Goal: Contribute content: Add original content to the website for others to see

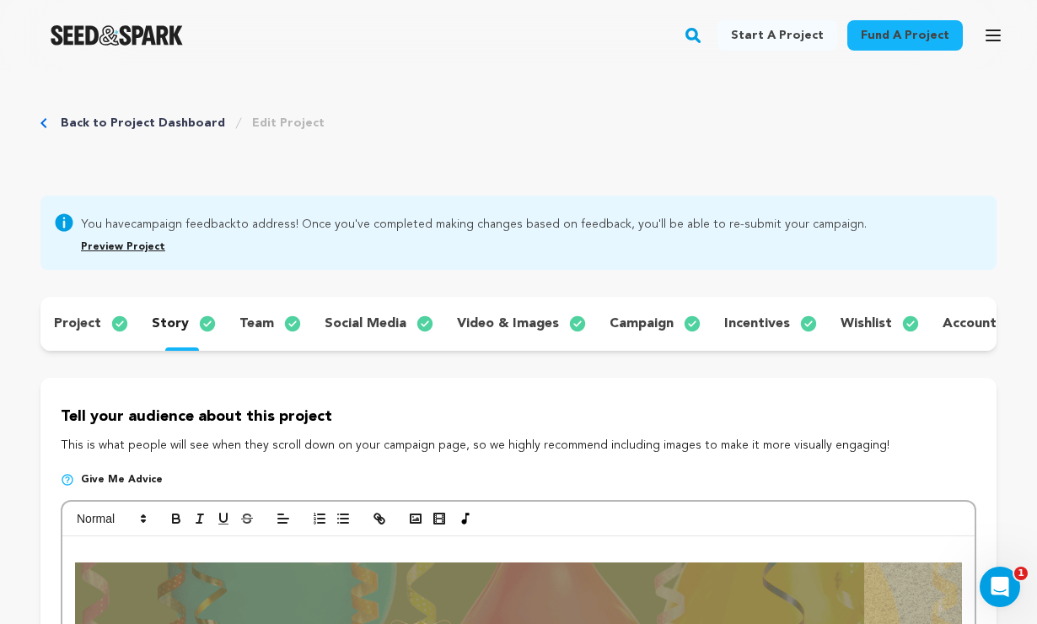
click at [787, 314] on div "incentives" at bounding box center [768, 323] width 116 height 27
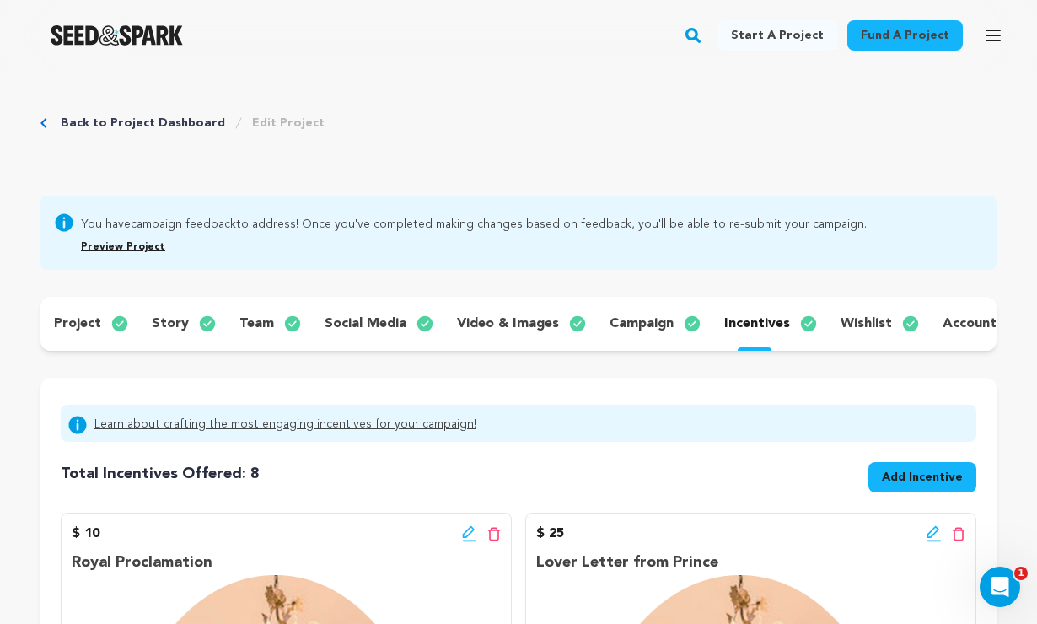
click at [850, 323] on p "wishlist" at bounding box center [865, 324] width 51 height 20
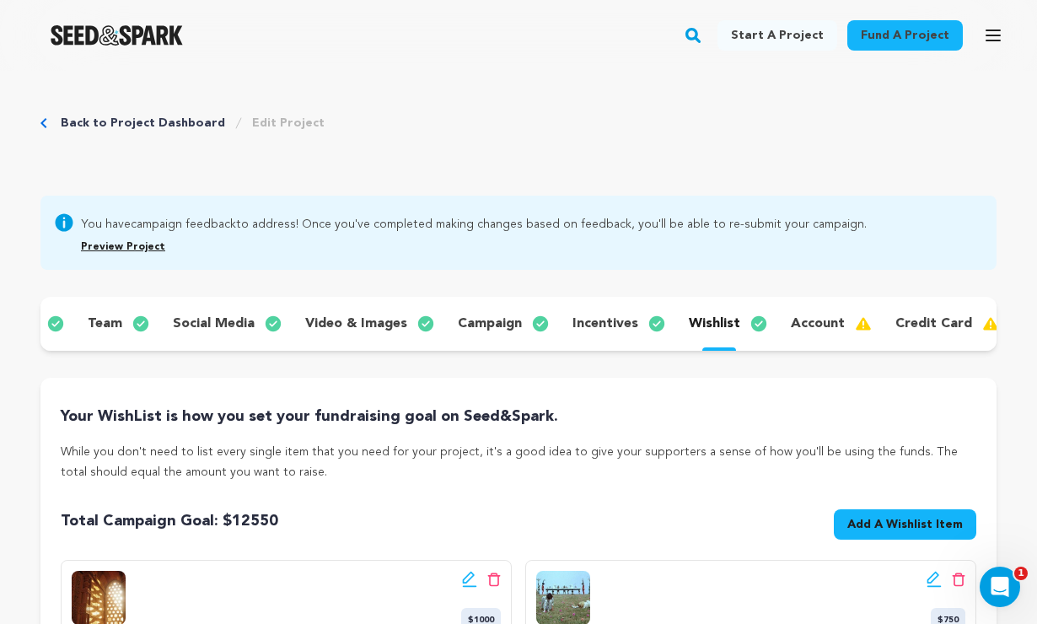
scroll to position [0, 151]
click at [810, 323] on p "account" at bounding box center [818, 324] width 54 height 20
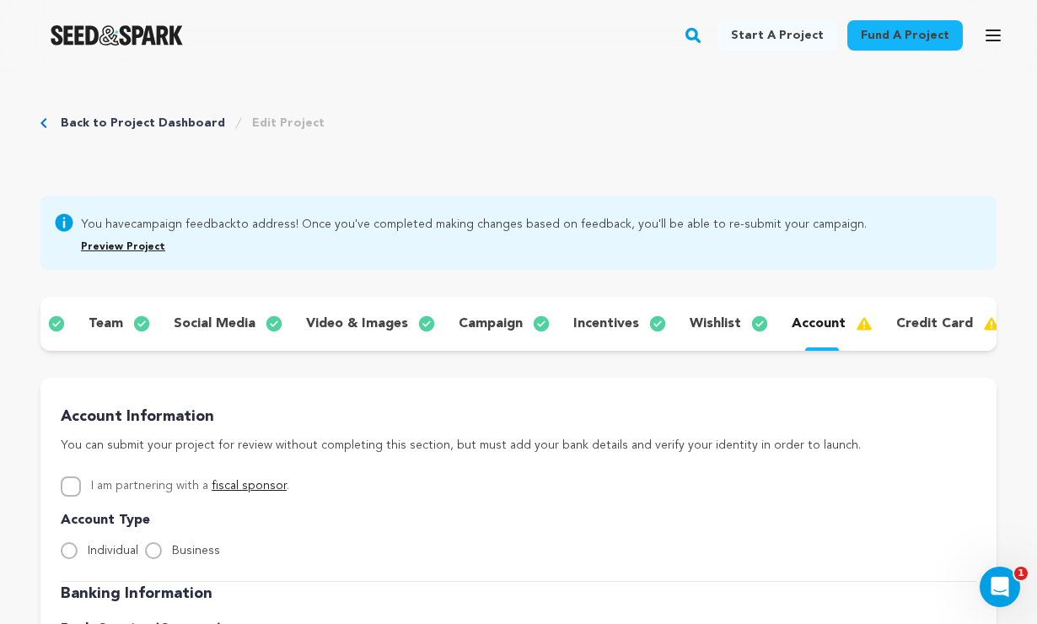
click at [918, 327] on p "credit card" at bounding box center [934, 324] width 77 height 20
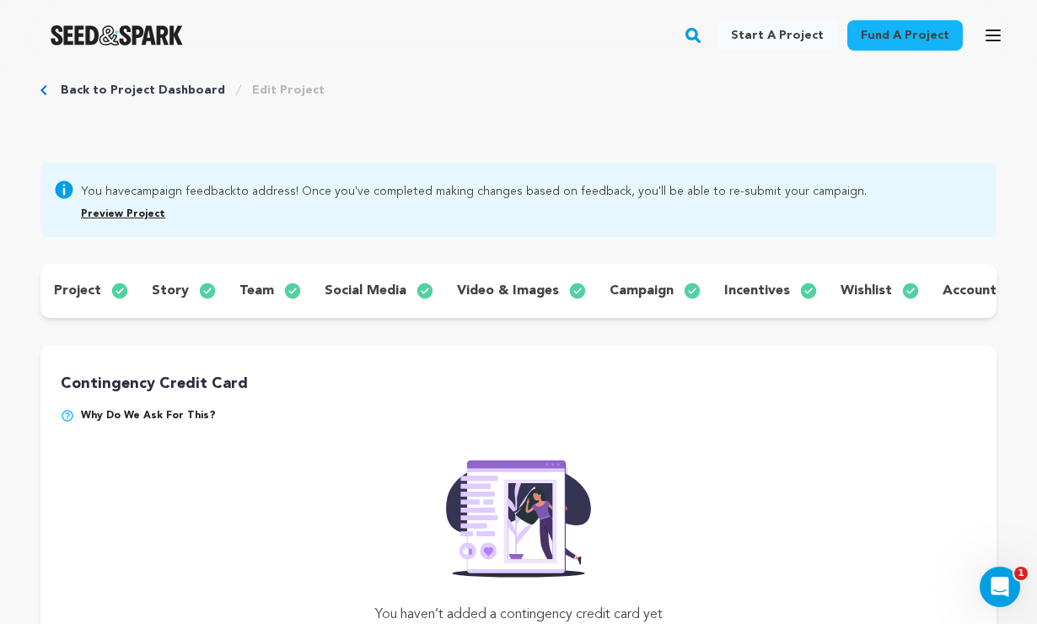
scroll to position [45, 0]
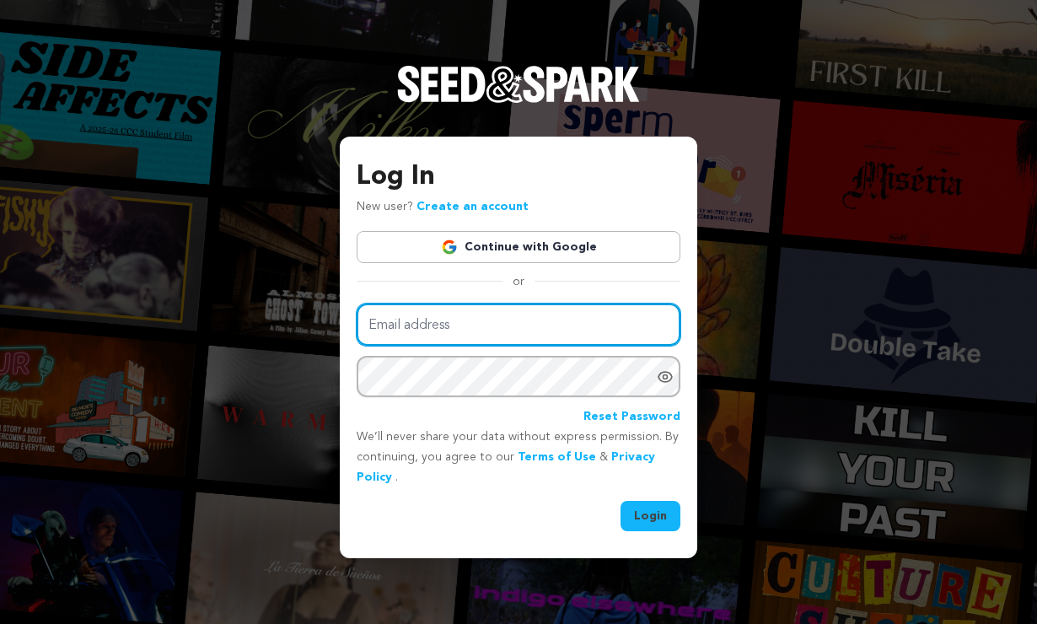
type input "laurenbott@me.com"
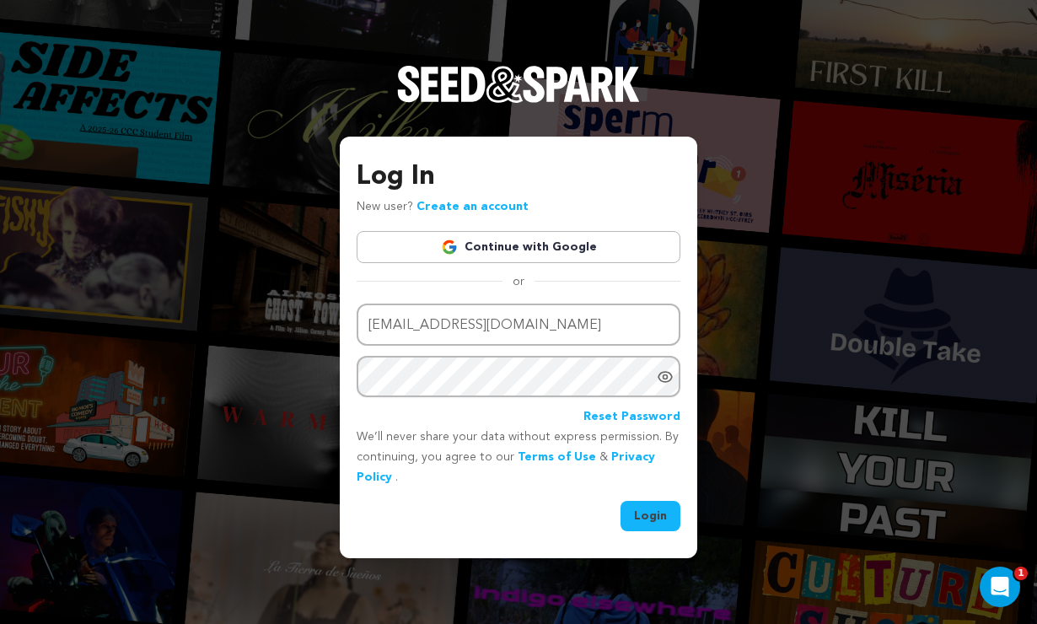
click at [646, 506] on button "Login" at bounding box center [650, 516] width 60 height 30
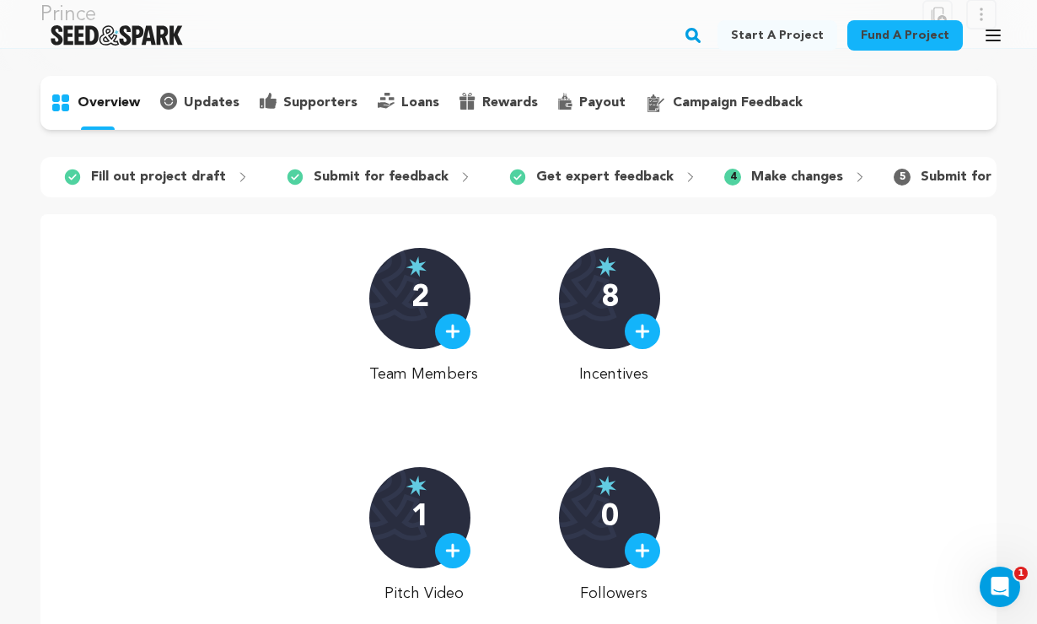
scroll to position [79, 0]
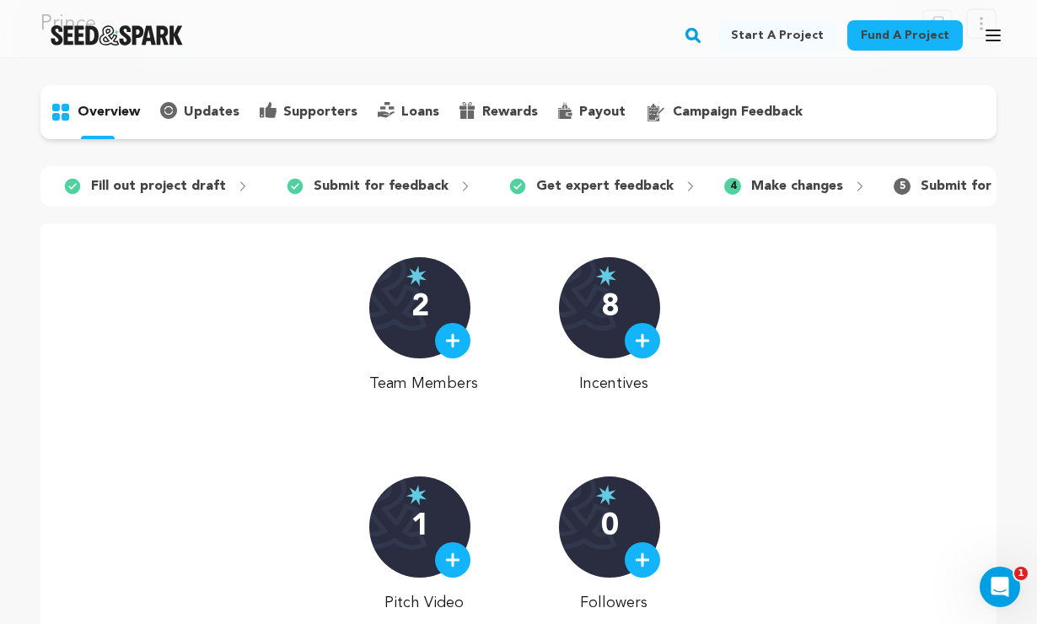
click at [686, 113] on p "campaign feedback" at bounding box center [738, 112] width 130 height 20
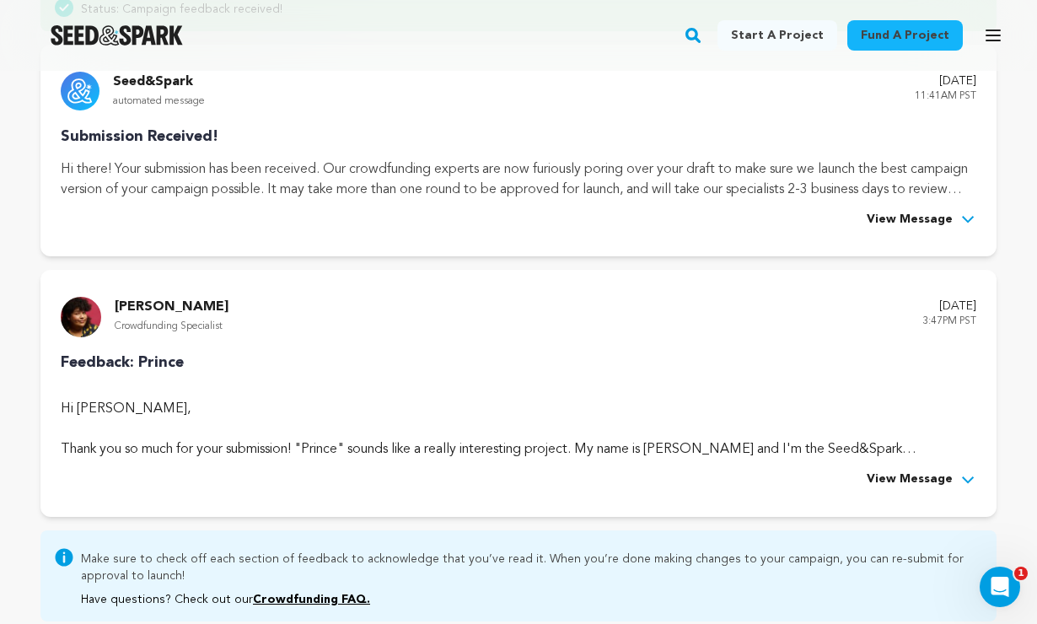
scroll to position [292, 0]
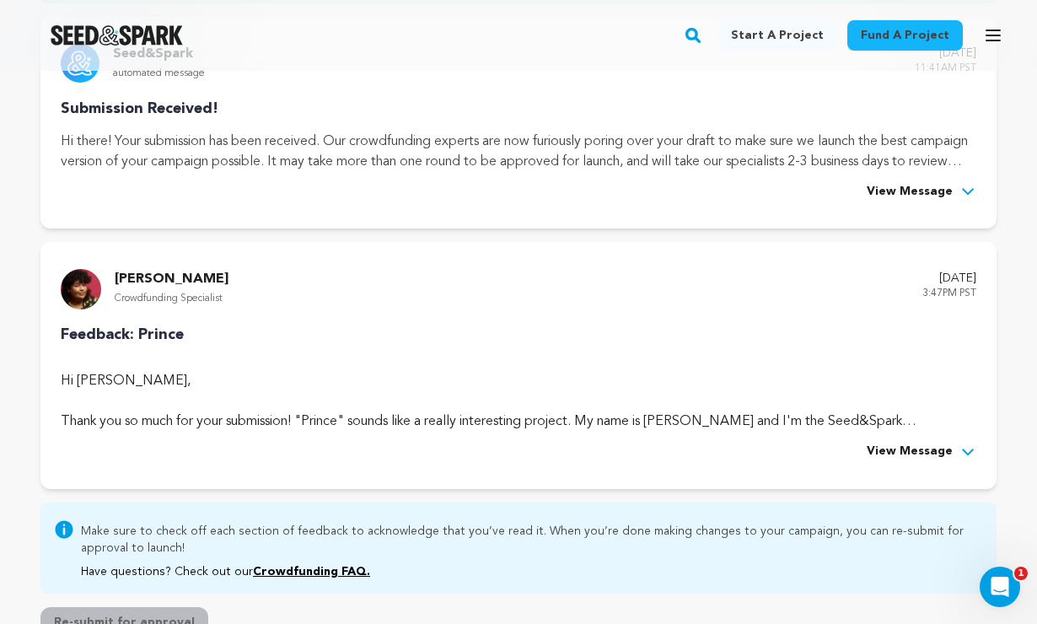
click at [893, 448] on span "View Message" at bounding box center [909, 452] width 86 height 20
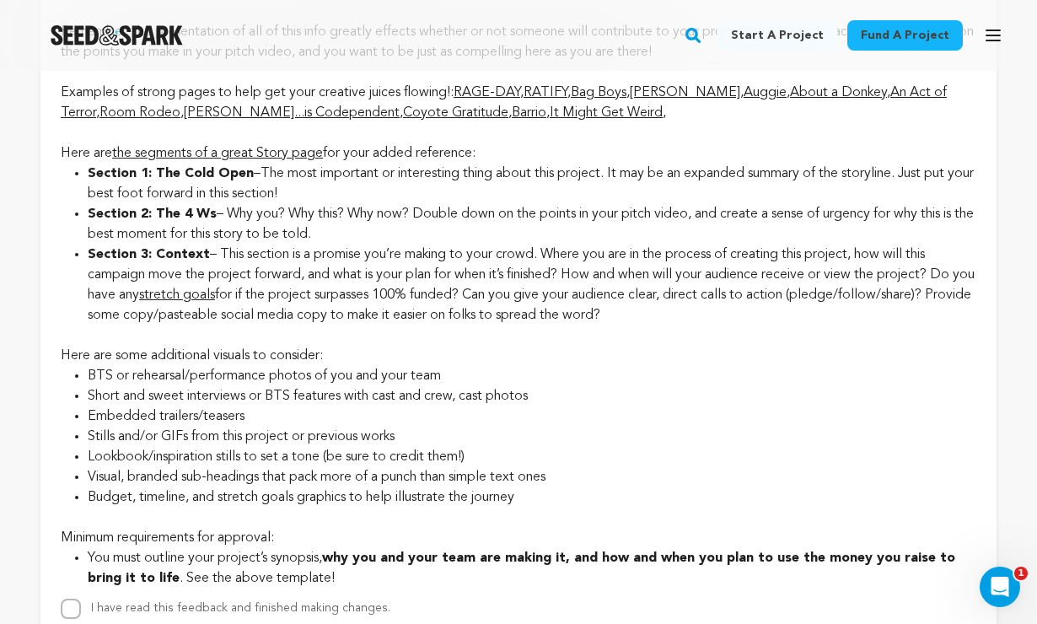
scroll to position [3306, 0]
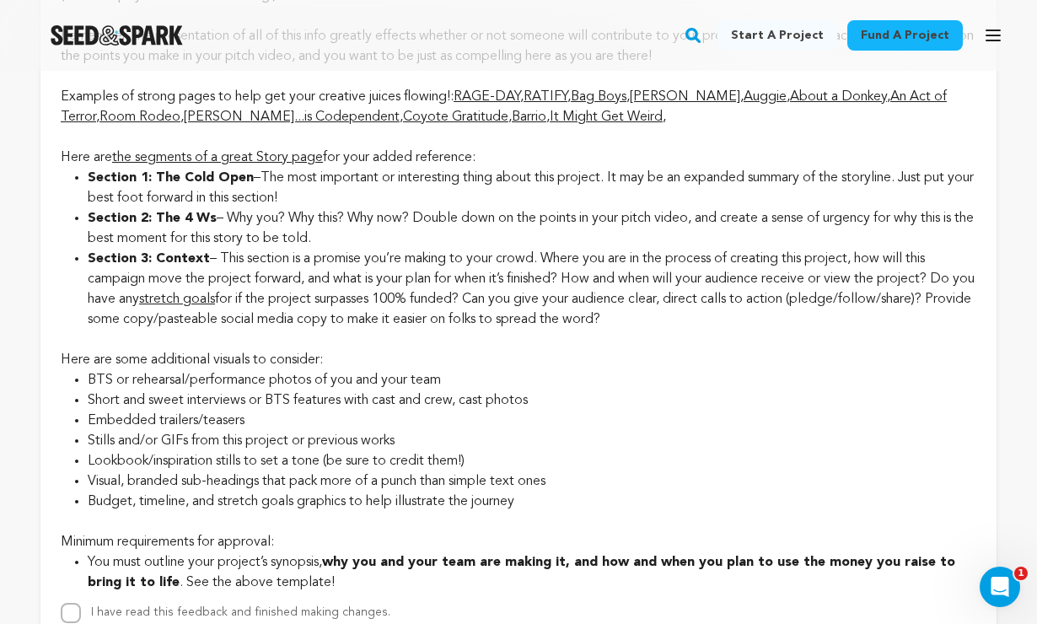
click at [560, 124] on link "It Might Get Weird" at bounding box center [605, 116] width 113 height 13
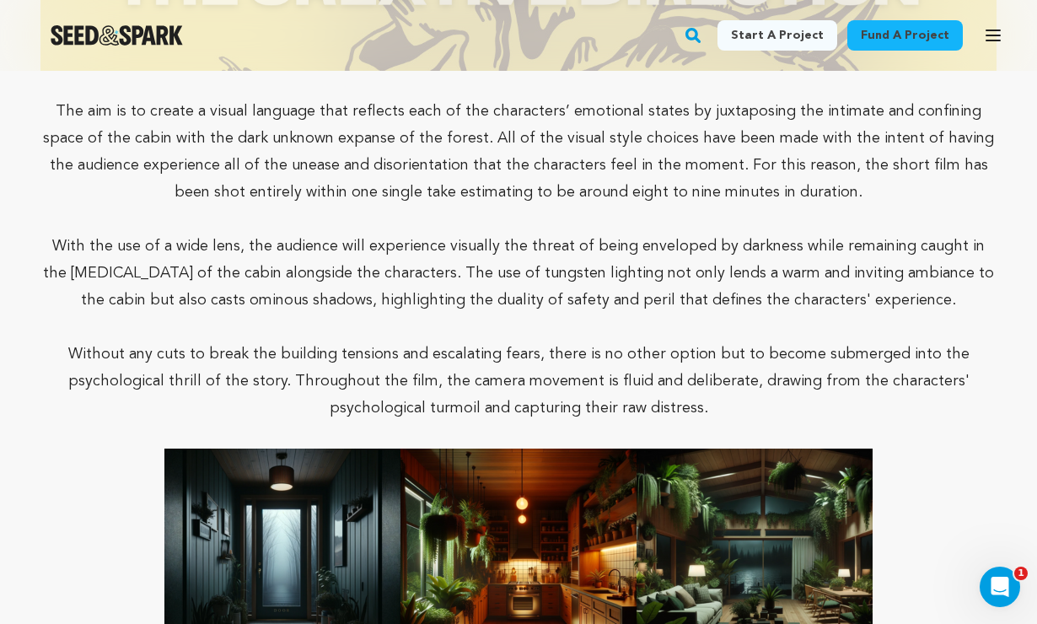
scroll to position [2672, 0]
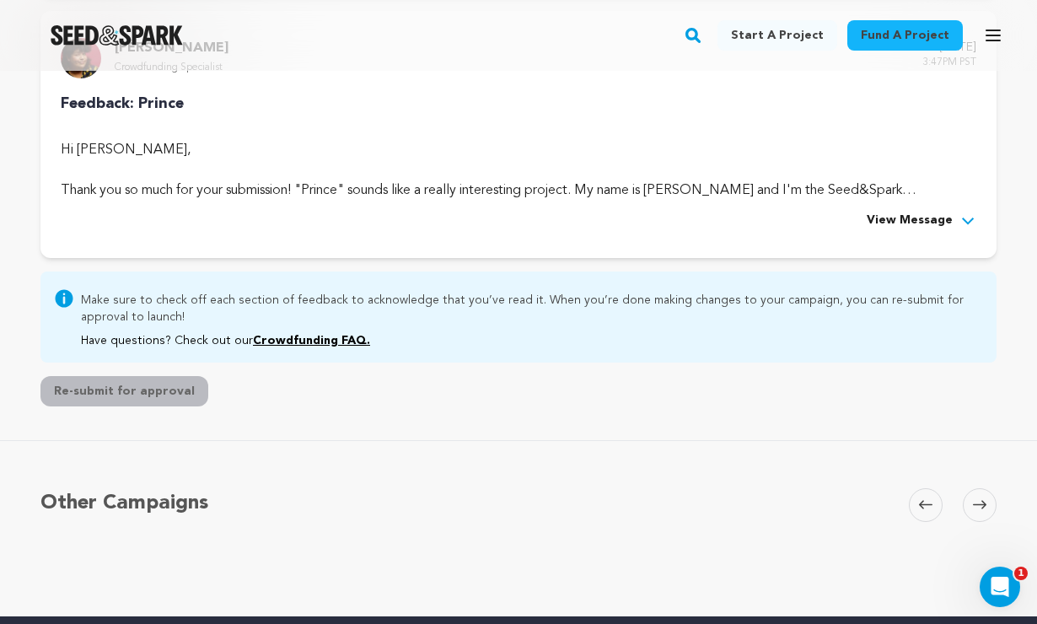
scroll to position [541, 0]
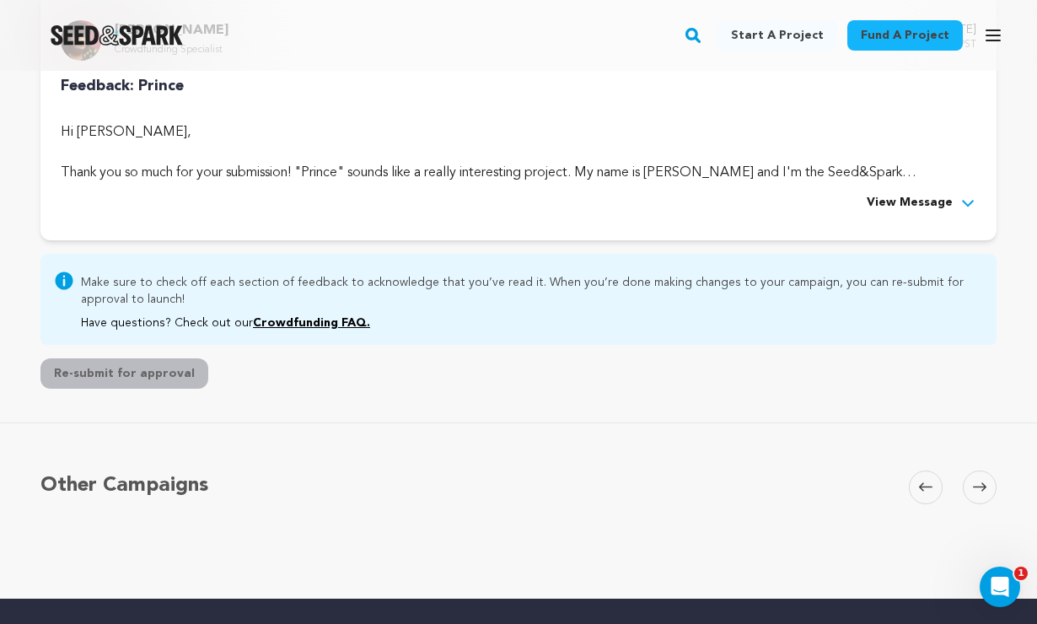
click at [926, 200] on span "View Message" at bounding box center [909, 203] width 86 height 20
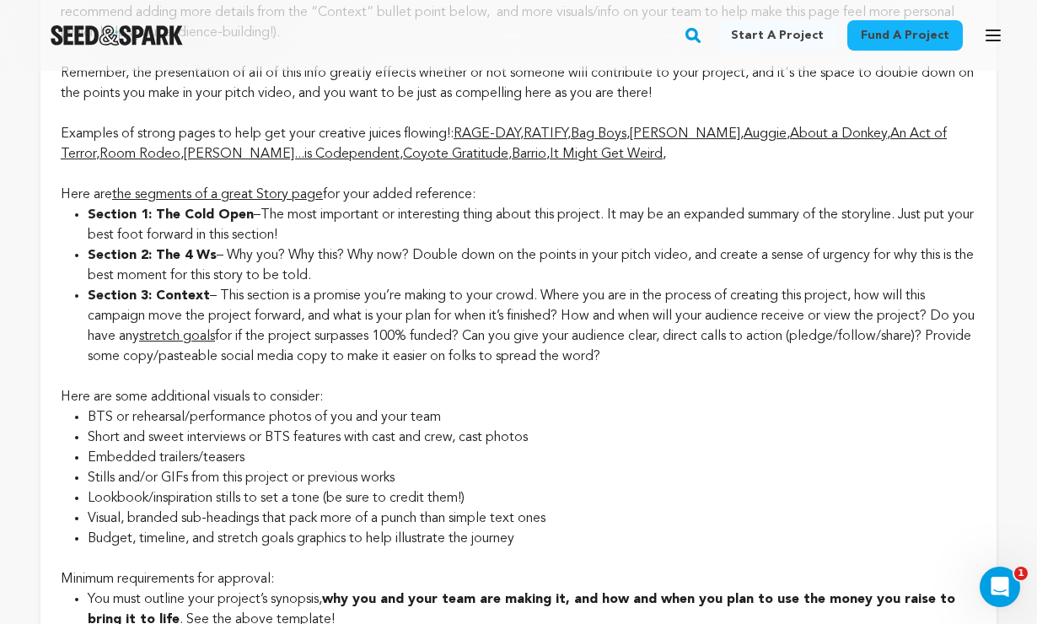
scroll to position [3241, 0]
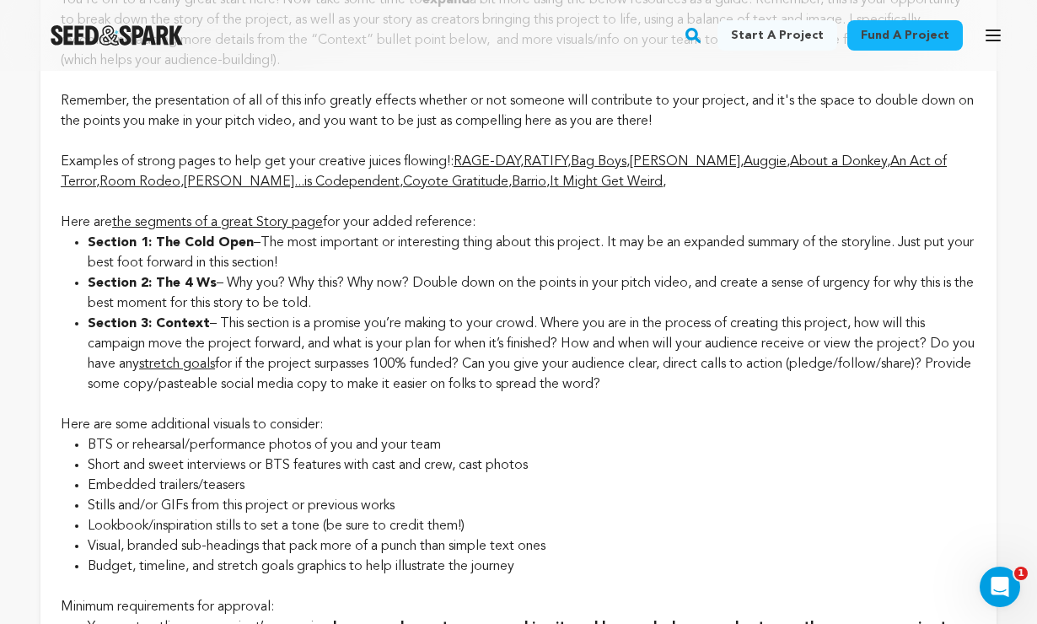
click at [405, 189] on link "Coyote Gratitude" at bounding box center [455, 181] width 105 height 13
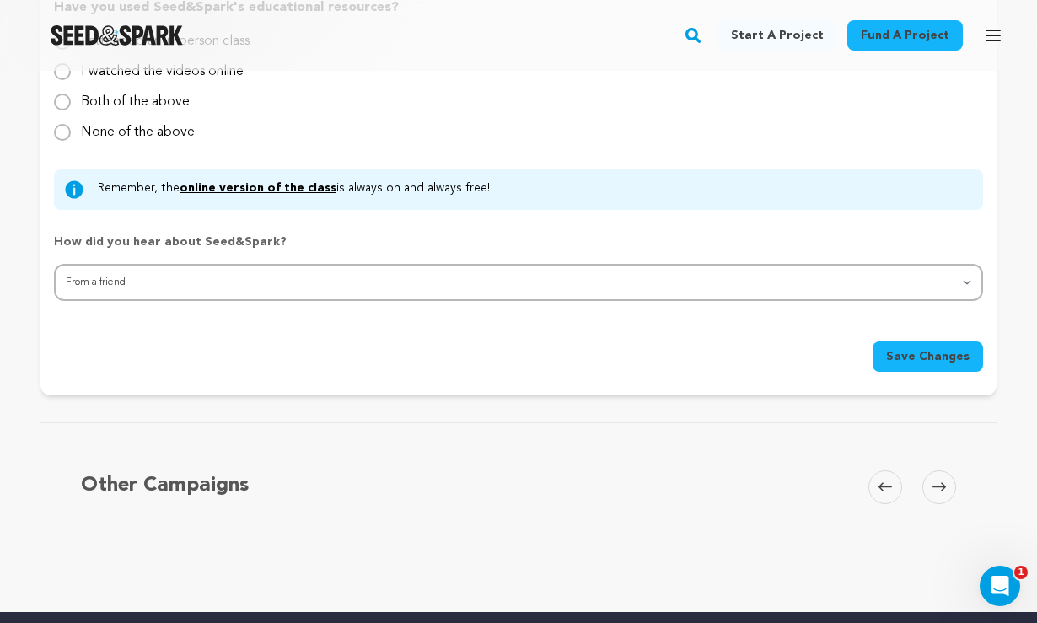
scroll to position [1908, 0]
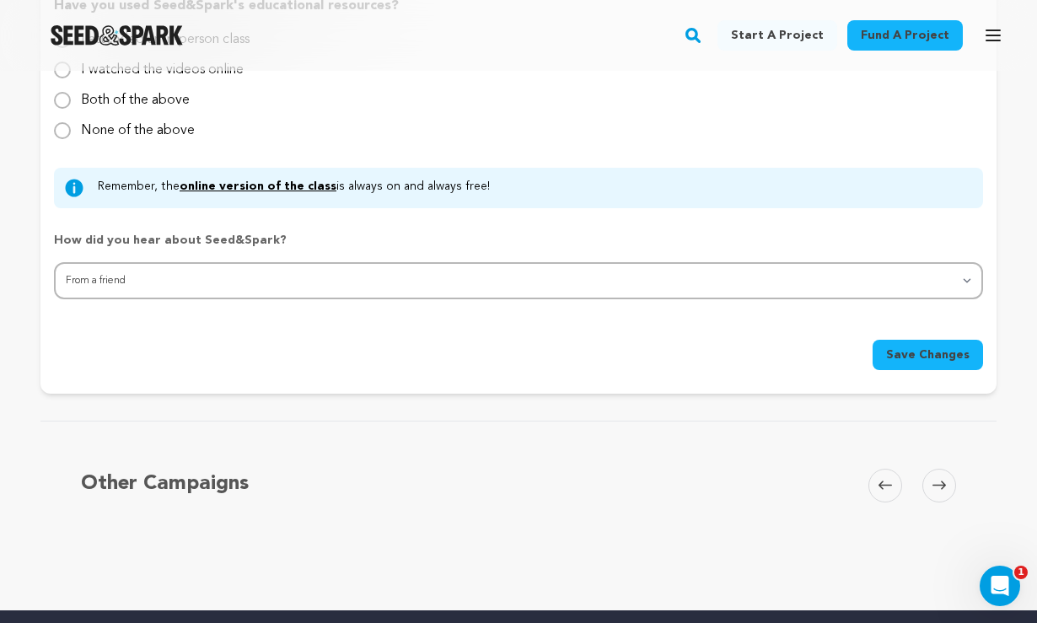
type textarea "A man waiting for his one true love in a Louisiana castle mistakes a makeup art…"
click at [910, 355] on span "Save Changes" at bounding box center [927, 354] width 83 height 17
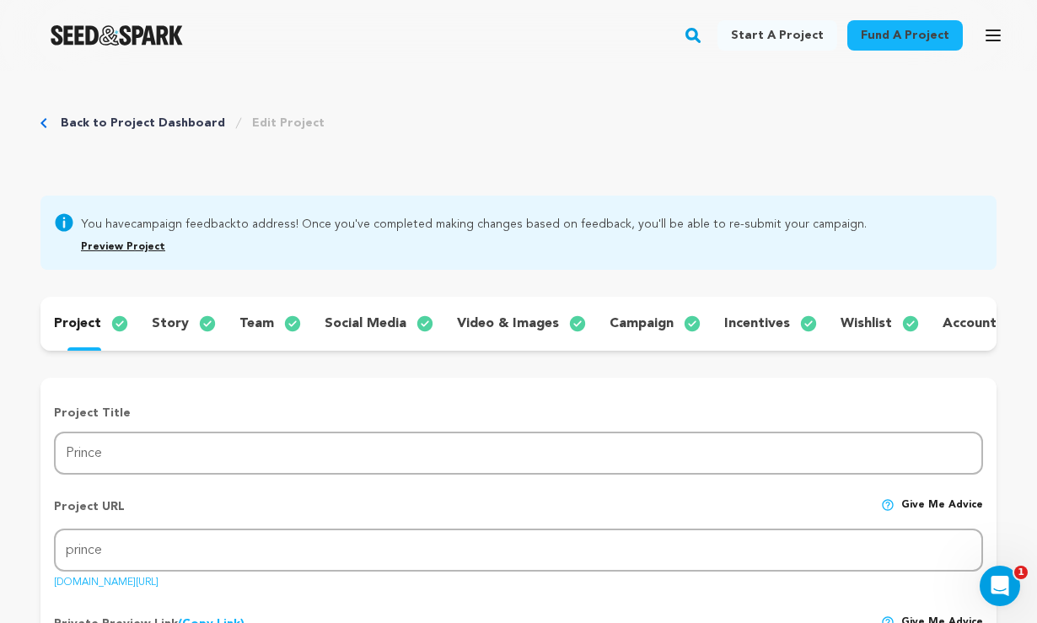
scroll to position [0, 0]
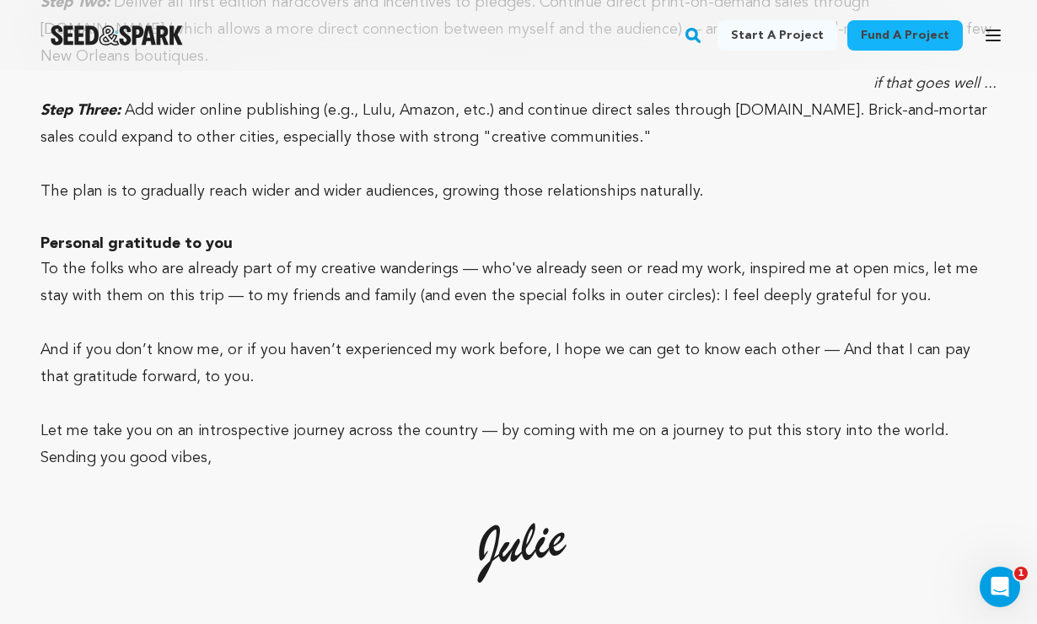
scroll to position [5082, 0]
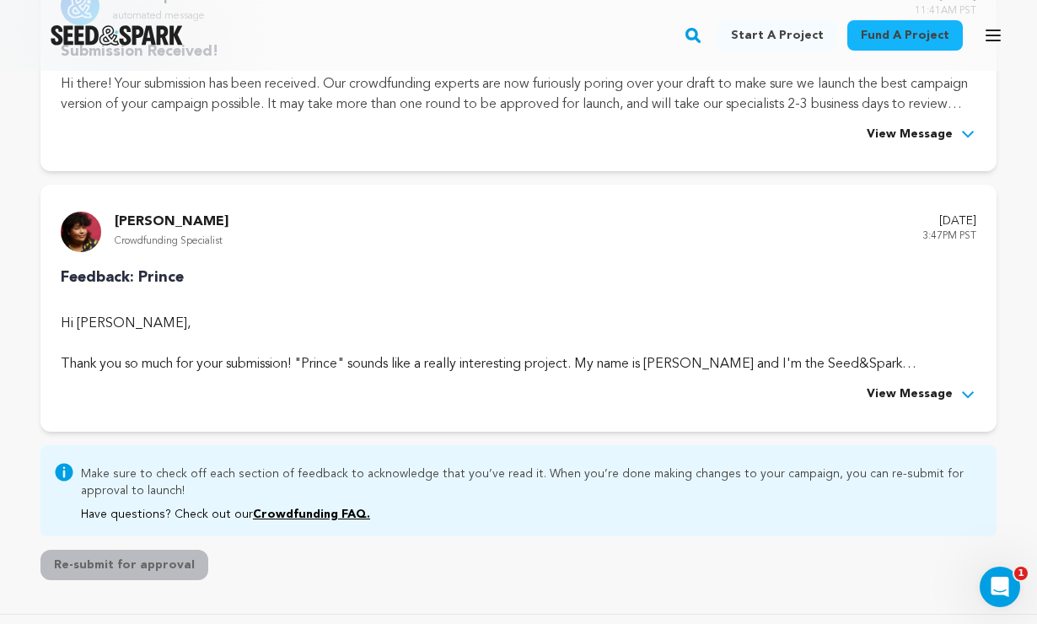
scroll to position [351, 0]
click at [915, 394] on span "View Message" at bounding box center [909, 393] width 86 height 20
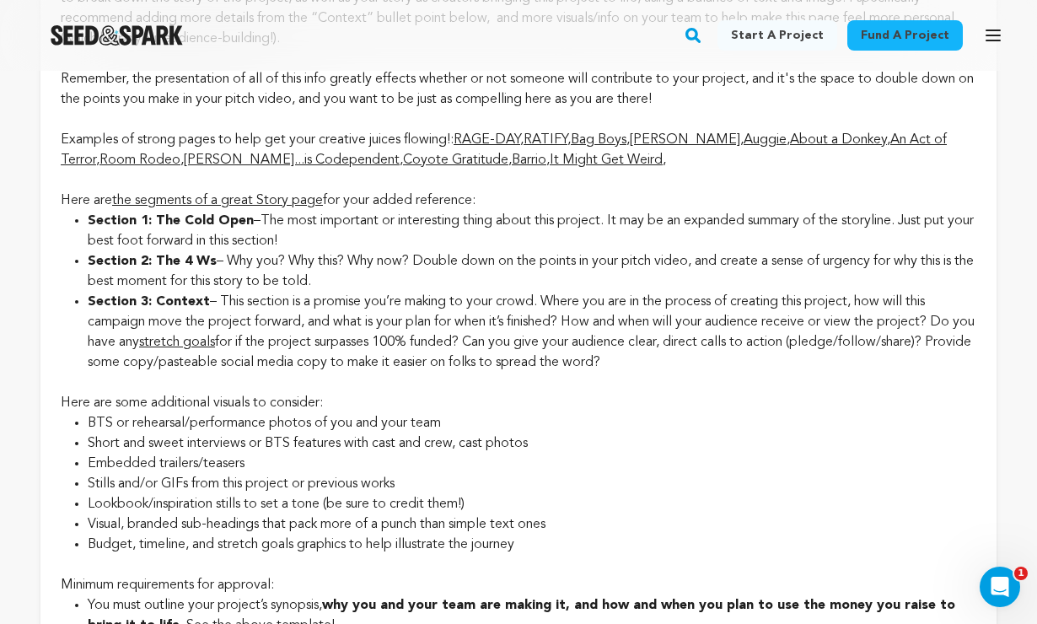
scroll to position [3298, 0]
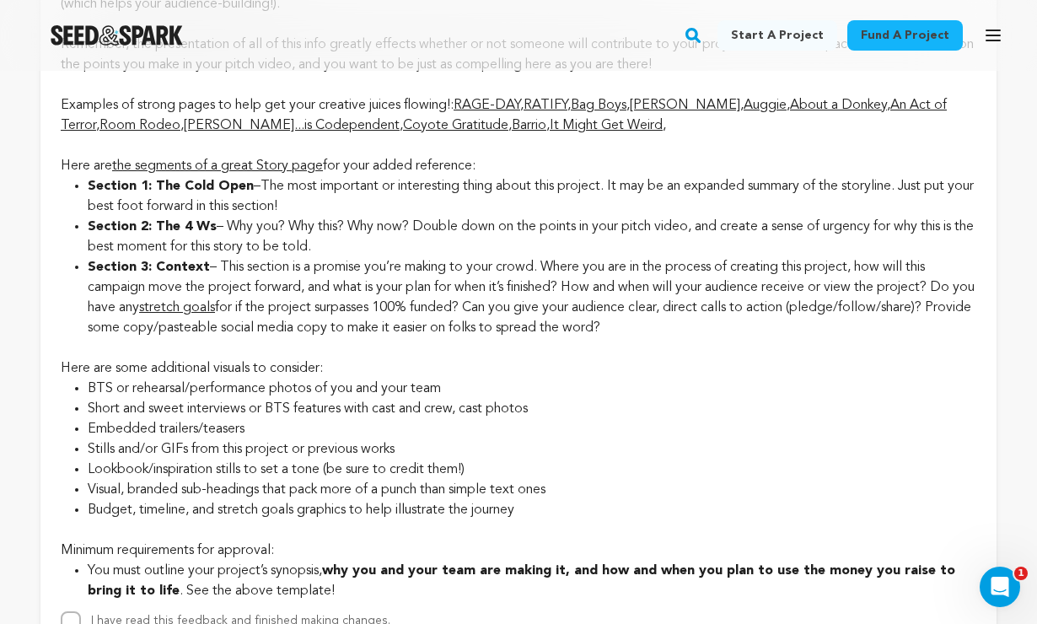
click at [299, 132] on link "[PERSON_NAME]...is Codependent" at bounding box center [292, 125] width 216 height 13
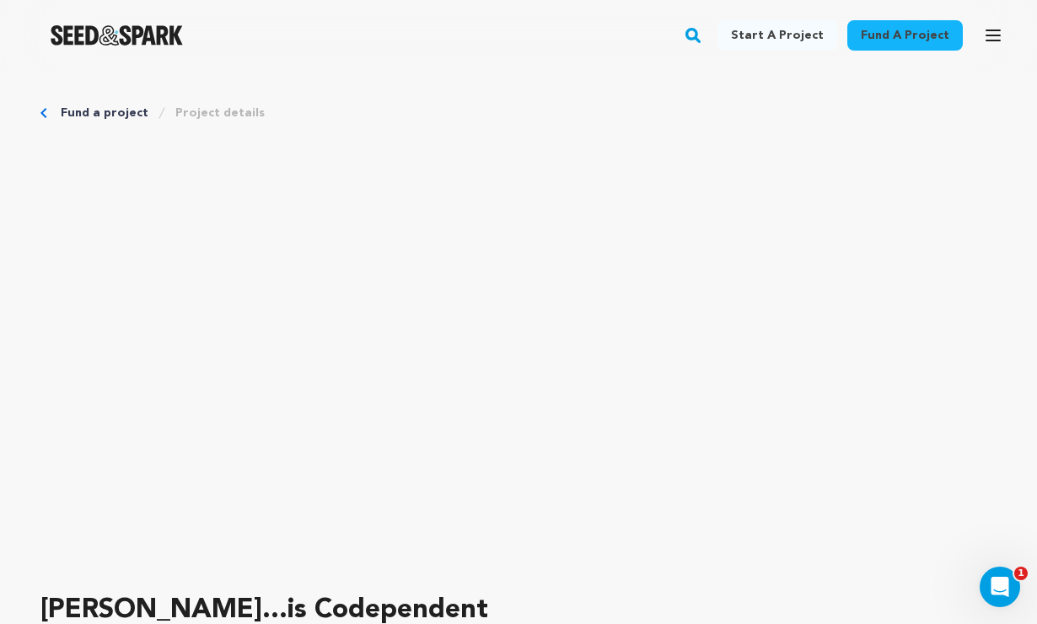
click at [80, 112] on link "Fund a project" at bounding box center [105, 113] width 88 height 17
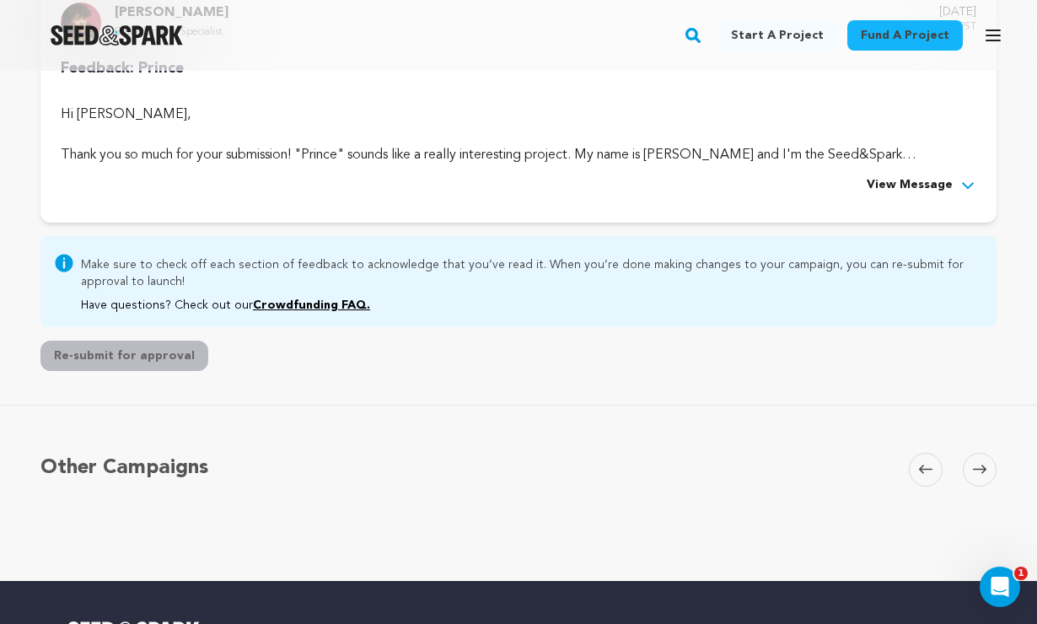
scroll to position [544, 0]
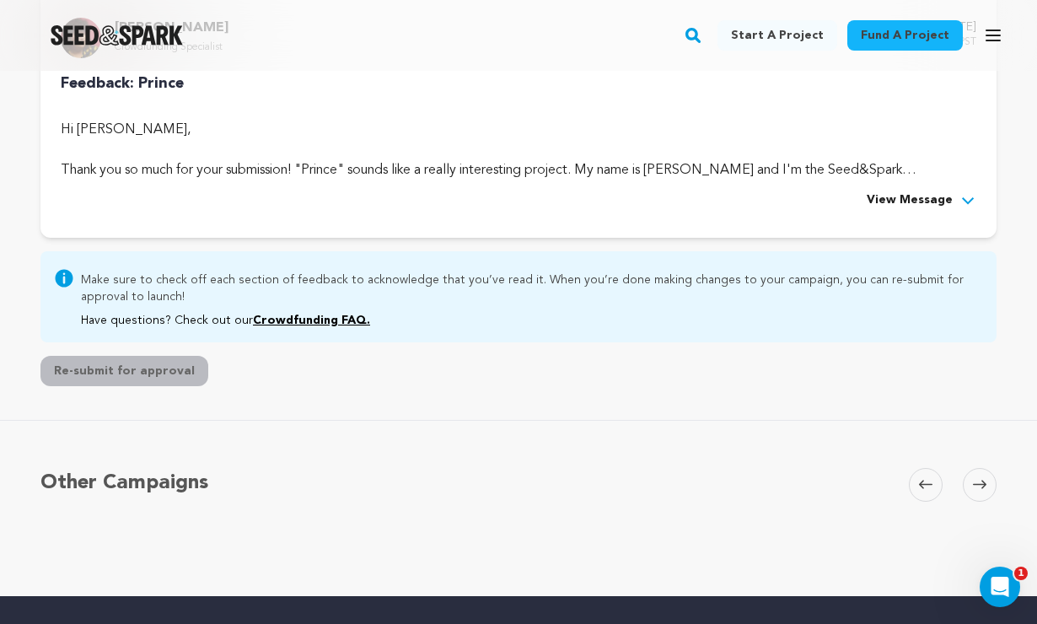
click at [916, 199] on span "View Message" at bounding box center [909, 200] width 86 height 20
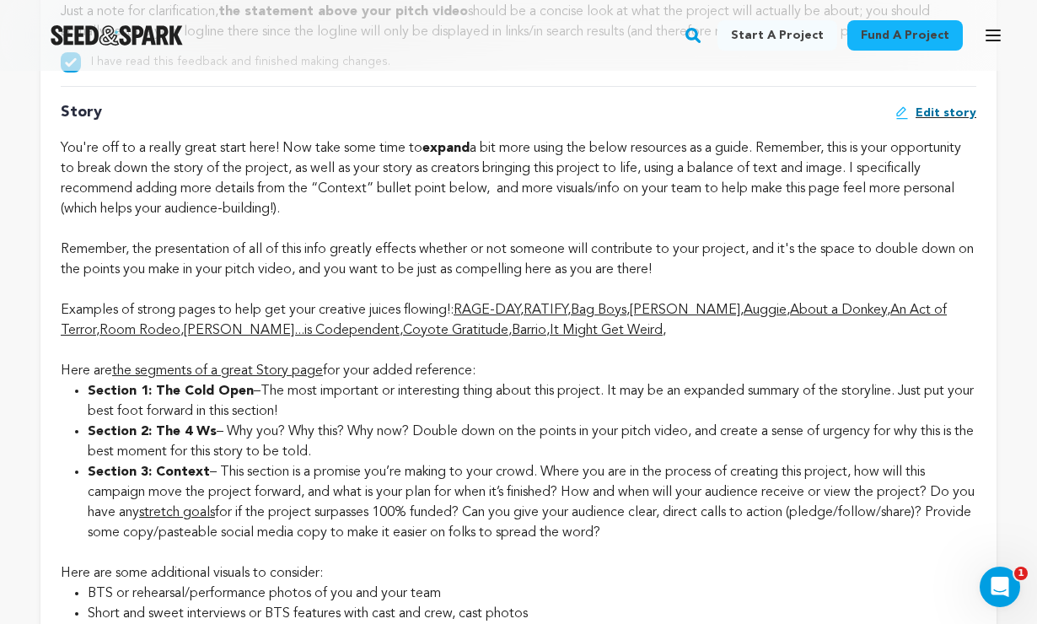
scroll to position [3094, 0]
click at [686, 316] on link "[PERSON_NAME]" at bounding box center [685, 309] width 110 height 13
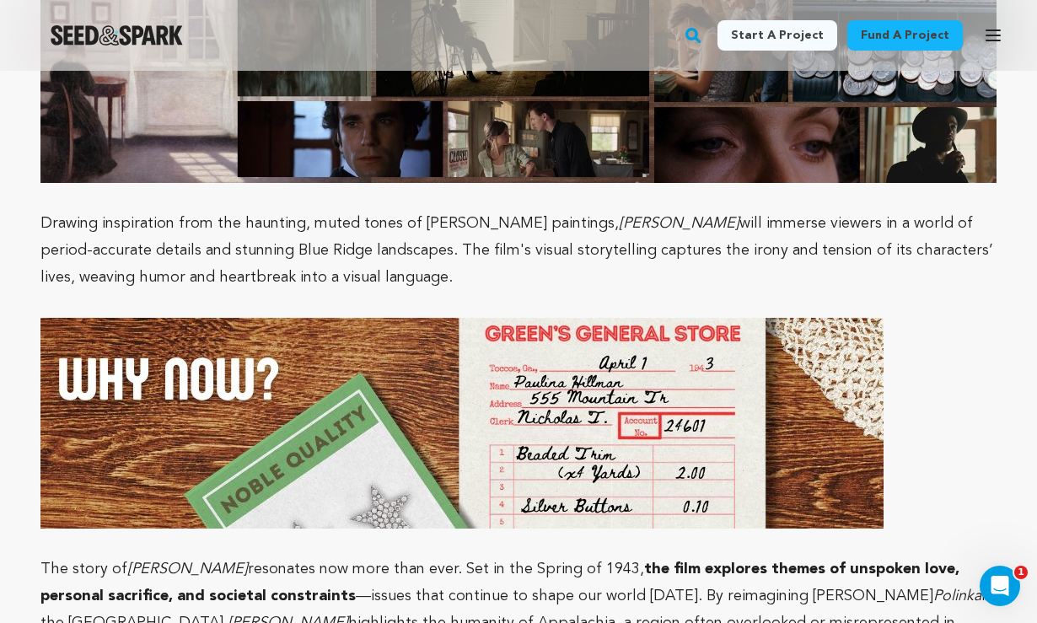
scroll to position [2759, 0]
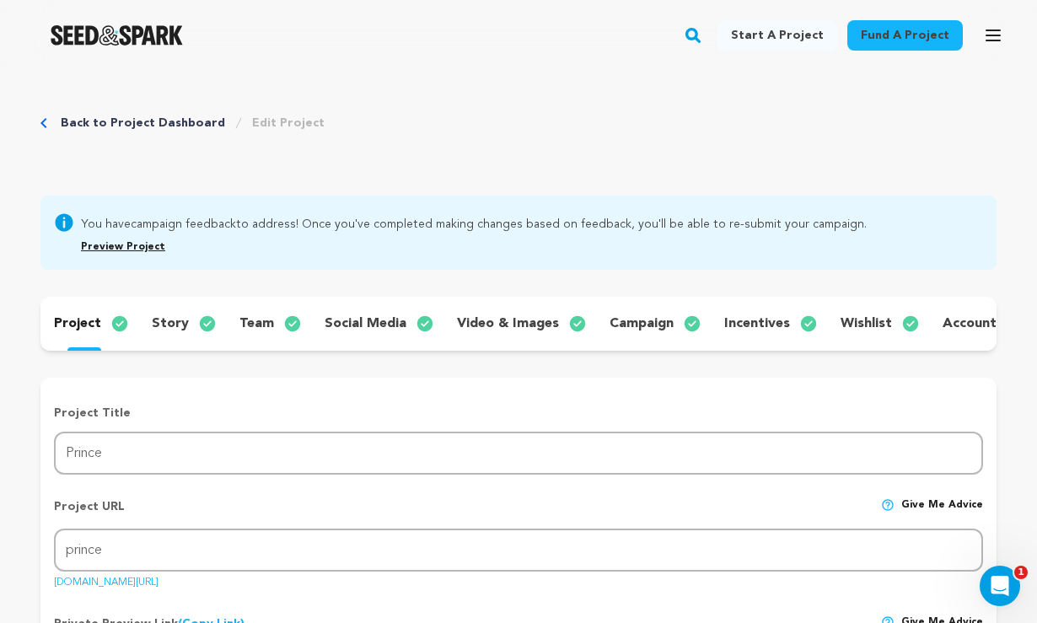
click at [192, 319] on div "story" at bounding box center [182, 323] width 88 height 27
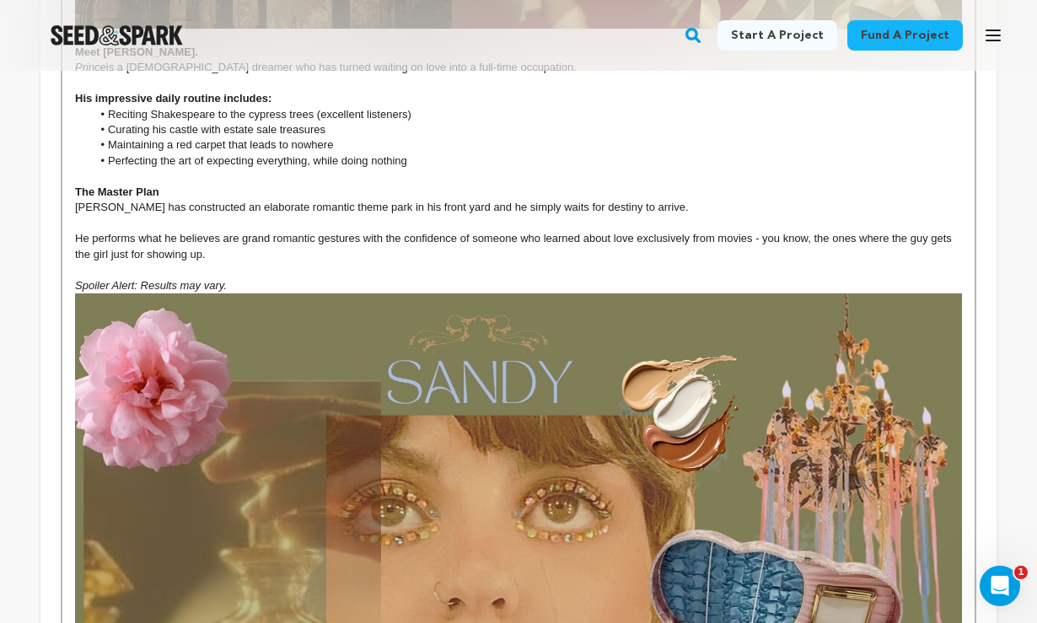
scroll to position [2454, 0]
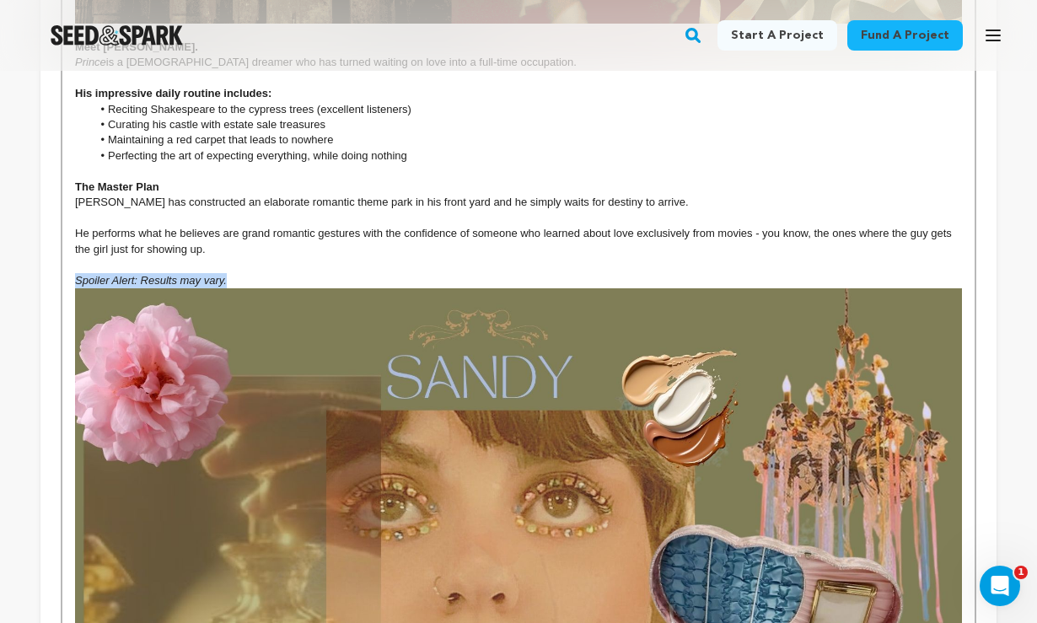
drag, startPoint x: 233, startPoint y: 263, endPoint x: 78, endPoint y: 257, distance: 156.0
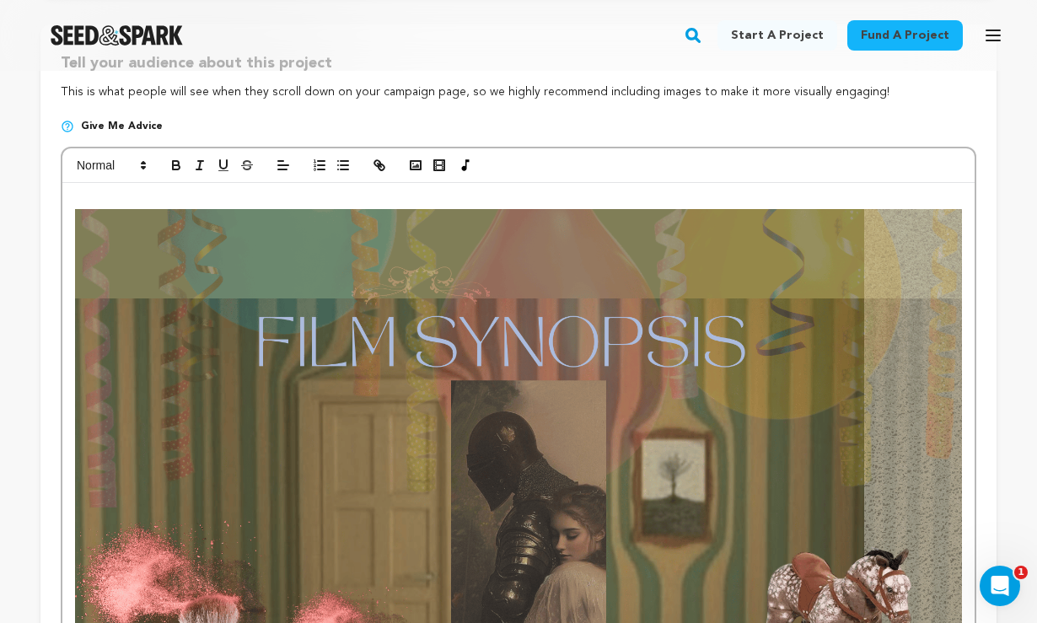
scroll to position [341, 0]
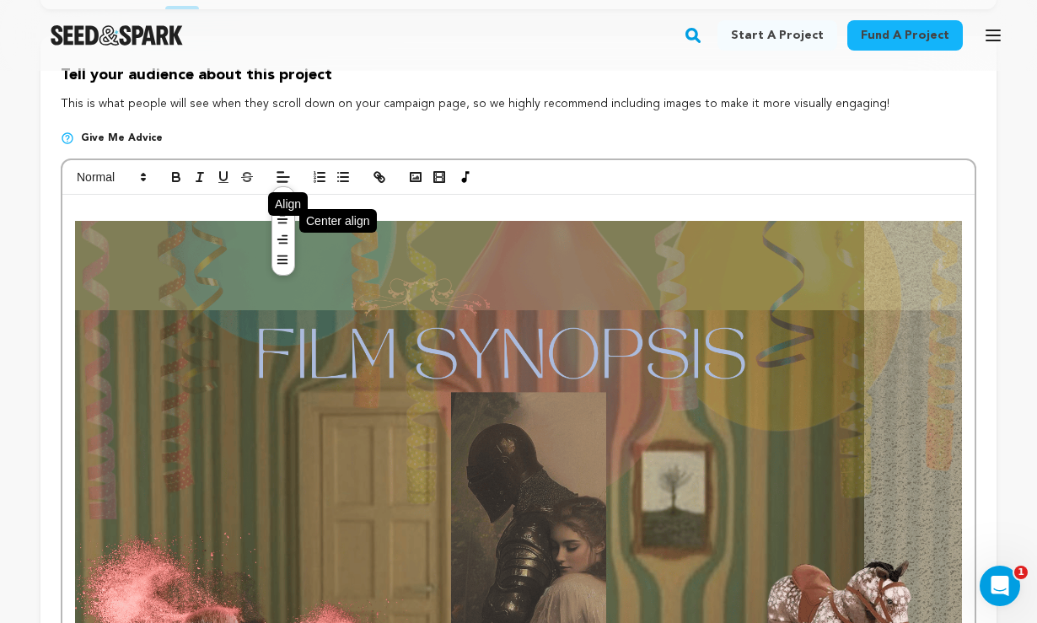
click at [281, 222] on icon at bounding box center [282, 218] width 13 height 13
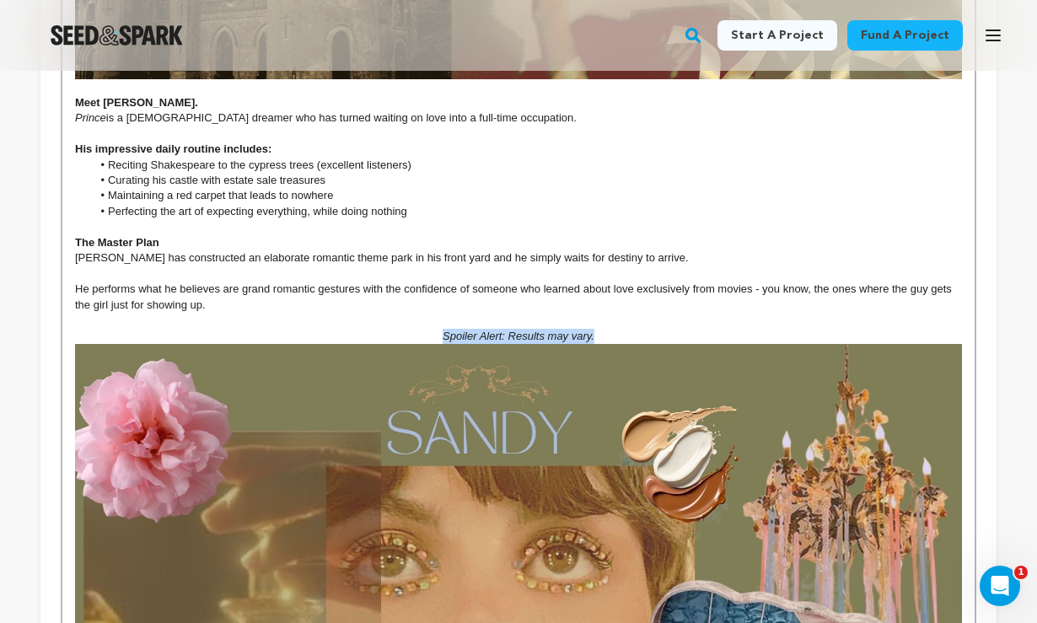
scroll to position [2408, 0]
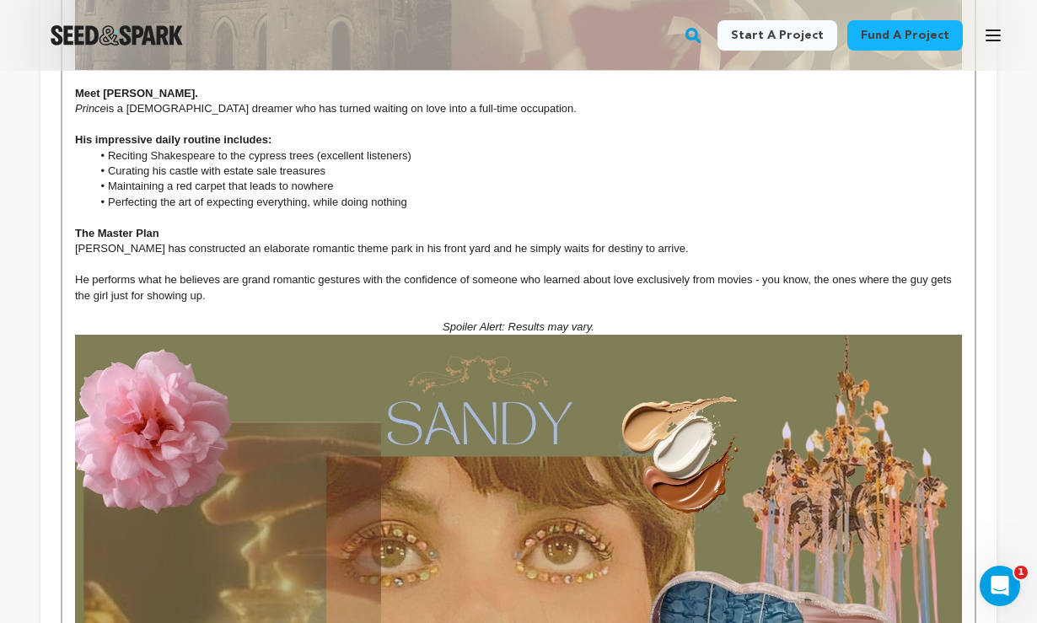
click at [662, 210] on p at bounding box center [518, 217] width 887 height 15
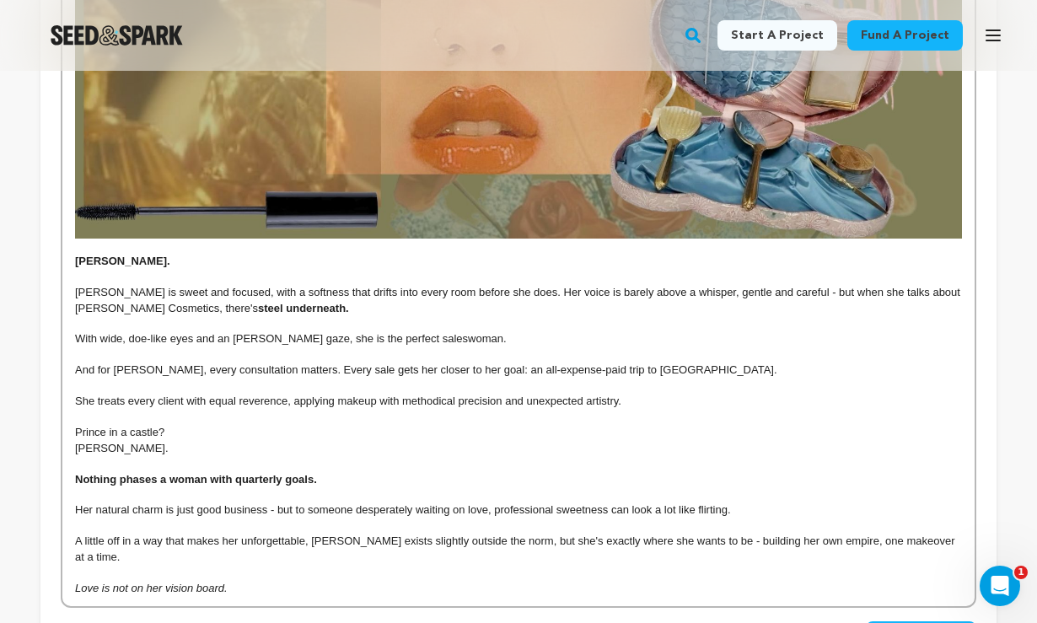
scroll to position [3003, 0]
drag, startPoint x: 321, startPoint y: 455, endPoint x: 67, endPoint y: 453, distance: 253.7
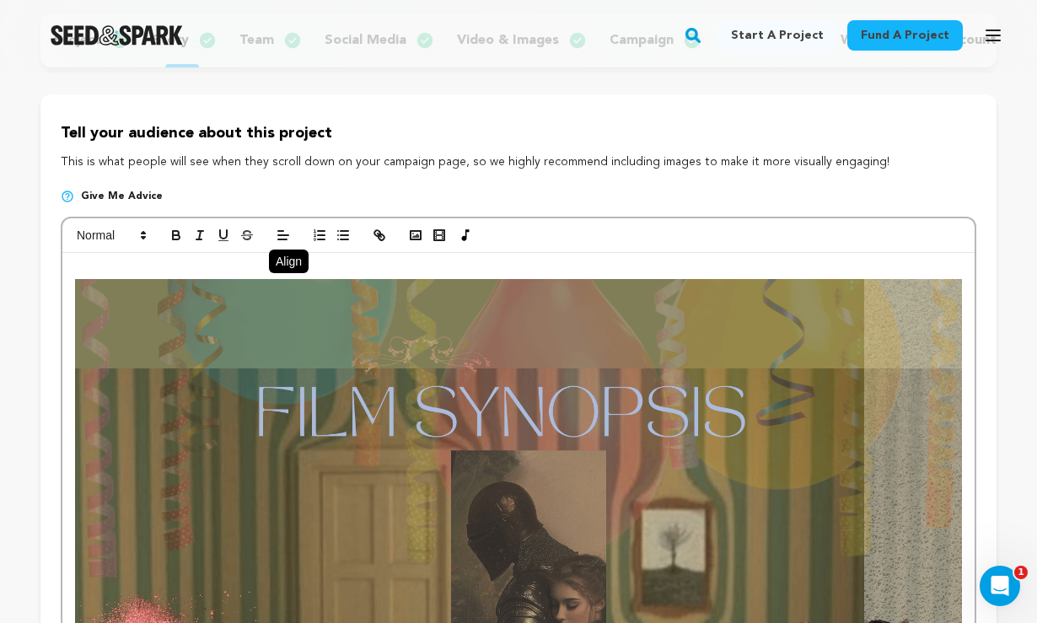
scroll to position [284, 0]
click at [281, 270] on icon at bounding box center [282, 276] width 13 height 13
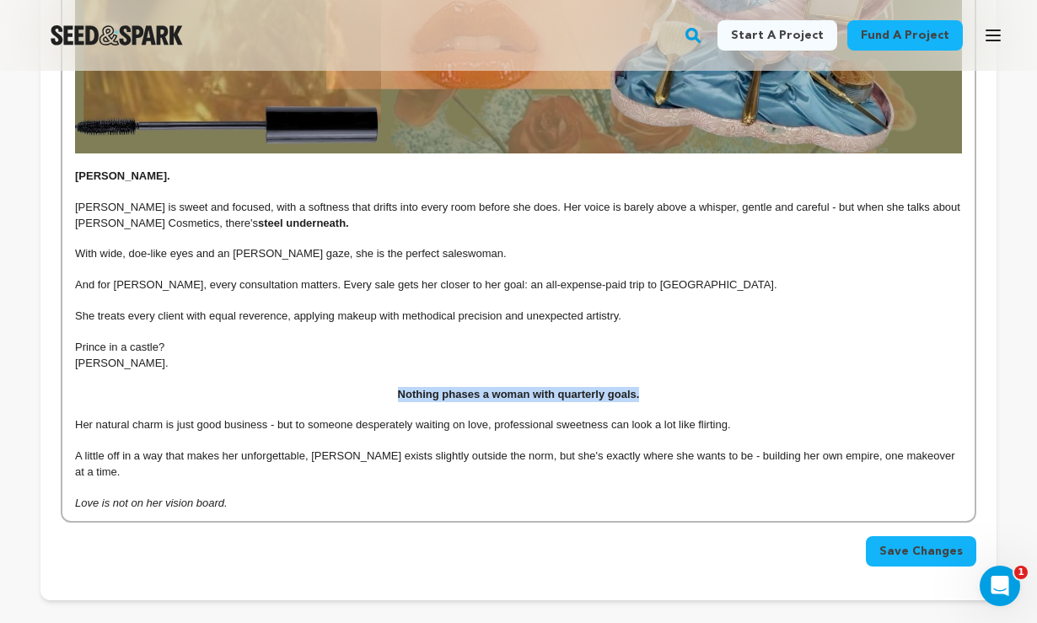
scroll to position [3090, 0]
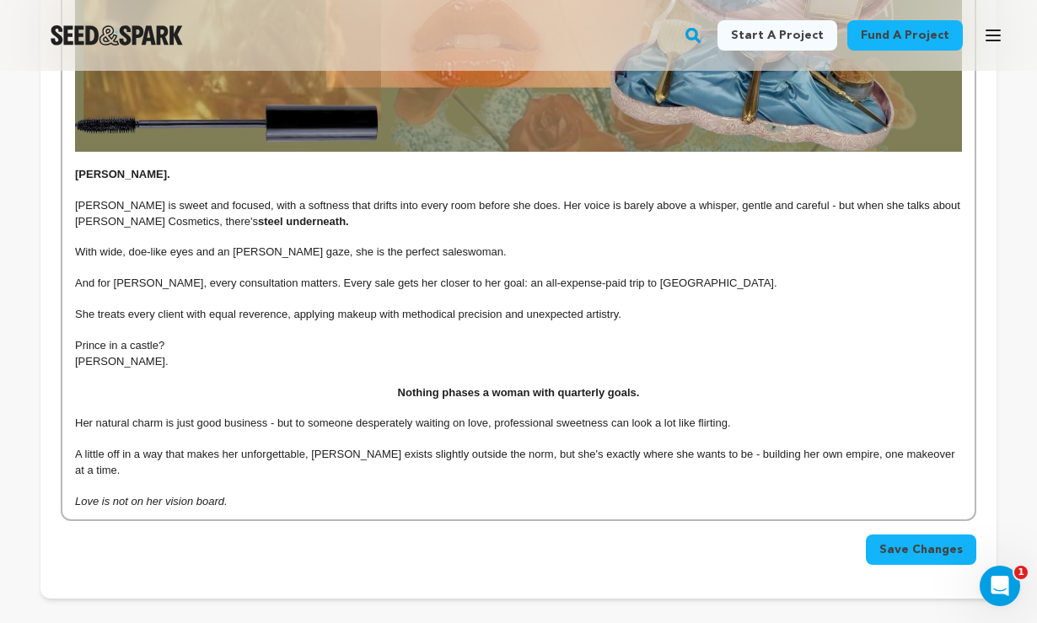
click at [405, 338] on p "Prince in a castle?" at bounding box center [518, 345] width 887 height 15
click at [255, 494] on p "Love is not on her vision board." at bounding box center [518, 501] width 887 height 15
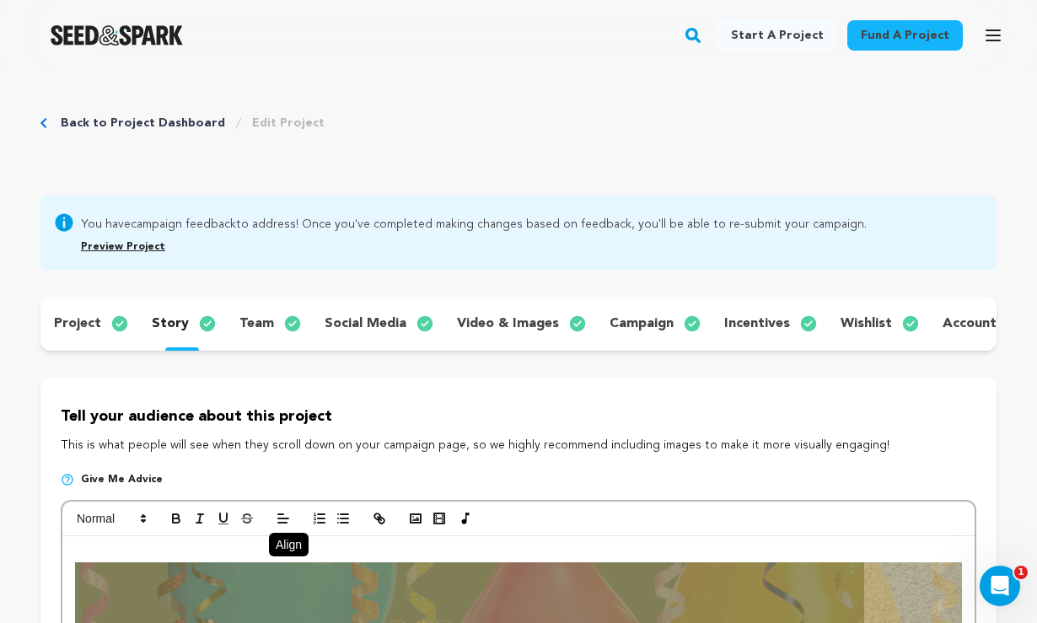
scroll to position [0, 0]
click at [415, 517] on icon "button" at bounding box center [415, 518] width 15 height 15
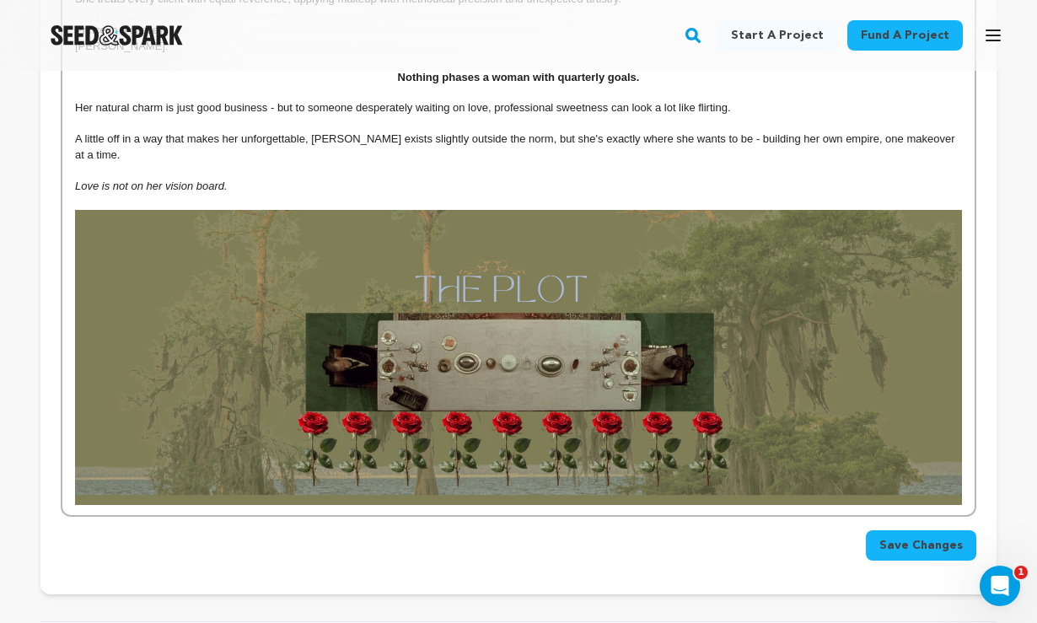
scroll to position [3413, 0]
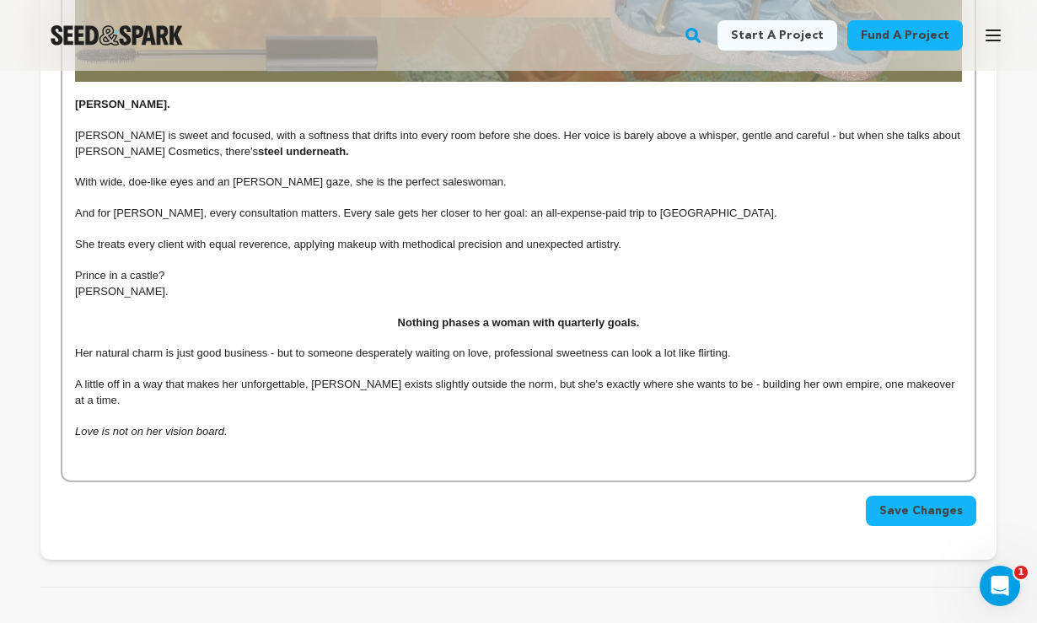
scroll to position [3163, 0]
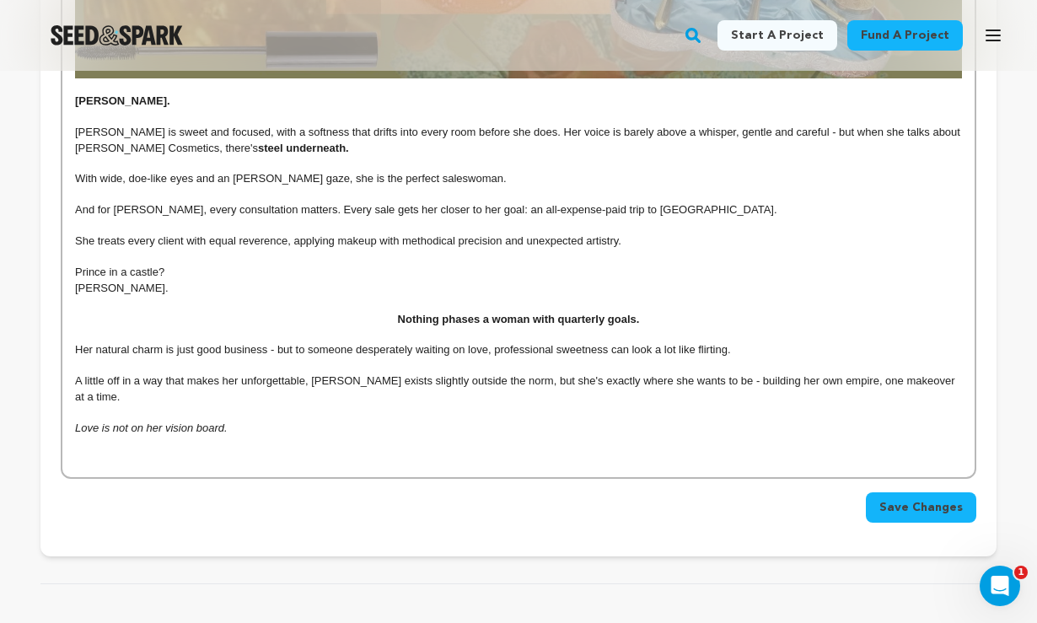
click at [898, 499] on span "Save Changes" at bounding box center [920, 507] width 83 height 17
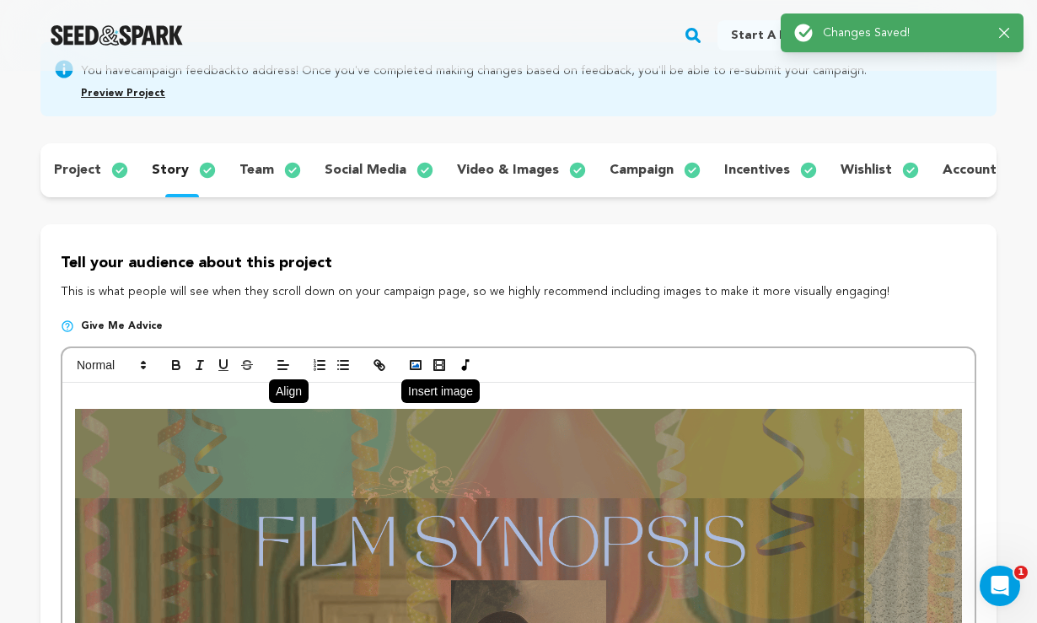
scroll to position [240, 0]
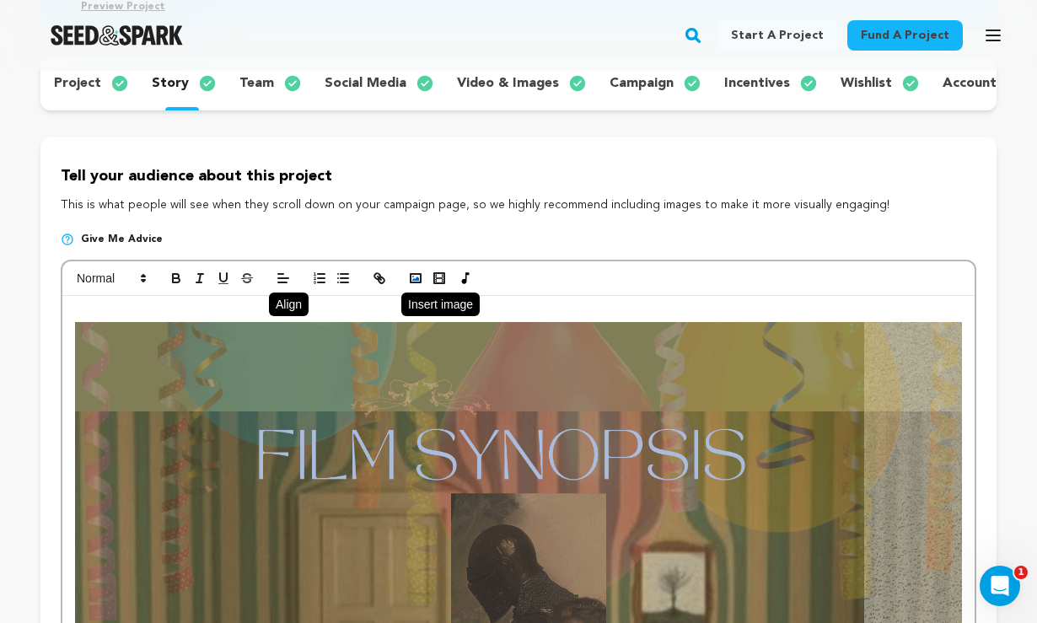
click at [415, 272] on icon "button" at bounding box center [415, 278] width 15 height 15
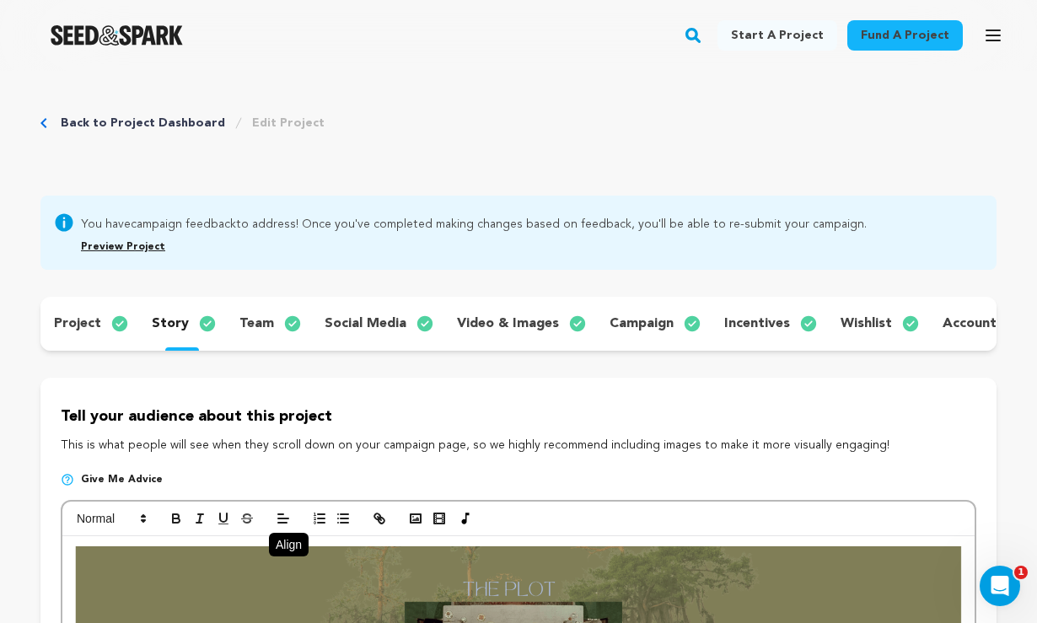
scroll to position [0, 0]
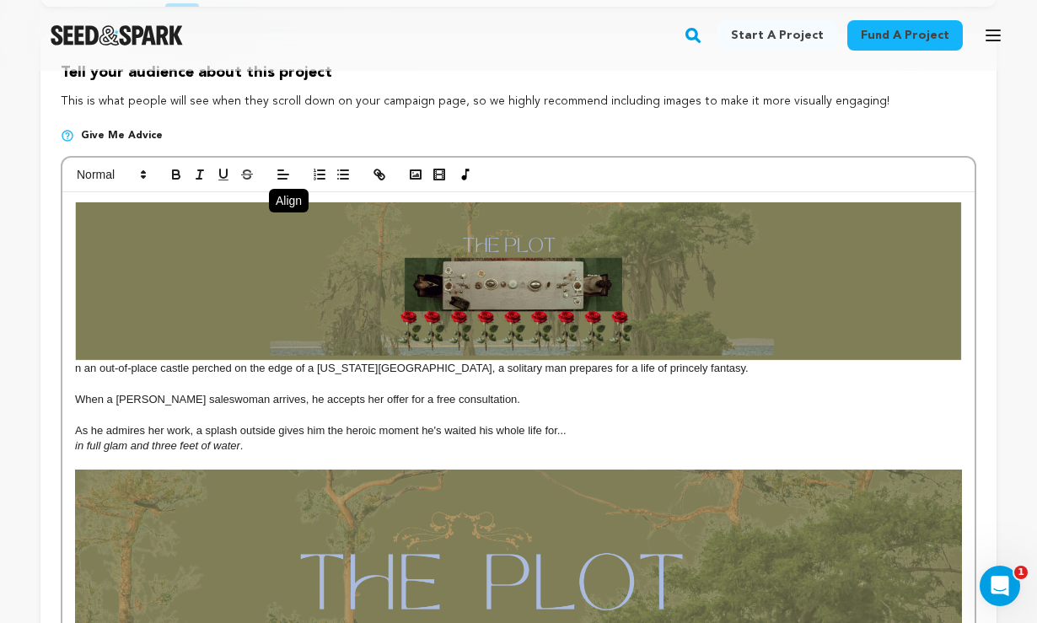
scroll to position [388, 0]
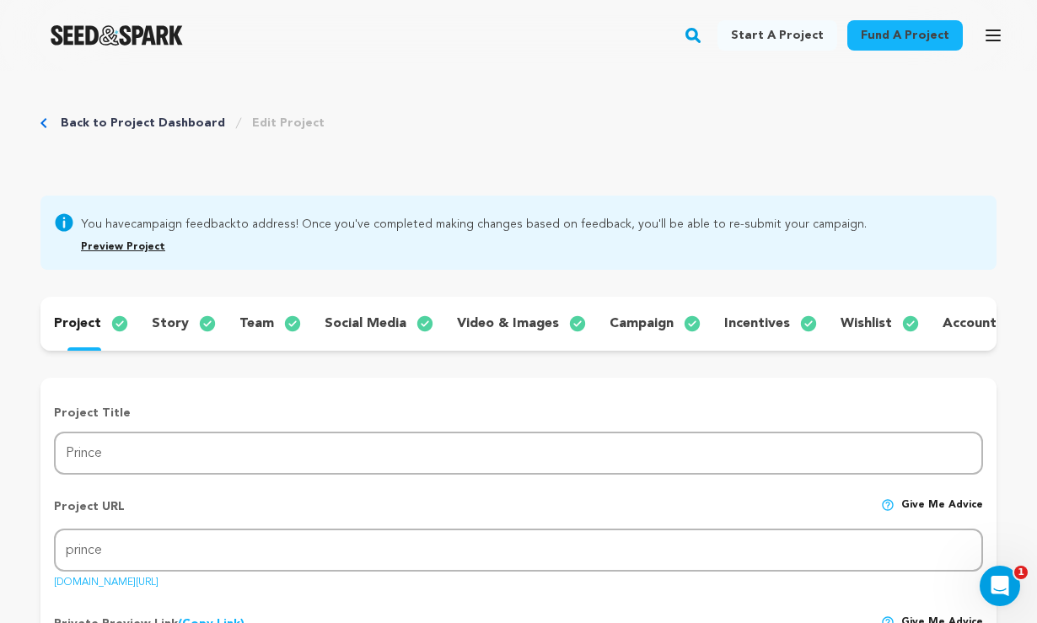
click at [173, 318] on p "story" at bounding box center [170, 324] width 37 height 20
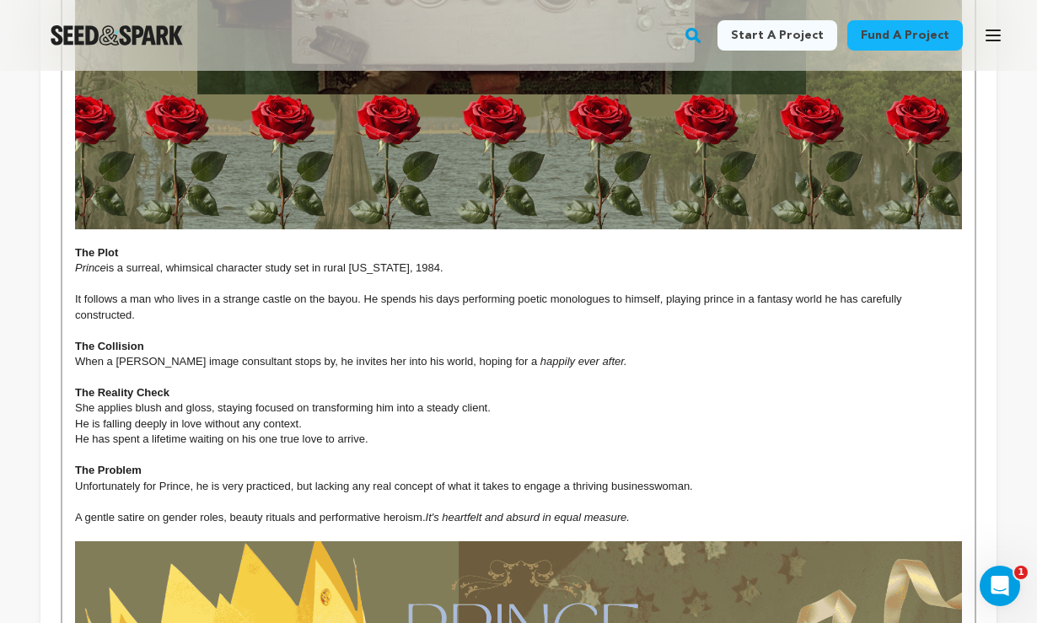
scroll to position [1519, 0]
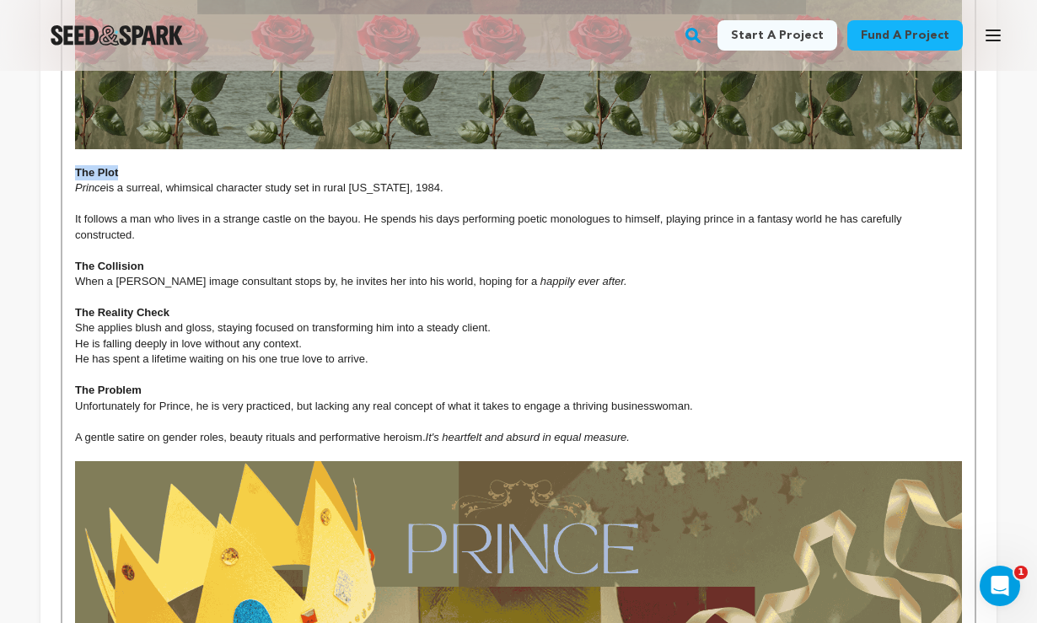
drag, startPoint x: 122, startPoint y: 168, endPoint x: 56, endPoint y: 163, distance: 65.9
click at [56, 163] on div "Tell your audience about this project This is what people will see when they sc…" at bounding box center [518, 530] width 956 height 3342
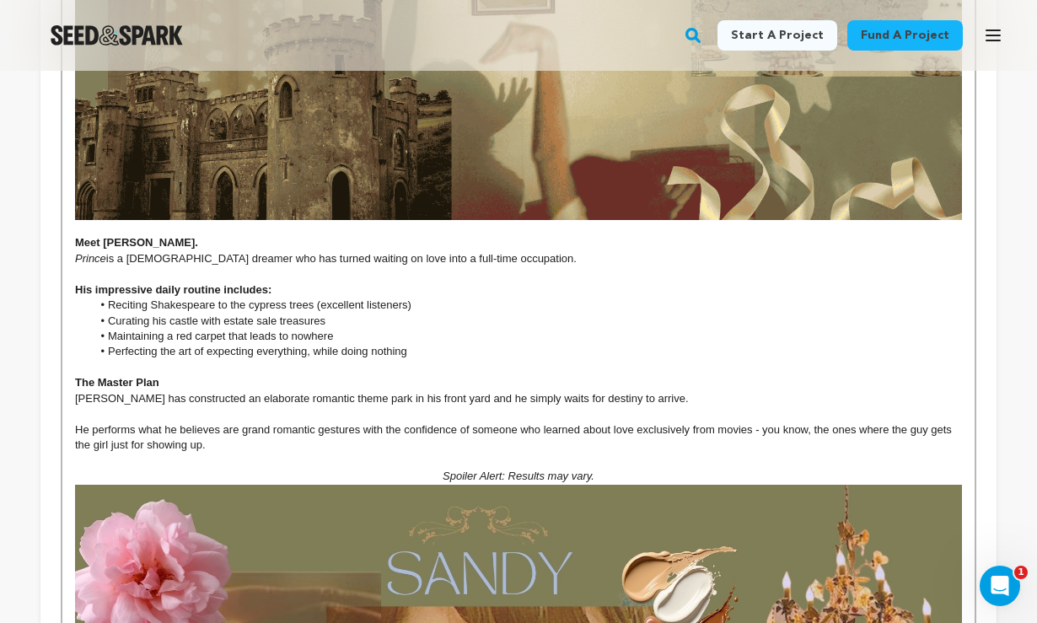
scroll to position [2245, 0]
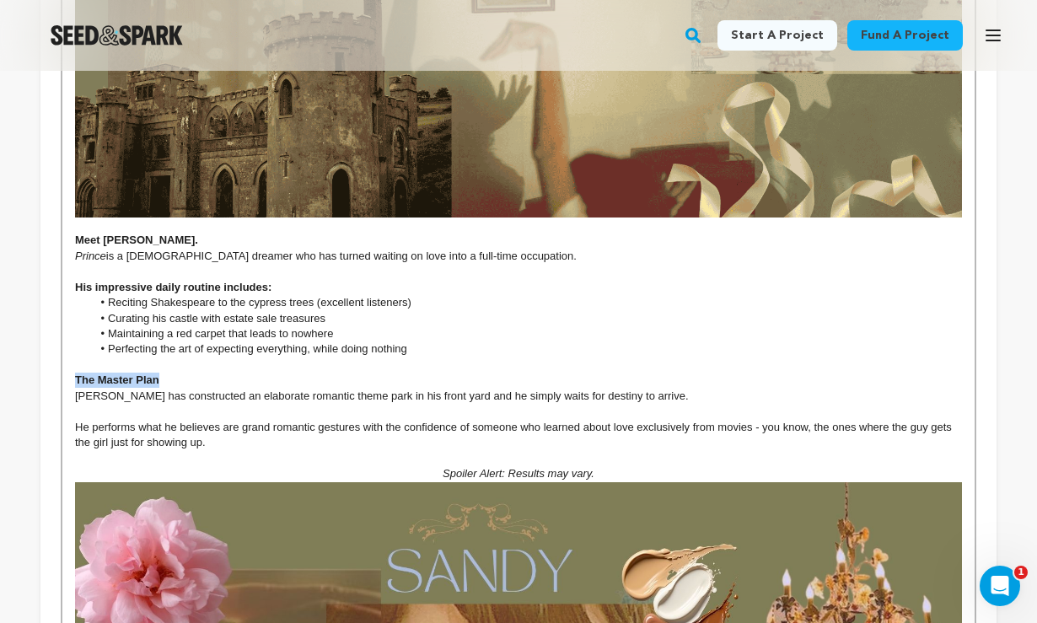
drag, startPoint x: 161, startPoint y: 367, endPoint x: 73, endPoint y: 369, distance: 87.7
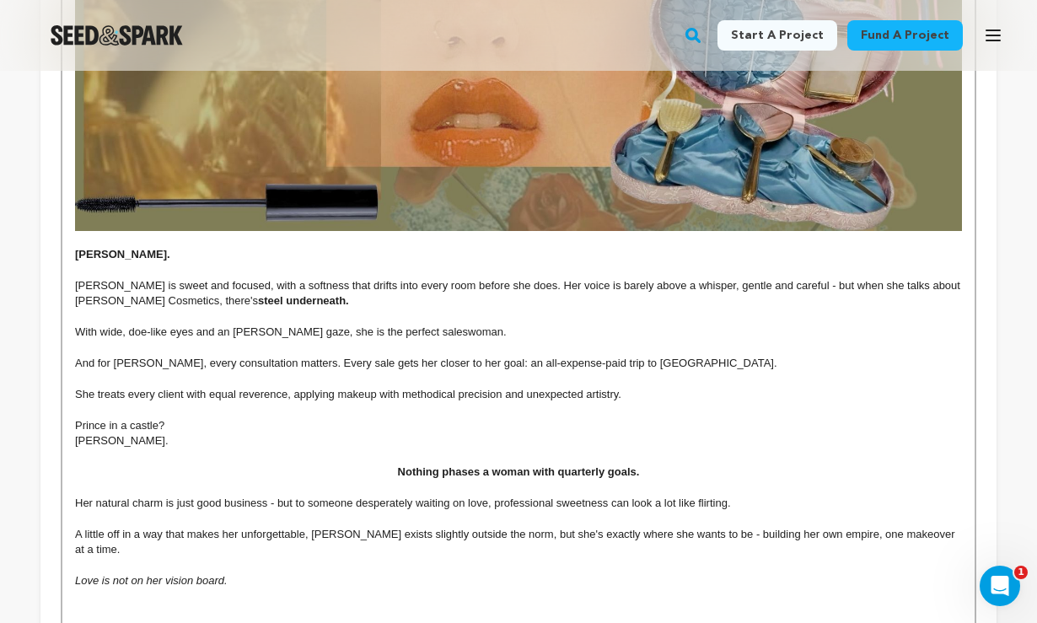
scroll to position [2998, 0]
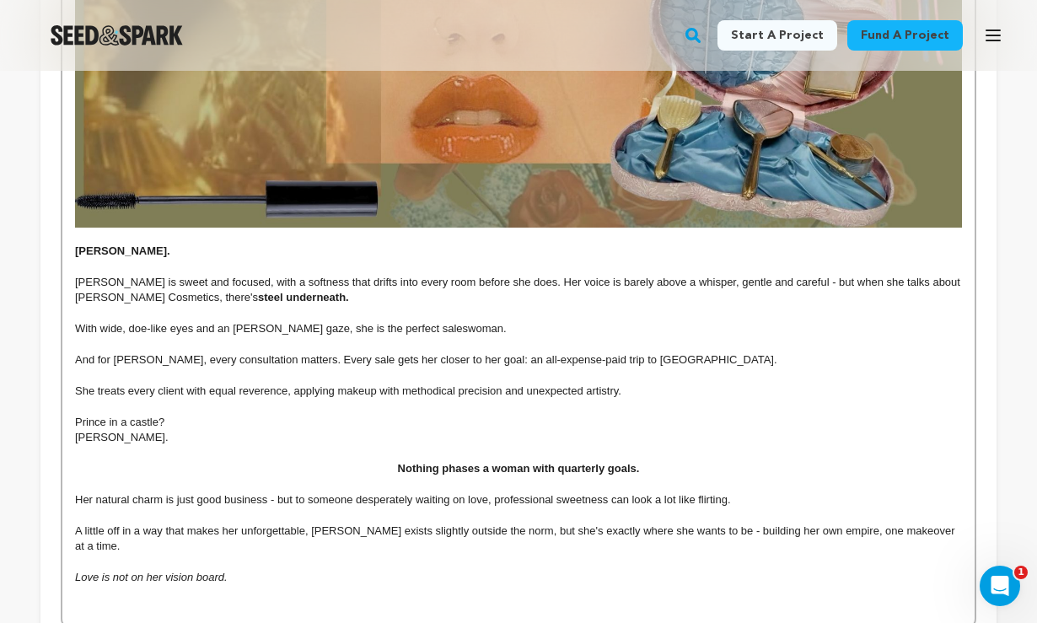
click at [265, 280] on p "Sandy is sweet and focused, with a softness that drifts into every room before …" at bounding box center [518, 290] width 887 height 31
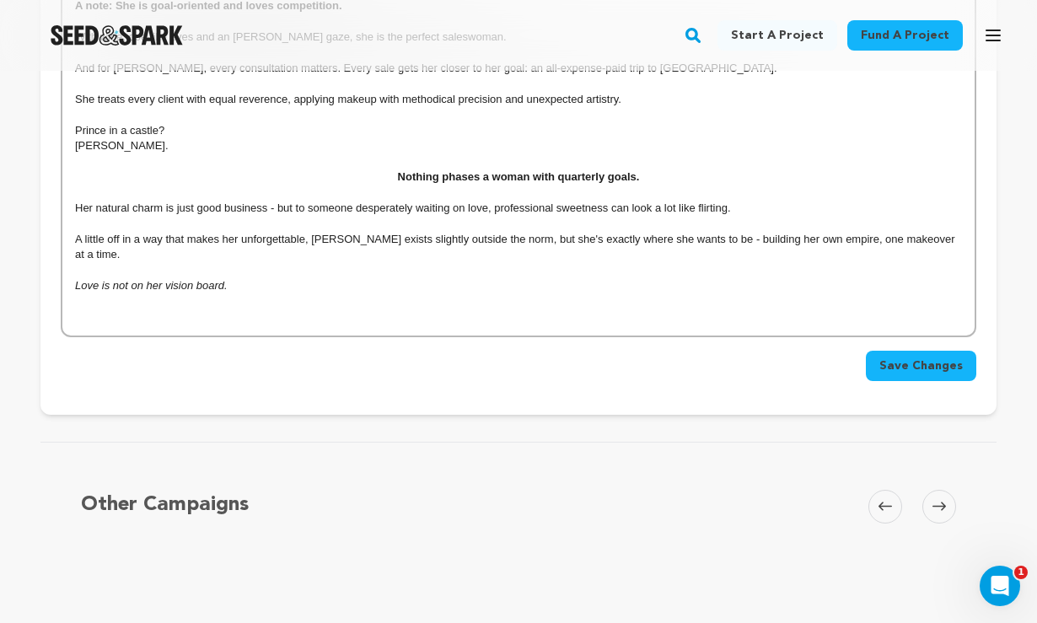
scroll to position [3336, 0]
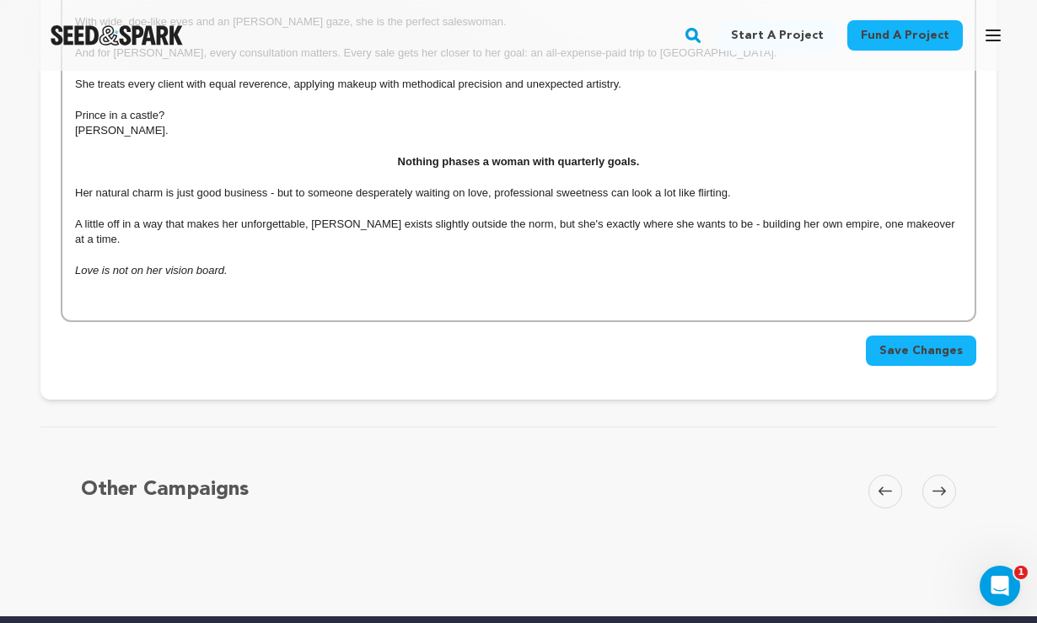
click at [256, 263] on p "Love is not on her vision board." at bounding box center [518, 270] width 887 height 15
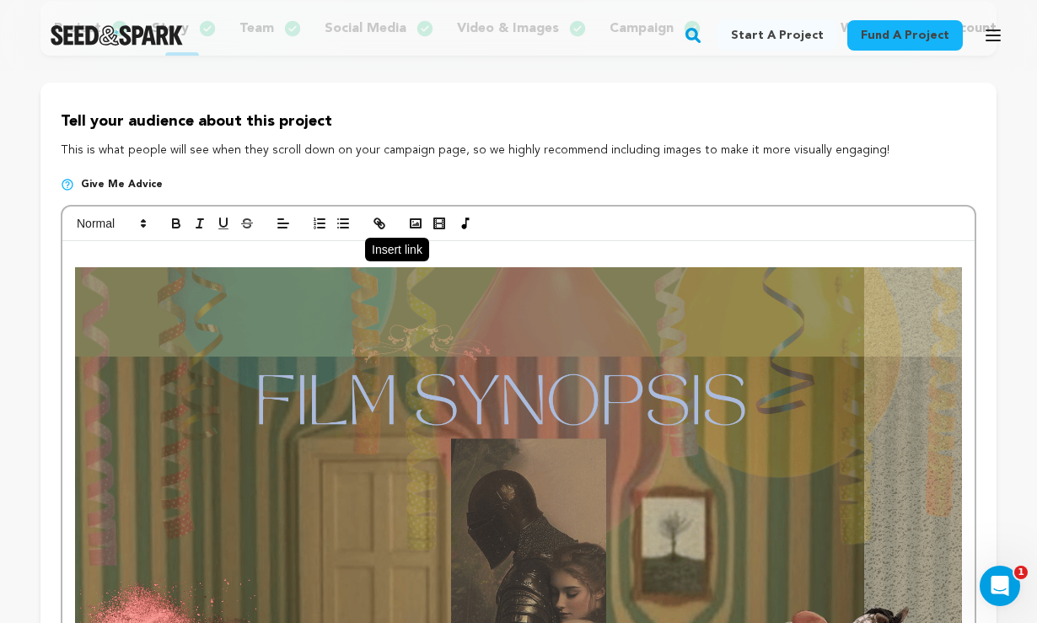
scroll to position [295, 0]
click at [416, 228] on rect "button" at bounding box center [415, 223] width 10 height 8
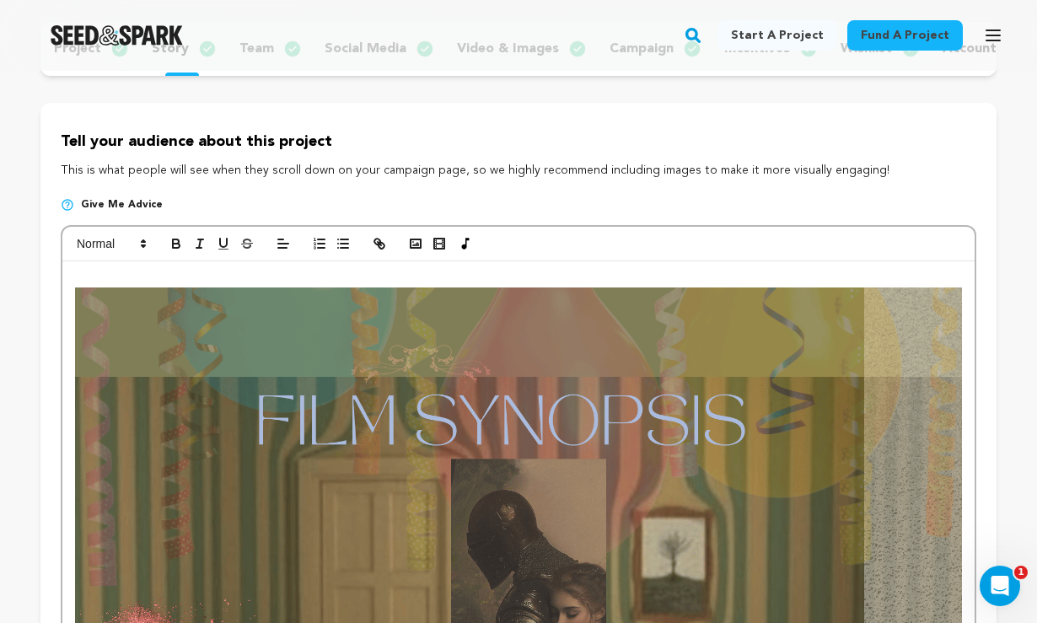
scroll to position [258, 0]
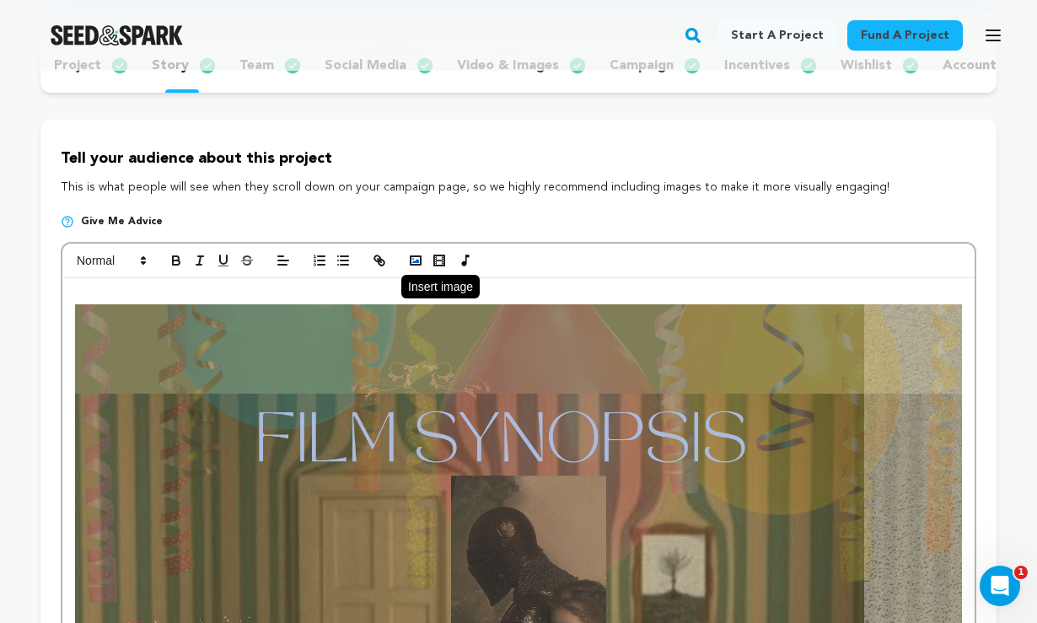
click at [412, 260] on icon "button" at bounding box center [415, 260] width 15 height 15
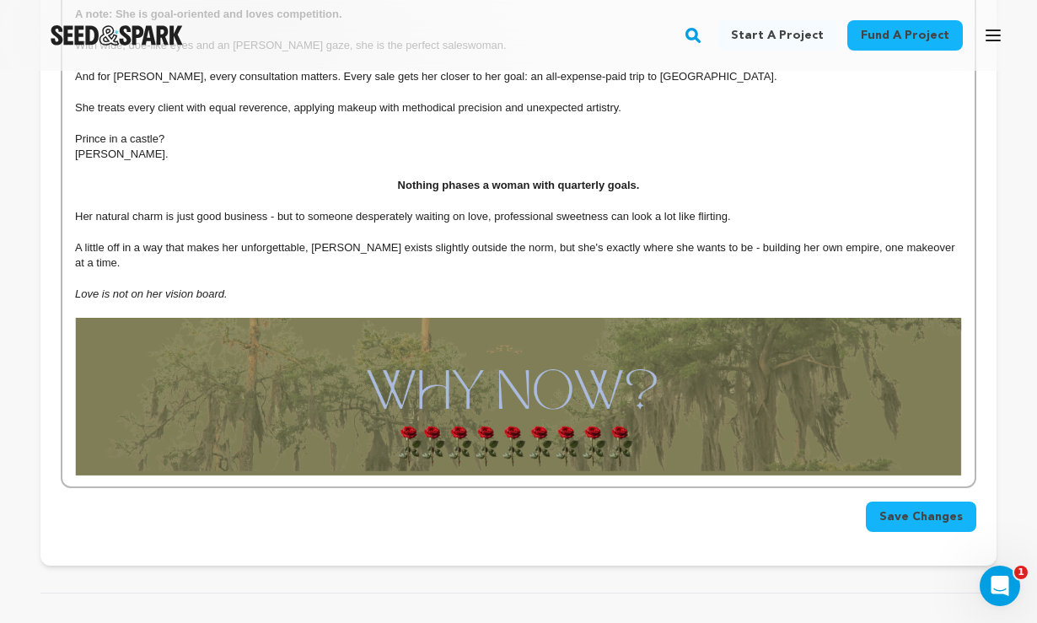
scroll to position [3332, 0]
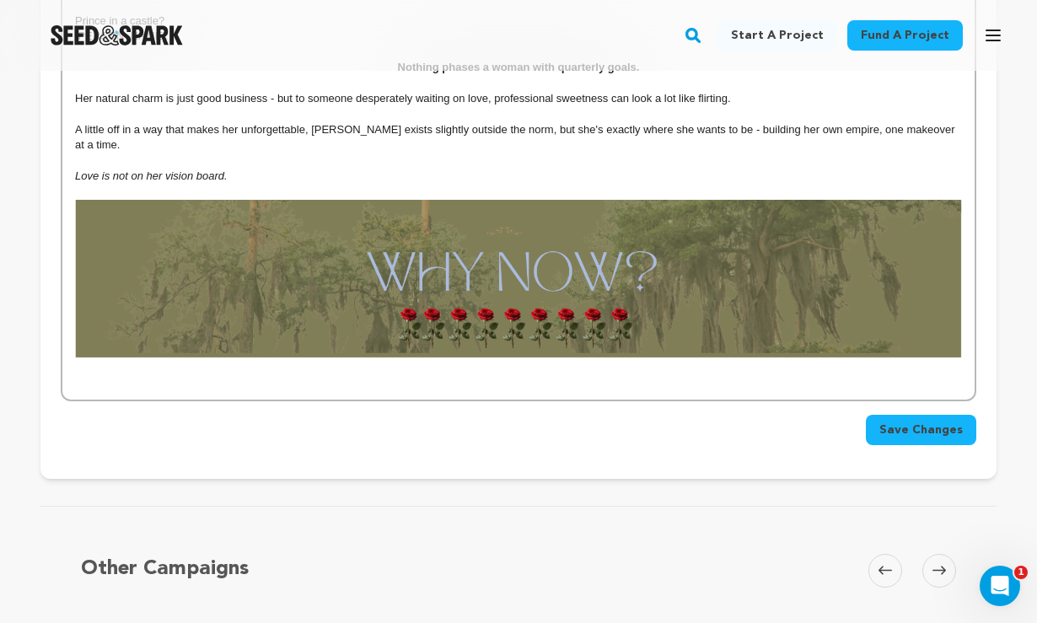
scroll to position [3435, 0]
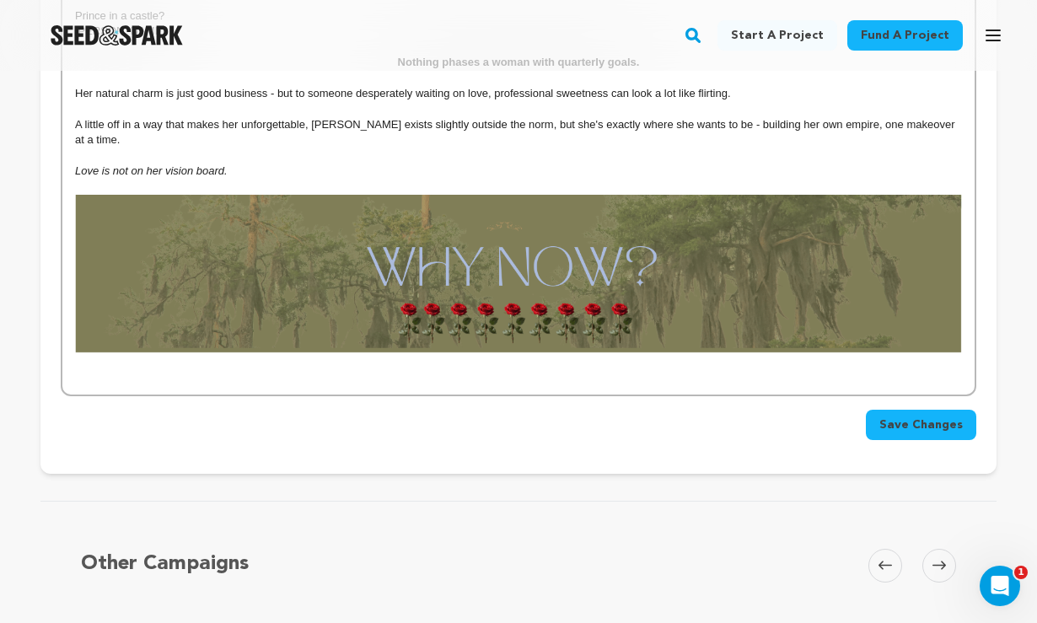
click at [277, 163] on p "Love is not on her vision board." at bounding box center [518, 170] width 887 height 15
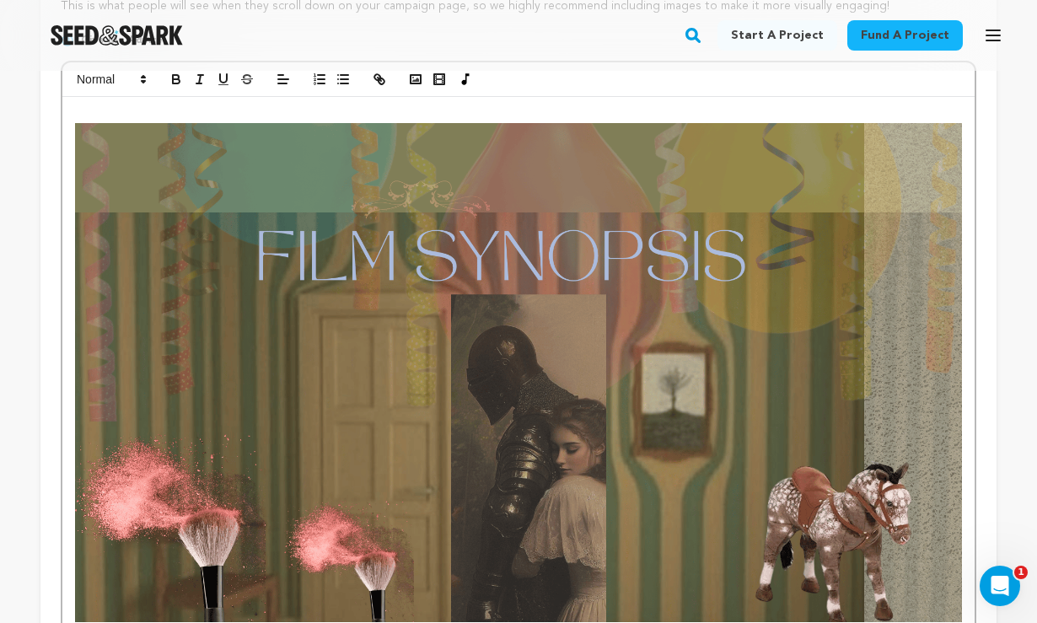
scroll to position [185, 0]
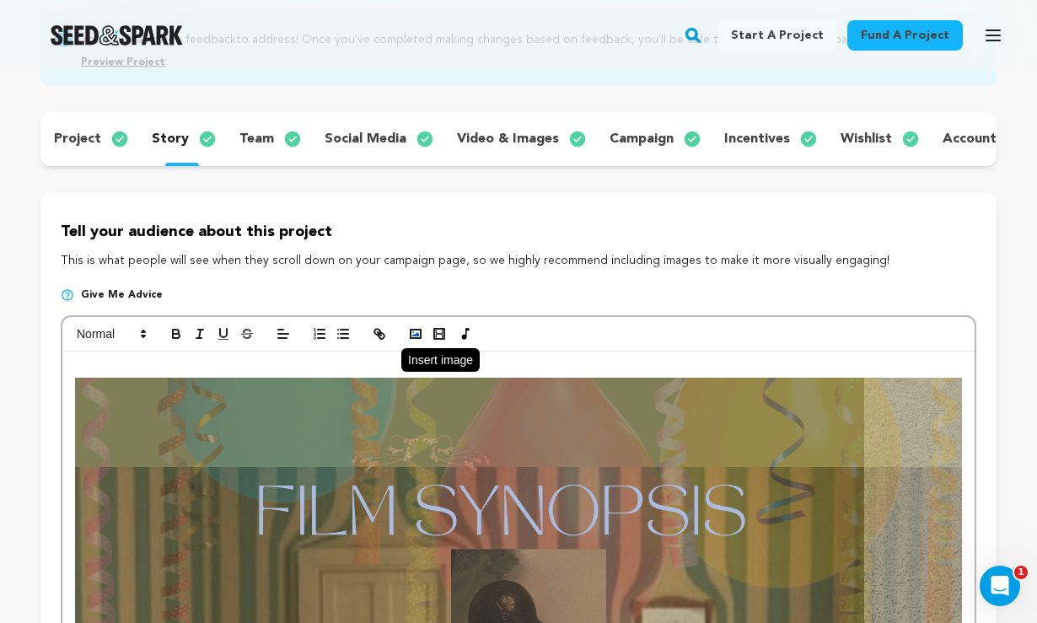
click at [421, 337] on rect "button" at bounding box center [415, 334] width 10 height 8
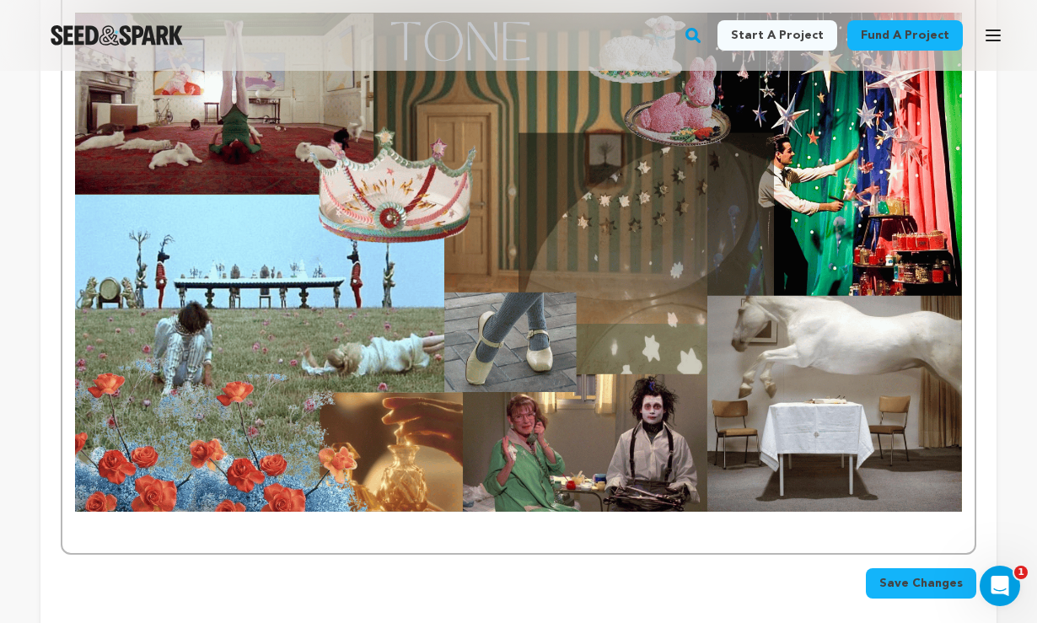
scroll to position [3616, 0]
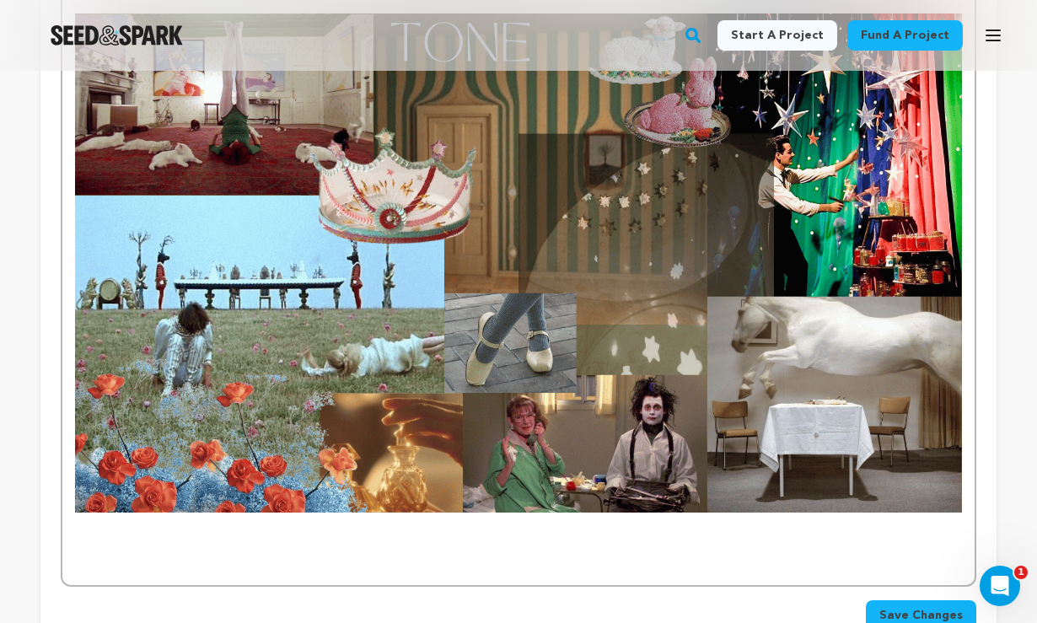
drag, startPoint x: 973, startPoint y: 392, endPoint x: 984, endPoint y: 401, distance: 15.0
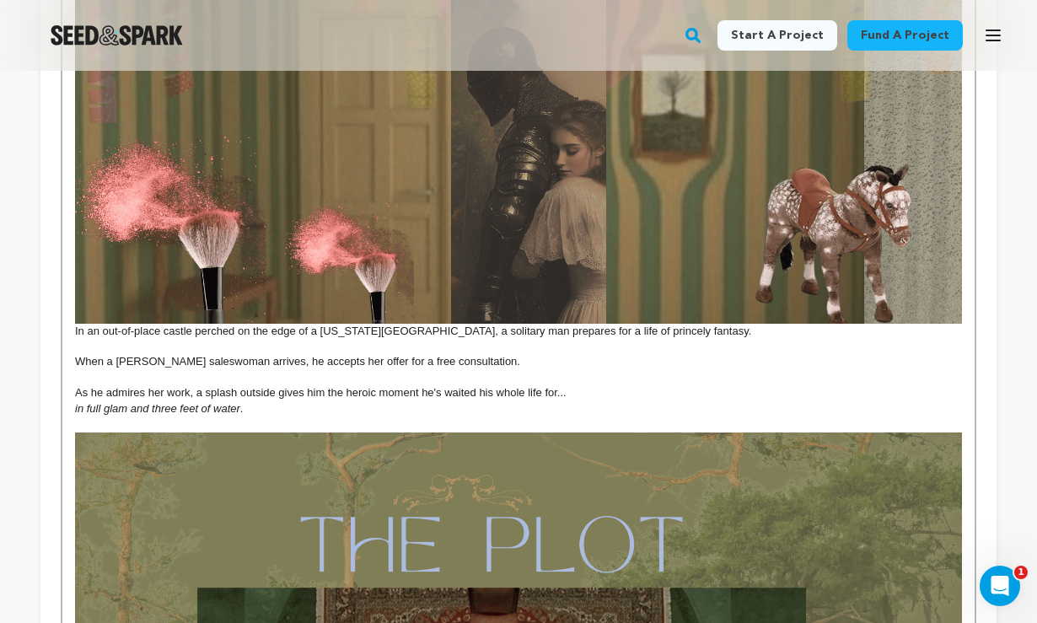
scroll to position [637, 0]
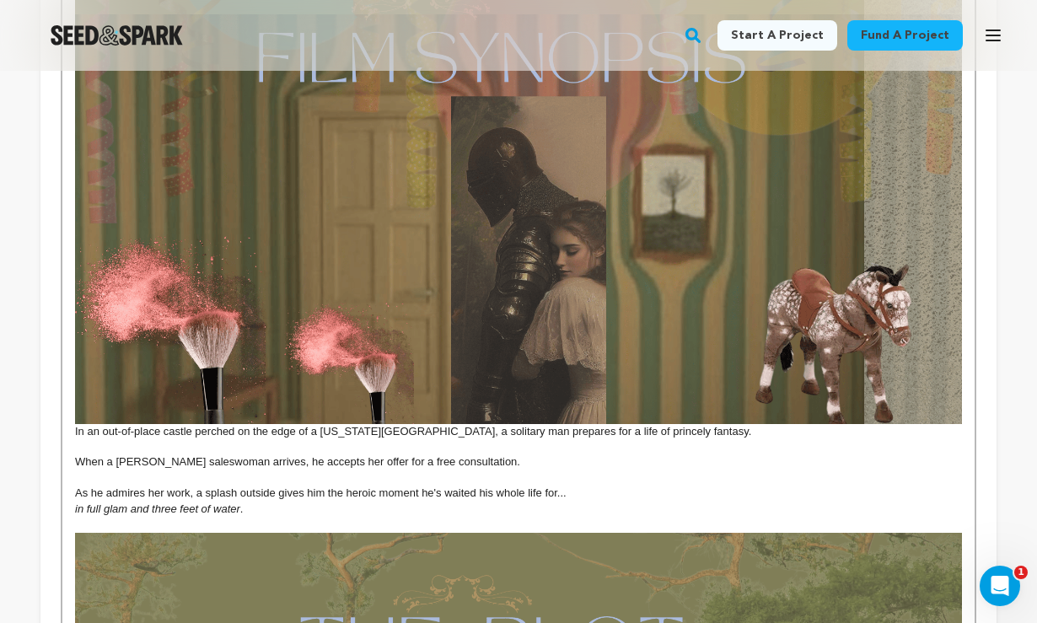
drag, startPoint x: 249, startPoint y: 509, endPoint x: 67, endPoint y: 430, distance: 198.5
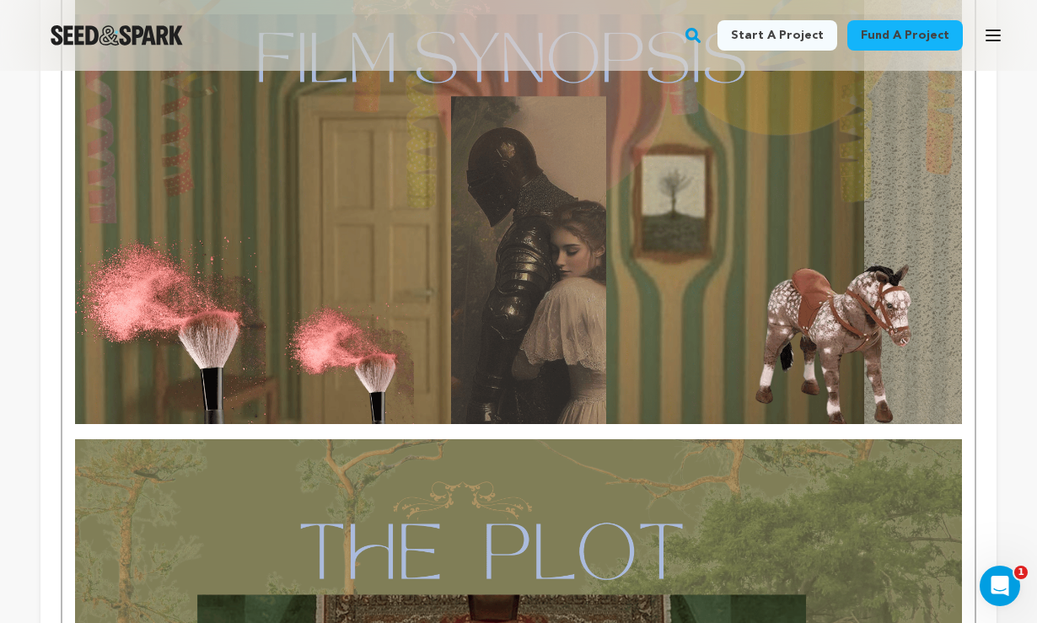
click at [180, 286] on img at bounding box center [518, 174] width 887 height 499
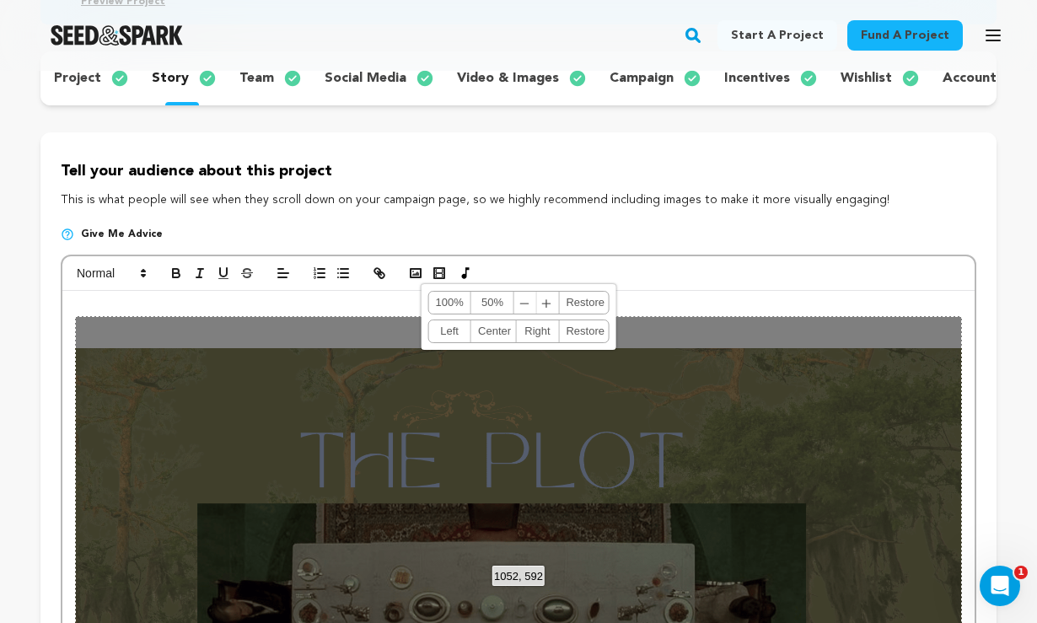
scroll to position [310, 0]
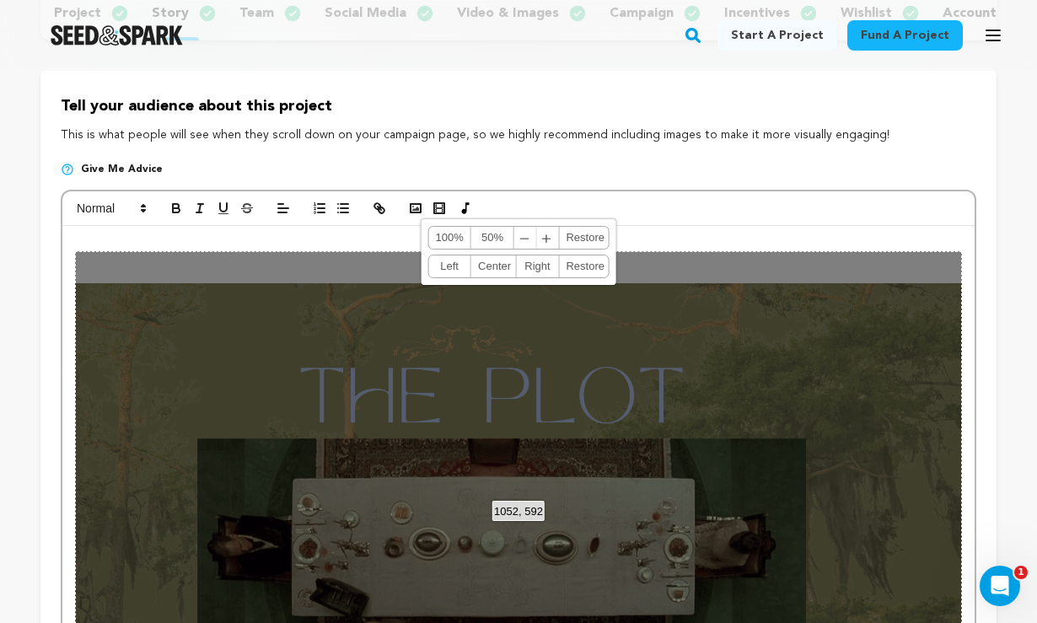
click at [835, 238] on p at bounding box center [518, 243] width 887 height 15
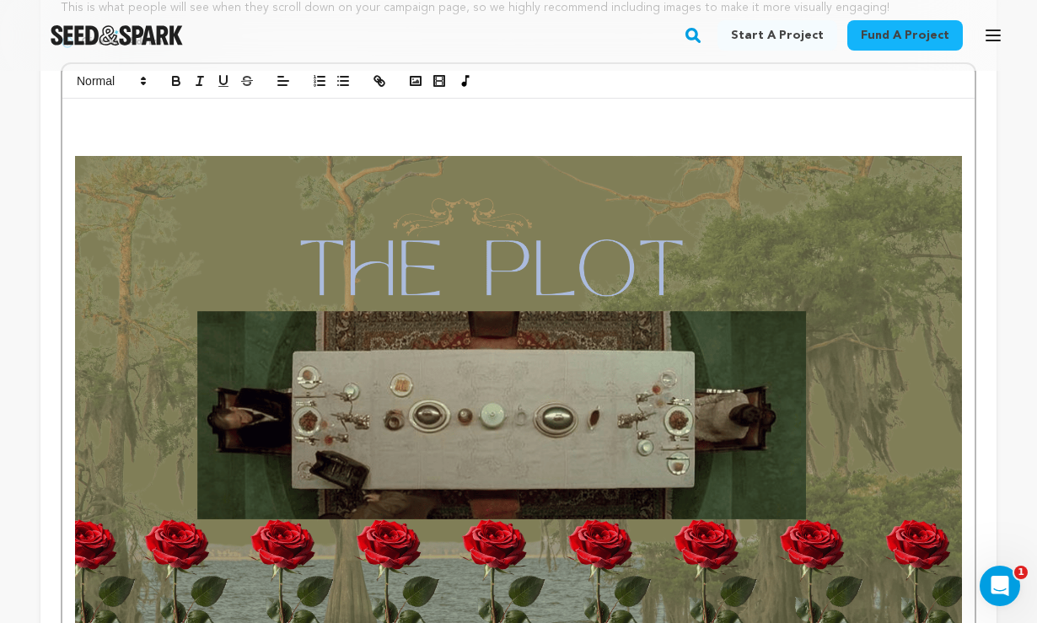
scroll to position [439, 0]
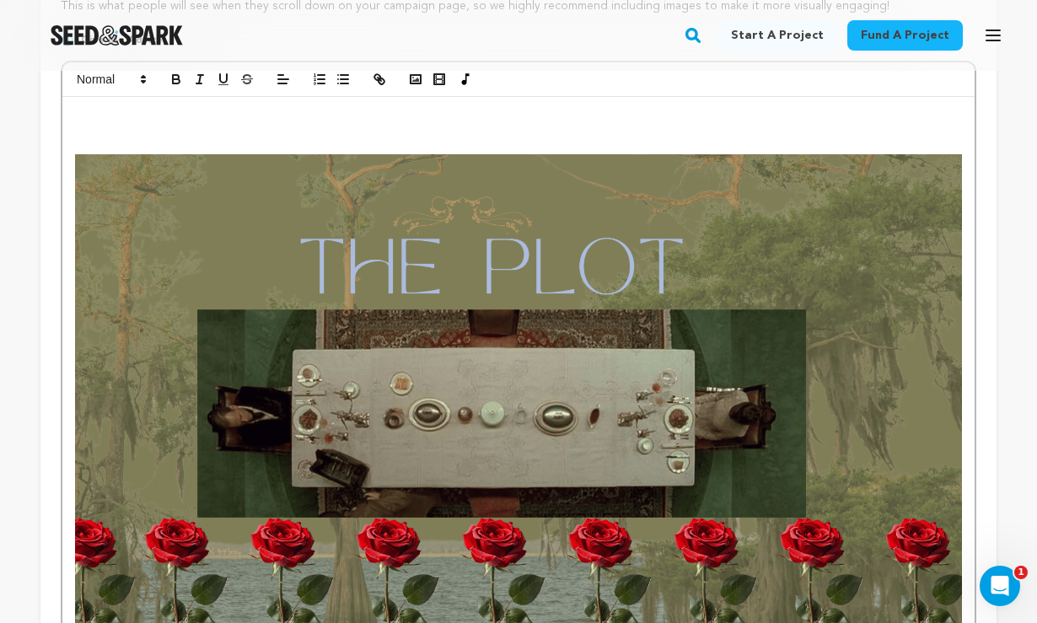
click at [90, 140] on p at bounding box center [518, 145] width 887 height 15
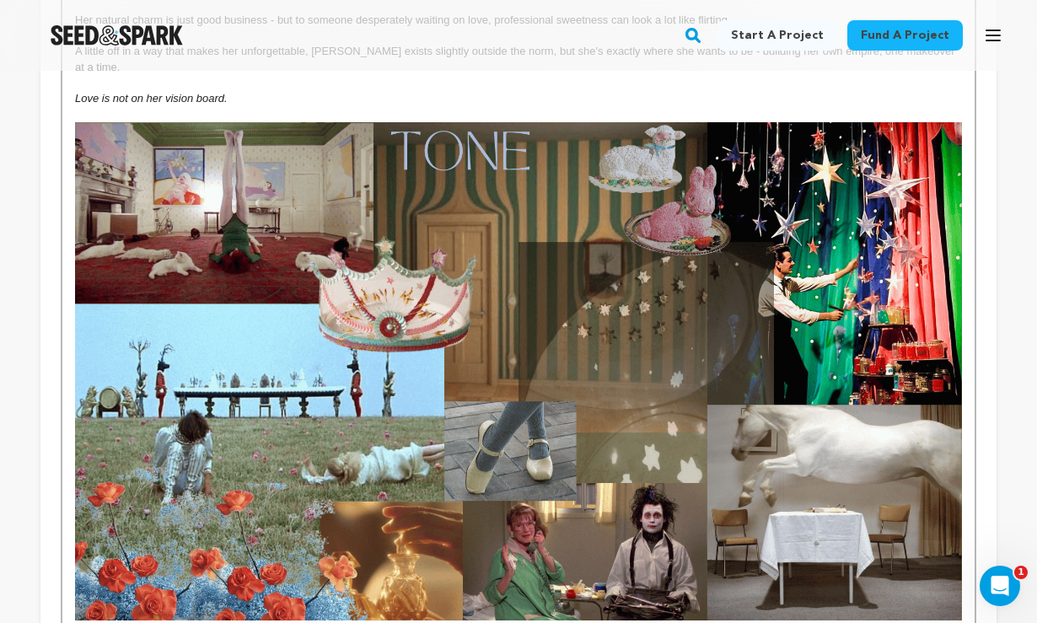
scroll to position [2916, 0]
click at [88, 620] on p at bounding box center [518, 627] width 887 height 15
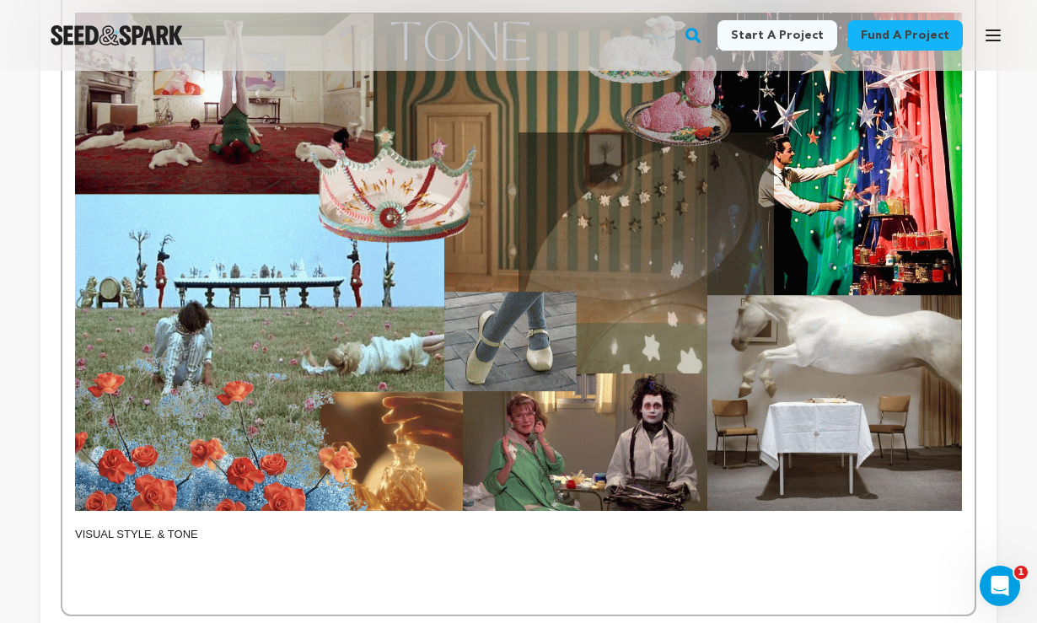
scroll to position [3075, 0]
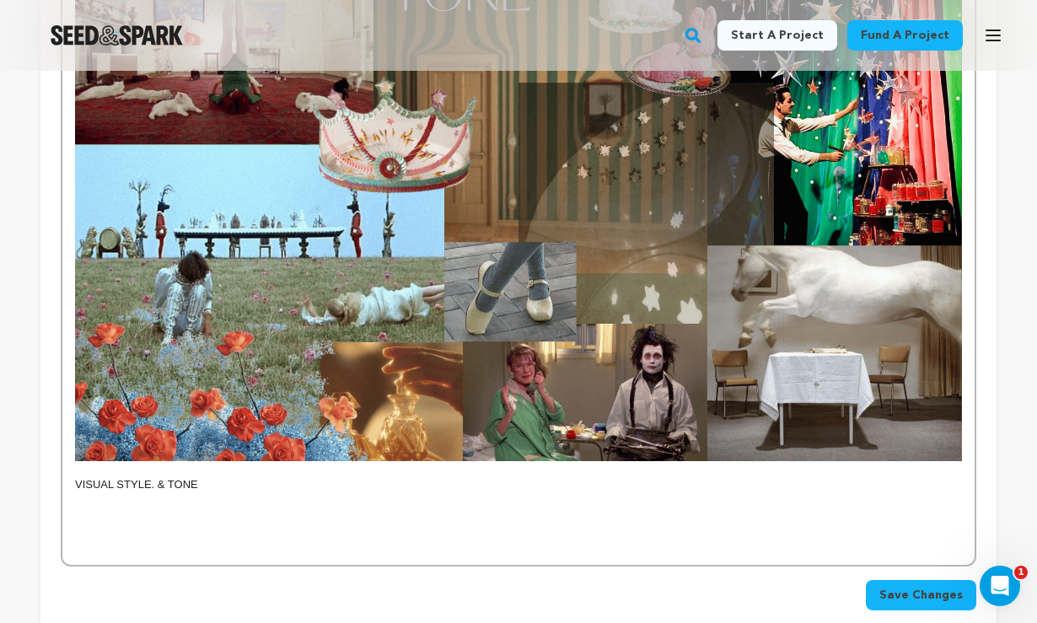
click at [155, 477] on p "VISUAL STYLE. & TONE" at bounding box center [518, 484] width 887 height 15
click at [210, 477] on p "VISUAL STYLE & TONE" at bounding box center [518, 484] width 887 height 15
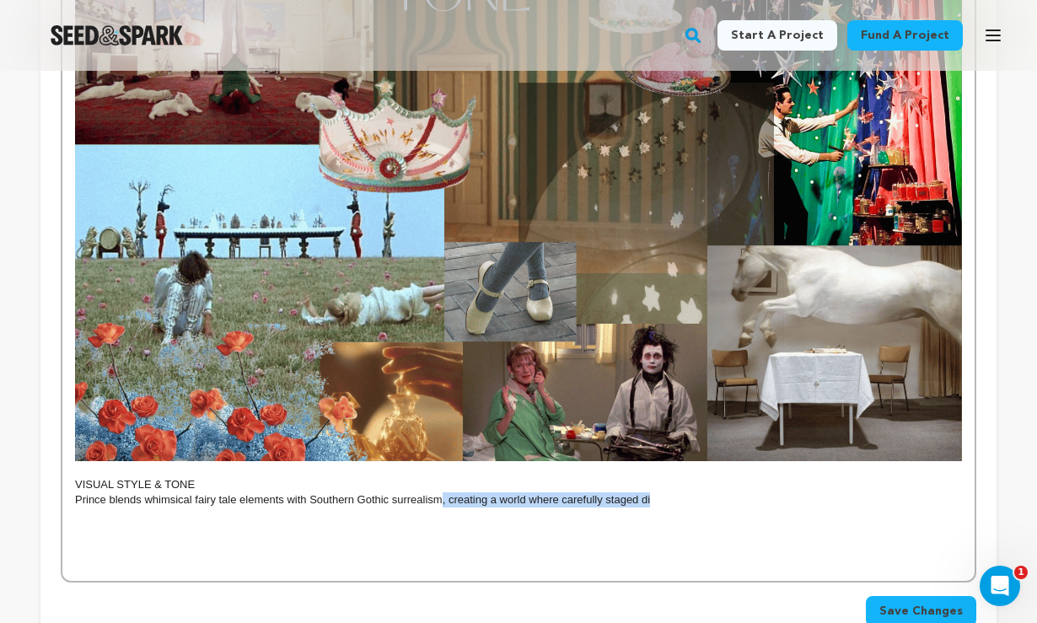
drag, startPoint x: 657, startPoint y: 460, endPoint x: 443, endPoint y: 460, distance: 213.2
click at [443, 492] on p "Prince blends whimsical fairy tale elements with Southern Gothic surrealism, cr…" at bounding box center [518, 499] width 887 height 15
drag, startPoint x: 106, startPoint y: 458, endPoint x: 72, endPoint y: 458, distance: 33.7
drag, startPoint x: 200, startPoint y: 444, endPoint x: 75, endPoint y: 444, distance: 124.7
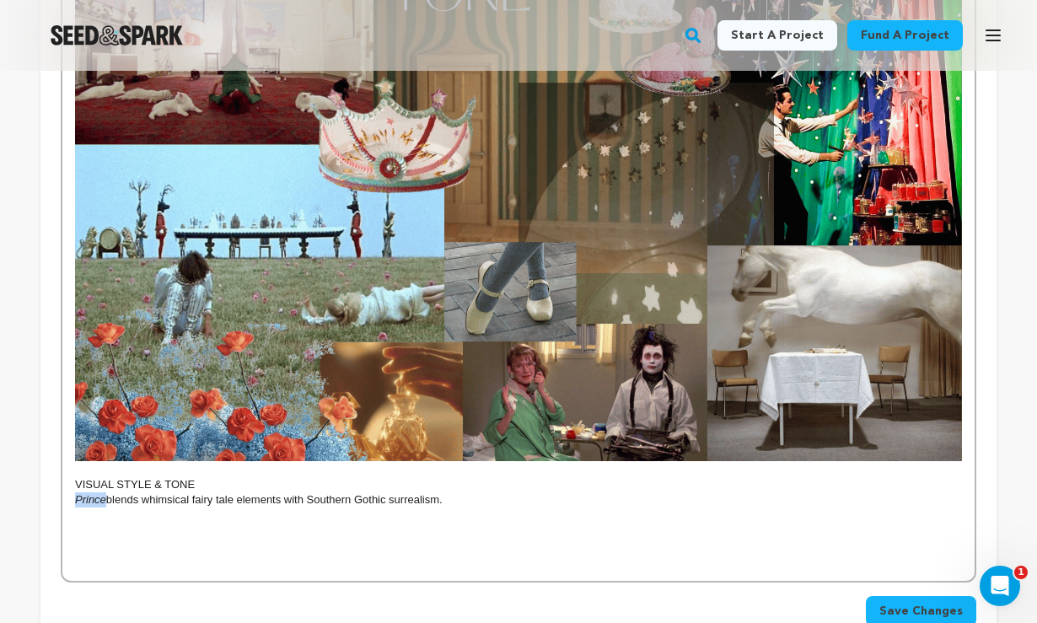
click at [75, 477] on p "VISUAL STYLE & TONE" at bounding box center [518, 484] width 887 height 15
click at [462, 492] on p "Prince blends whimsical fairy tale elements with Southern Gothic surrealism." at bounding box center [518, 499] width 887 height 15
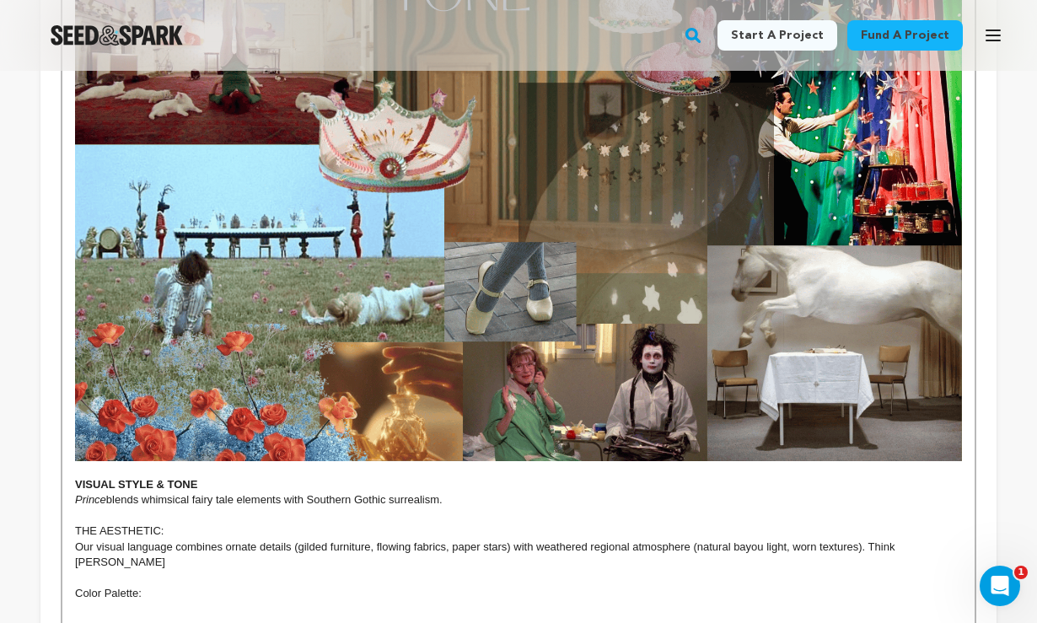
drag, startPoint x: 147, startPoint y: 521, endPoint x: 178, endPoint y: 509, distance: 32.6
click at [178, 539] on p "Our visual language combines ornate details (gilded furniture, flowing fabrics,…" at bounding box center [518, 554] width 887 height 31
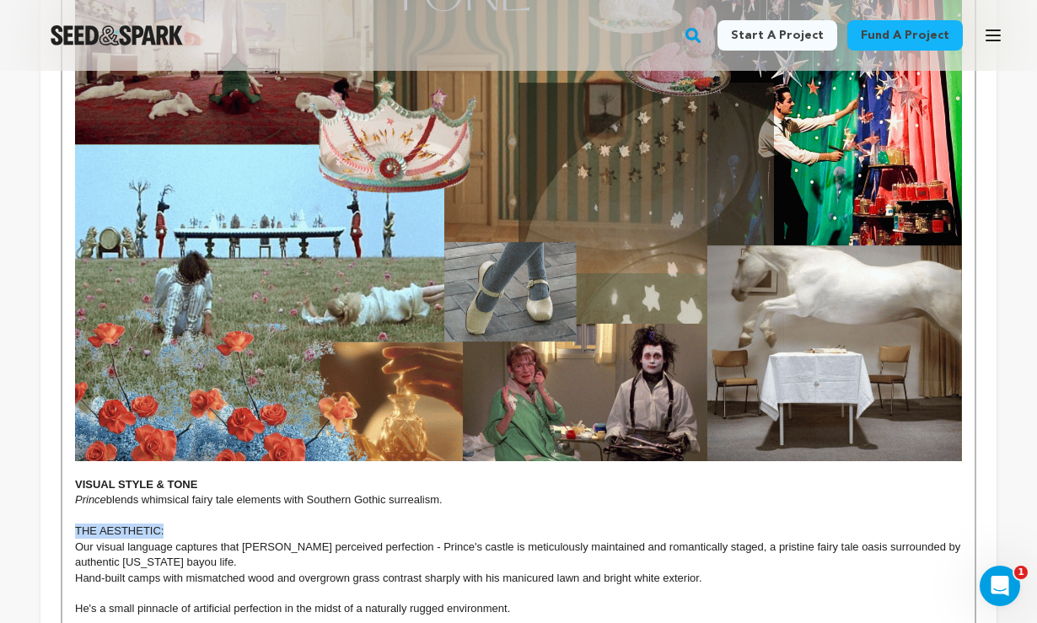
drag, startPoint x: 168, startPoint y: 489, endPoint x: 75, endPoint y: 485, distance: 92.8
click at [75, 523] on p "THE AESTHETIC:" at bounding box center [518, 530] width 887 height 15
drag, startPoint x: 380, startPoint y: 535, endPoint x: 69, endPoint y: 537, distance: 311.0
click at [355, 539] on p "Our visual language captures that Edward Scissorhands perceived perfection - Pr…" at bounding box center [518, 554] width 887 height 31
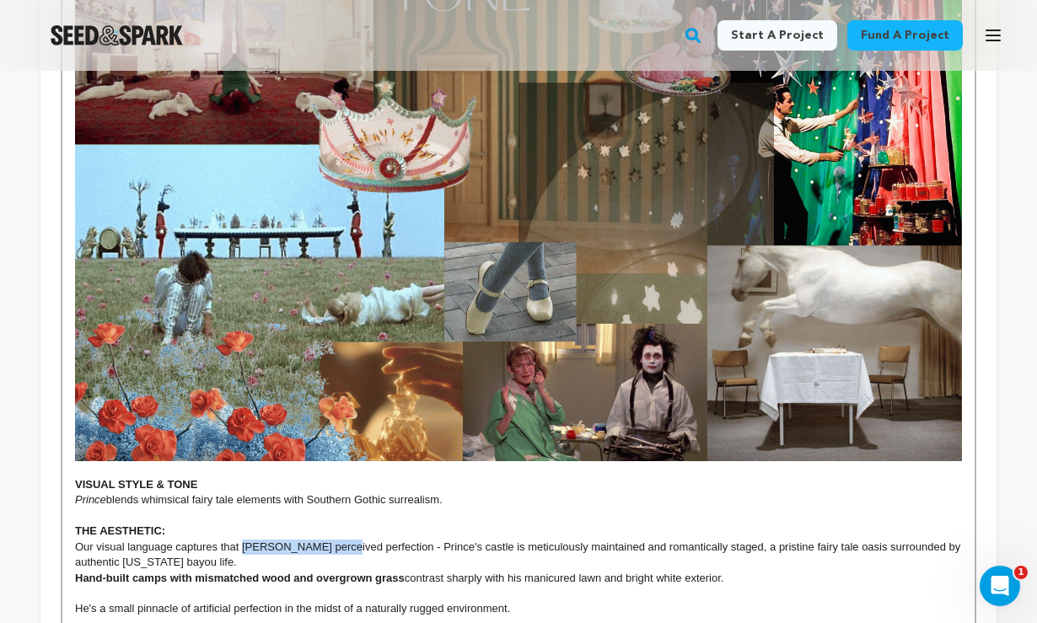
drag, startPoint x: 347, startPoint y: 506, endPoint x: 243, endPoint y: 506, distance: 104.5
click at [243, 539] on p "Our visual language captures that Edward Scissorhands perceived perfection - Pr…" at bounding box center [518, 554] width 887 height 31
click at [212, 601] on p "He's a small pinnacle of artificial perfection in the midst of a naturally rugg…" at bounding box center [518, 608] width 887 height 15
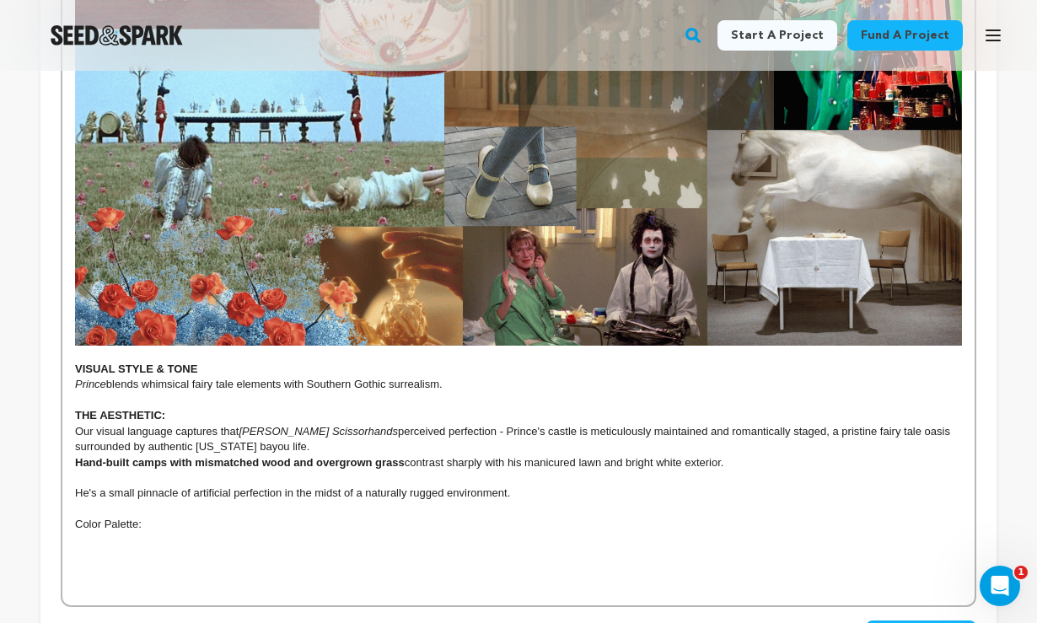
scroll to position [3197, 0]
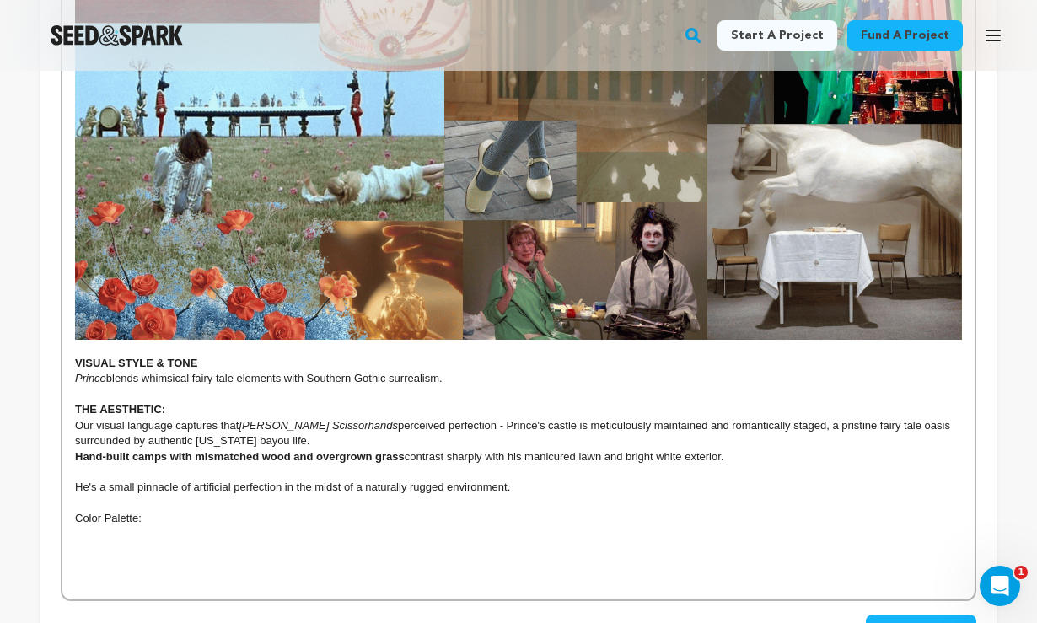
drag, startPoint x: 143, startPoint y: 477, endPoint x: 73, endPoint y: 479, distance: 70.0
click at [164, 511] on p "Color Palette:" at bounding box center [518, 518] width 887 height 15
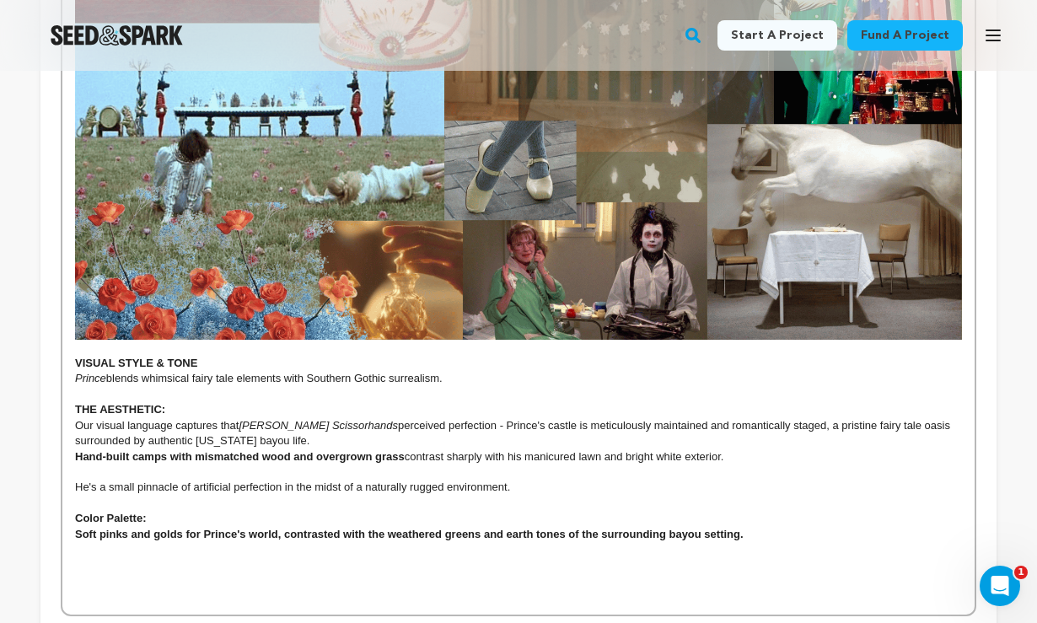
drag, startPoint x: 746, startPoint y: 494, endPoint x: 59, endPoint y: 485, distance: 686.9
click at [732, 511] on p "Color Palette:" at bounding box center [518, 518] width 887 height 15
click at [704, 527] on p "Soft pinks and golds for Prince's world, contrasted with the weathered greens a…" at bounding box center [518, 534] width 887 height 15
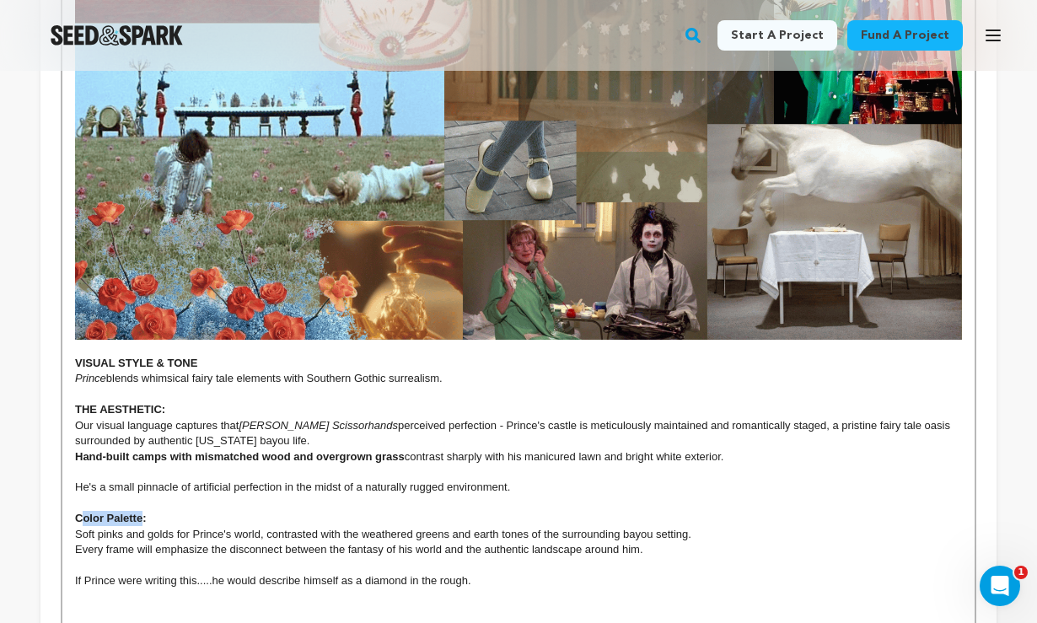
drag, startPoint x: 142, startPoint y: 476, endPoint x: 84, endPoint y: 478, distance: 58.2
click at [84, 512] on strong "Color Palette:" at bounding box center [111, 518] width 72 height 13
drag, startPoint x: 476, startPoint y: 537, endPoint x: 55, endPoint y: 535, distance: 421.4
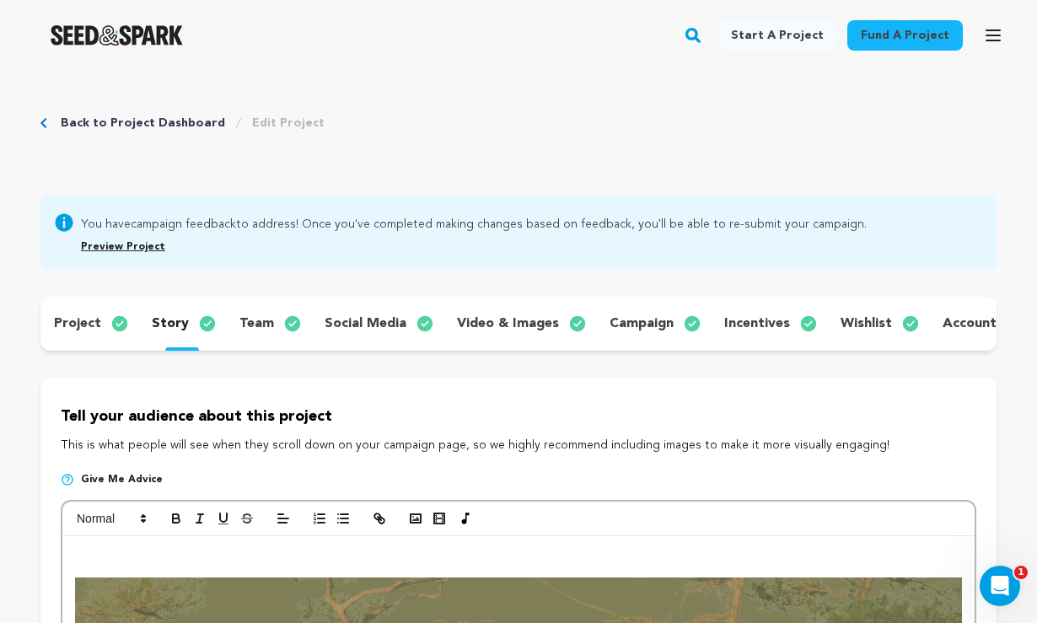
scroll to position [0, 0]
click at [282, 562] on icon at bounding box center [282, 560] width 13 height 13
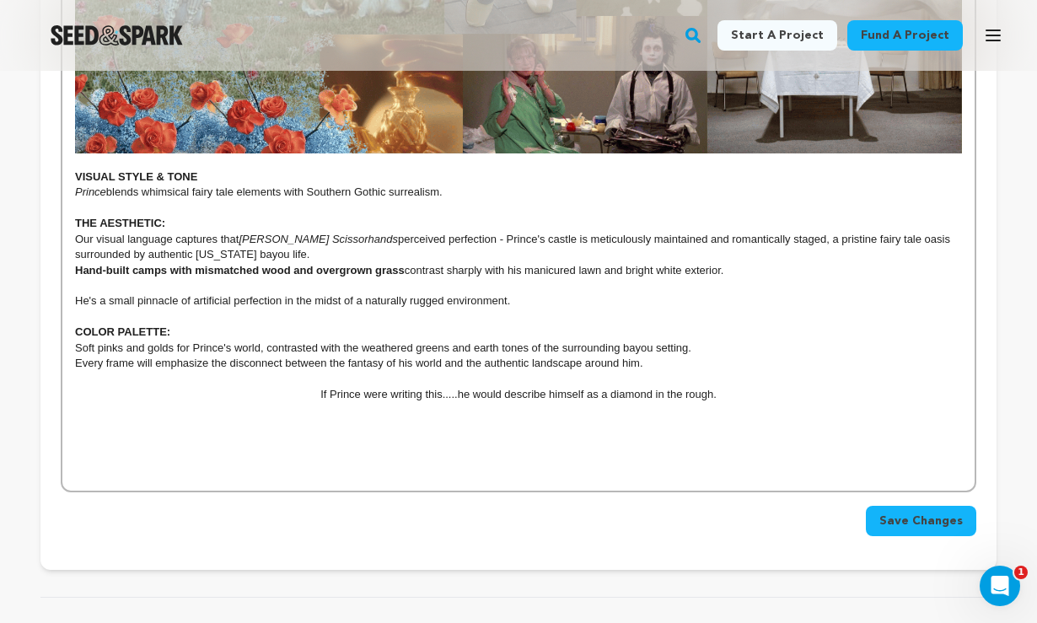
scroll to position [3383, 0]
click at [762, 403] on p at bounding box center [518, 410] width 887 height 15
click at [739, 403] on p at bounding box center [518, 410] width 887 height 15
click at [582, 387] on p "If Prince were writing this.....he would describe himself as a diamond in the r…" at bounding box center [518, 394] width 887 height 15
drag, startPoint x: 399, startPoint y: 199, endPoint x: 357, endPoint y: 201, distance: 41.3
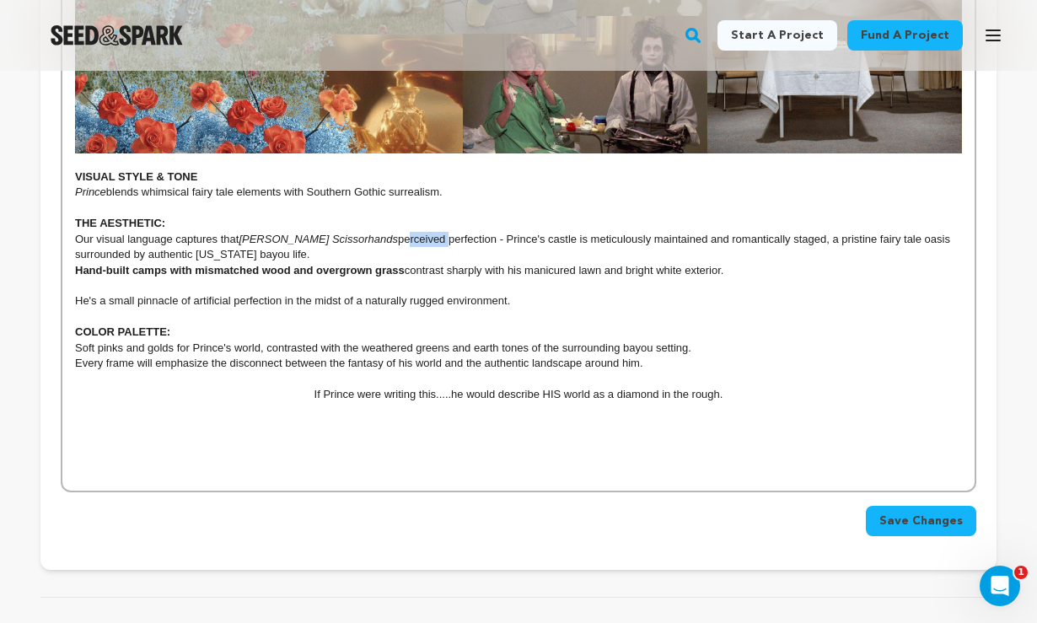
click at [357, 232] on p "Our visual language captures that Edward Scissorhands perceived perfection - Pr…" at bounding box center [518, 247] width 887 height 31
drag, startPoint x: 448, startPoint y: 198, endPoint x: 353, endPoint y: 201, distance: 95.3
click at [353, 232] on p "Our visual language captures that Edward Scissorhands pursuit of perfection - P…" at bounding box center [518, 247] width 887 height 31
click at [468, 232] on p "Our visual language captures that Edward Scissorhands pursuit of perfection - P…" at bounding box center [518, 247] width 887 height 31
click at [307, 232] on p "Our visual language captures that Edward Scissorhands pursuit of perfection. Pr…" at bounding box center [518, 247] width 887 height 31
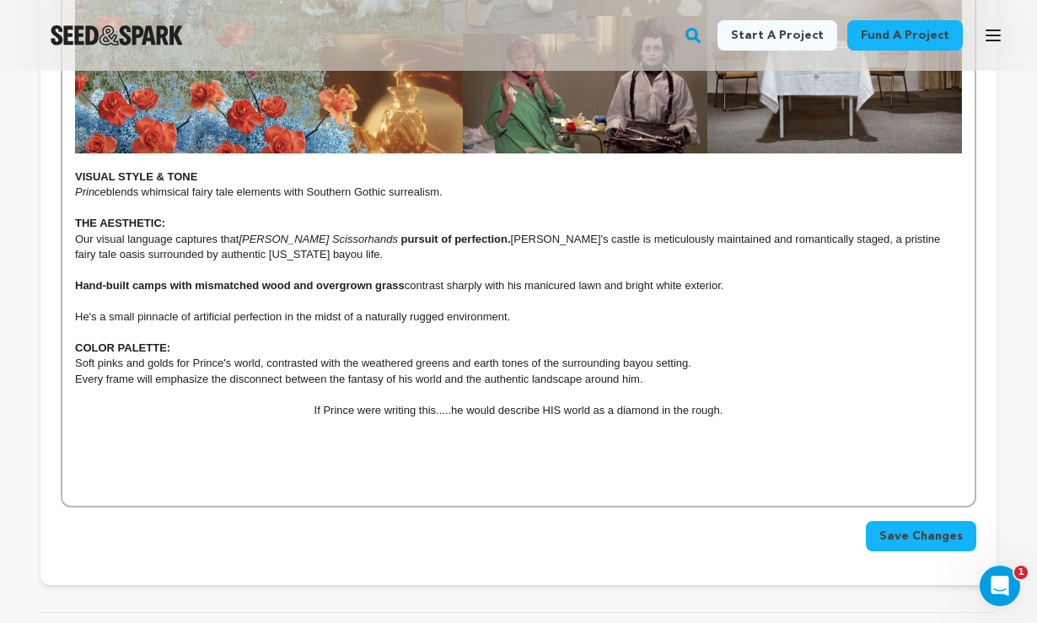
click at [344, 372] on p "Every frame will emphasize the disconnect between the fantasy of his world and …" at bounding box center [518, 379] width 887 height 15
click at [415, 372] on p "Every frame will emphasize the disconnect between his fantasy of his world and …" at bounding box center [518, 379] width 887 height 15
click at [634, 372] on p "Every frame will emphasize the disconnect between his fantasy world and the aut…" at bounding box center [518, 379] width 887 height 15
click at [762, 403] on p "If Prince were writing this.....he would describe HIS world as a diamond in the…" at bounding box center [518, 410] width 887 height 15
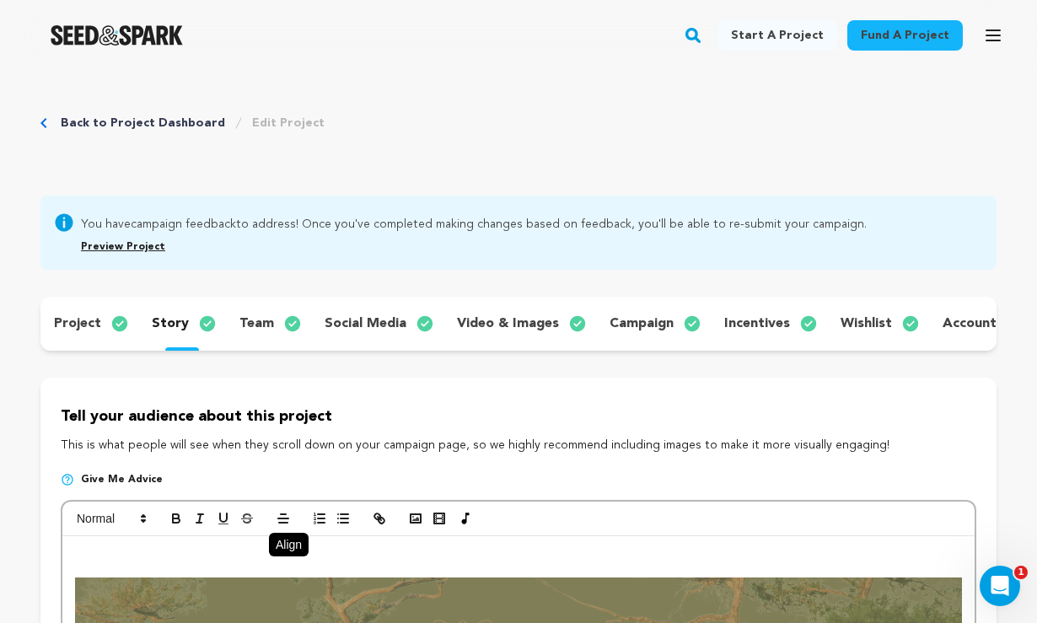
scroll to position [0, 0]
click at [284, 536] on icon at bounding box center [282, 539] width 13 height 13
click at [412, 520] on polyline "button" at bounding box center [415, 519] width 7 height 4
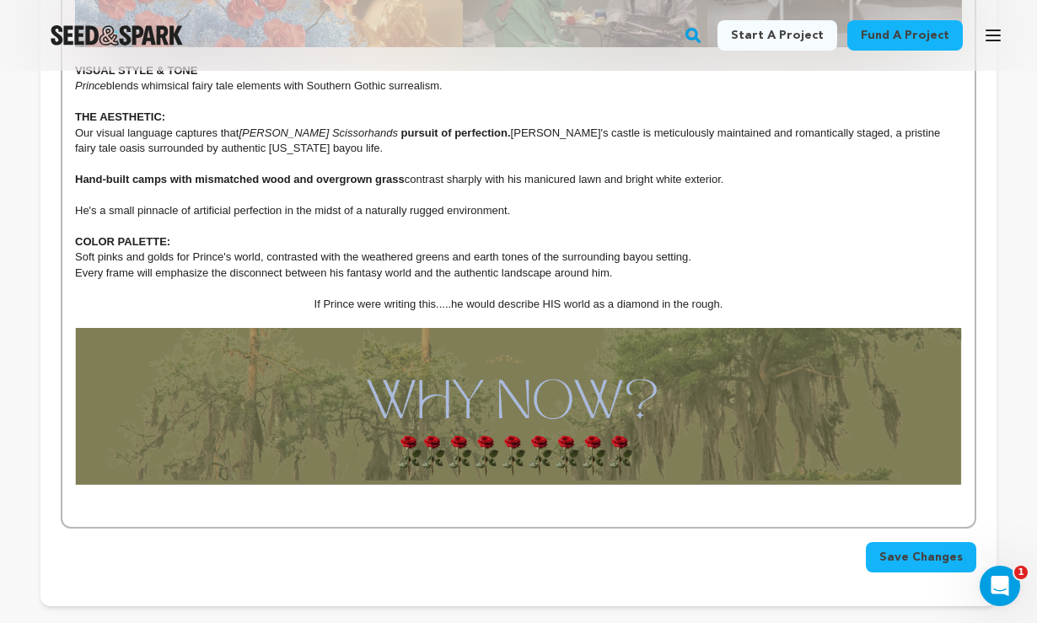
scroll to position [3519, 0]
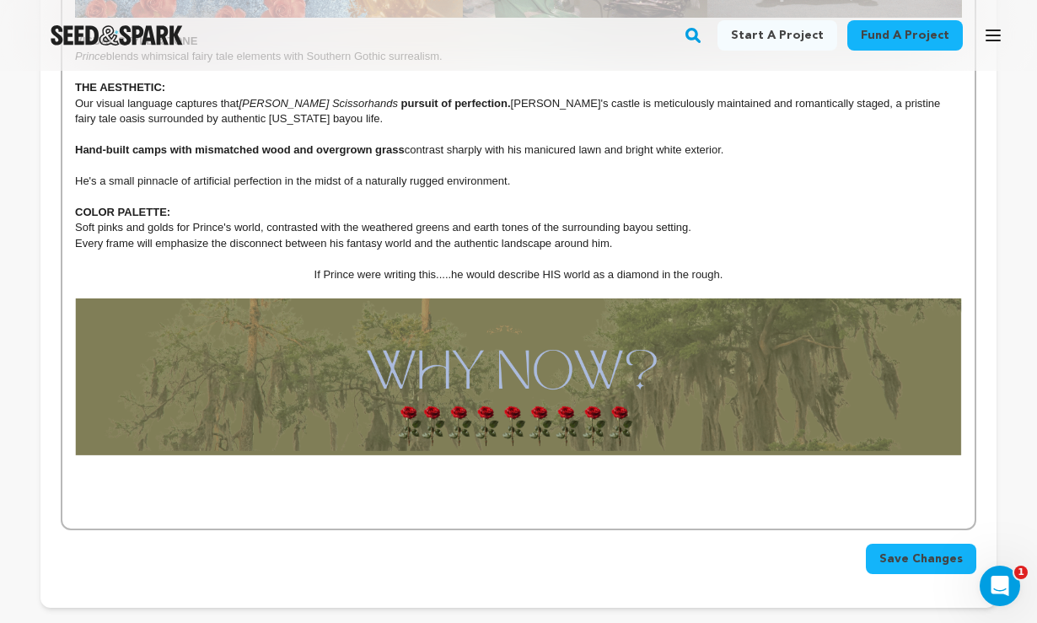
scroll to position [3518, 0]
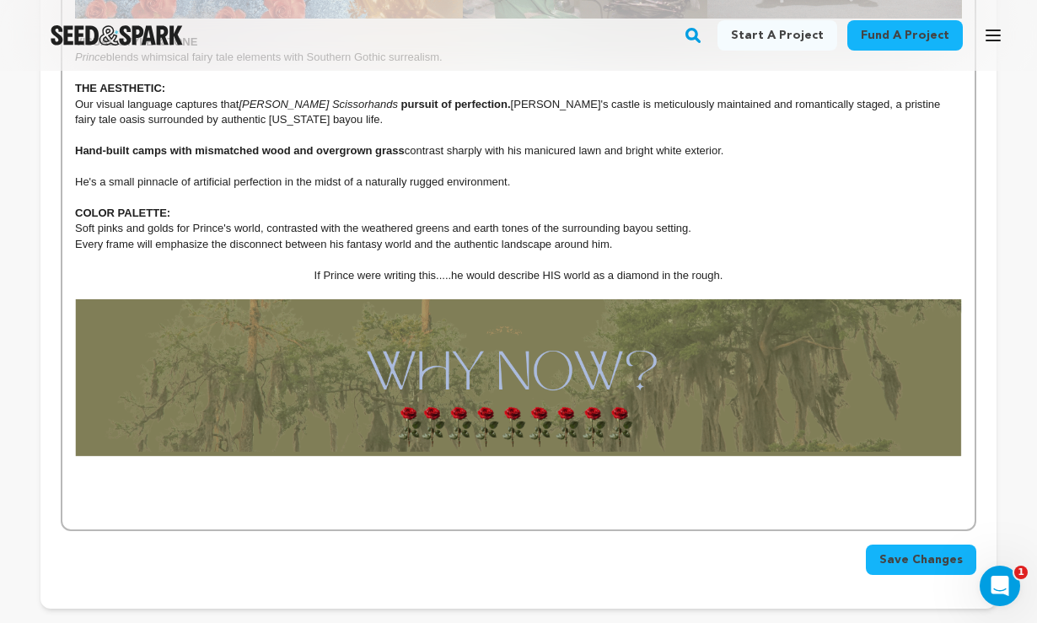
click at [912, 551] on span "Save Changes" at bounding box center [920, 559] width 83 height 17
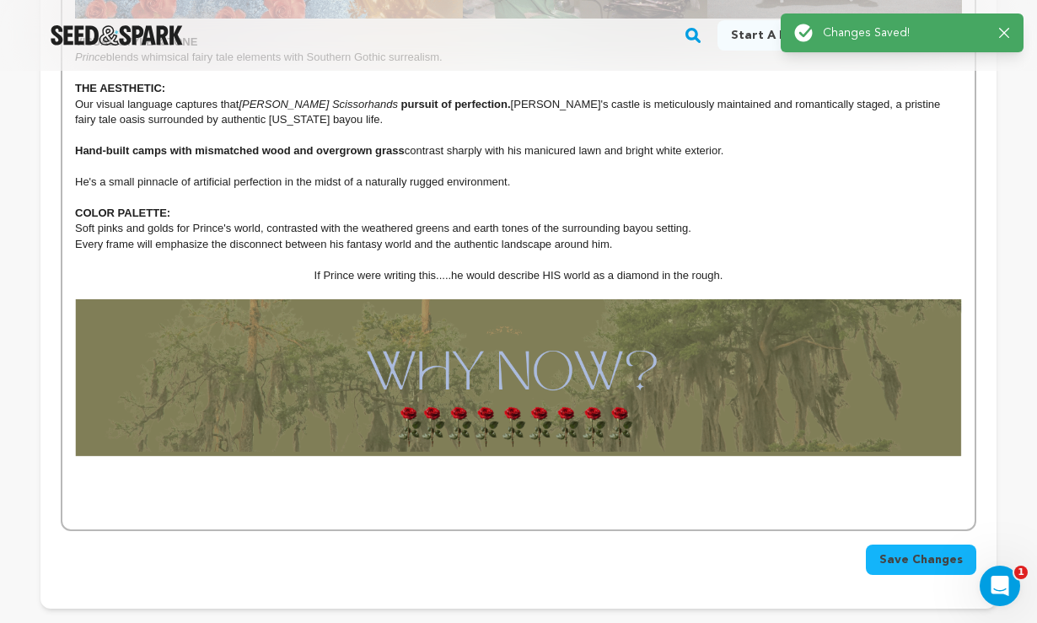
scroll to position [0, 0]
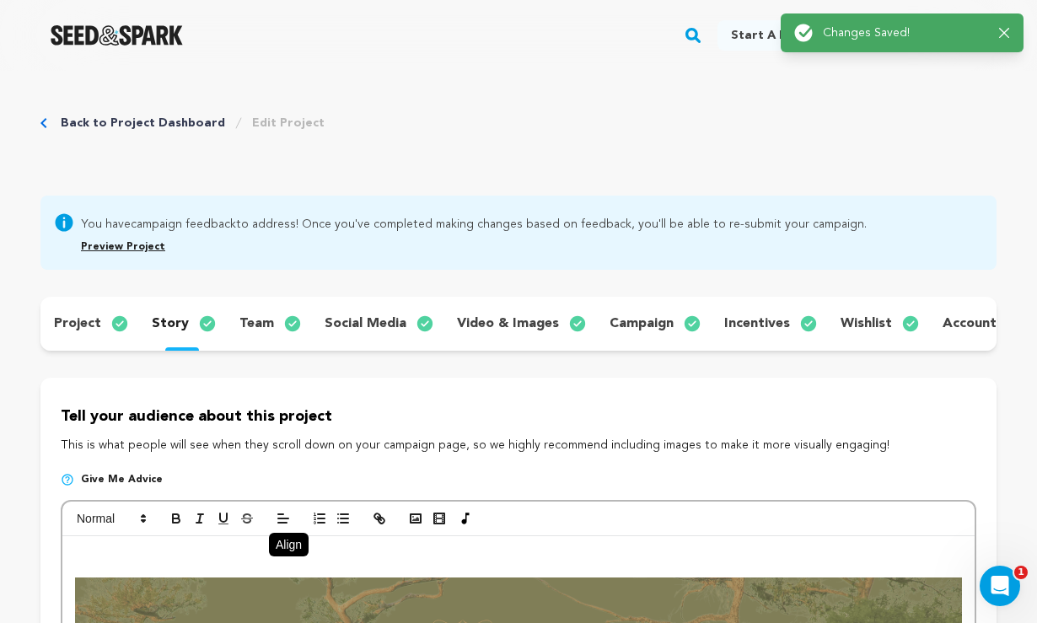
click at [868, 321] on p "wishlist" at bounding box center [865, 324] width 51 height 20
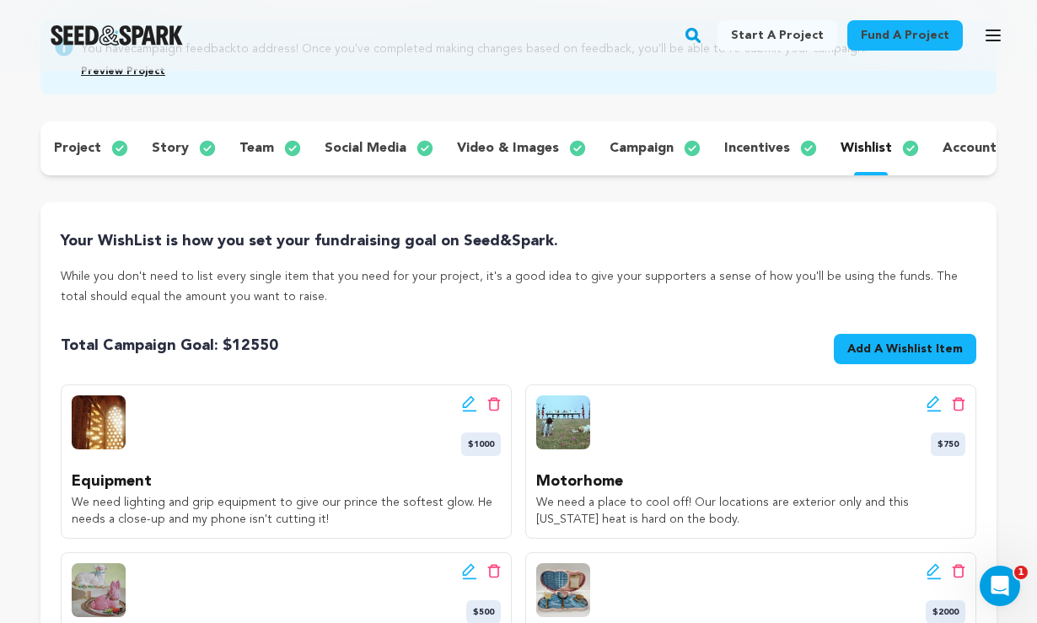
scroll to position [170, 0]
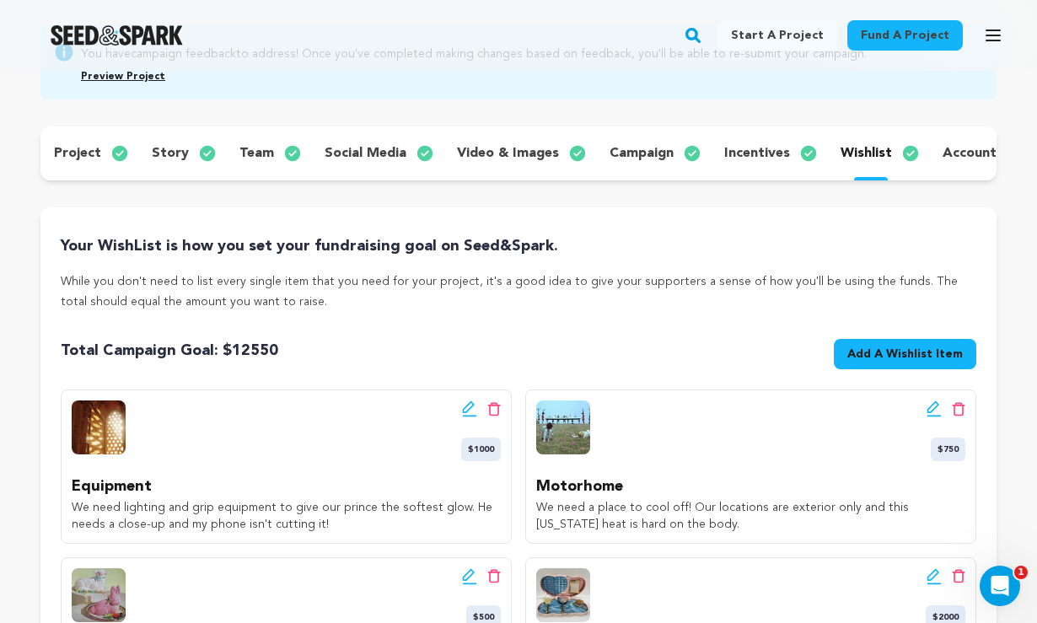
click at [190, 150] on div "story" at bounding box center [182, 153] width 88 height 27
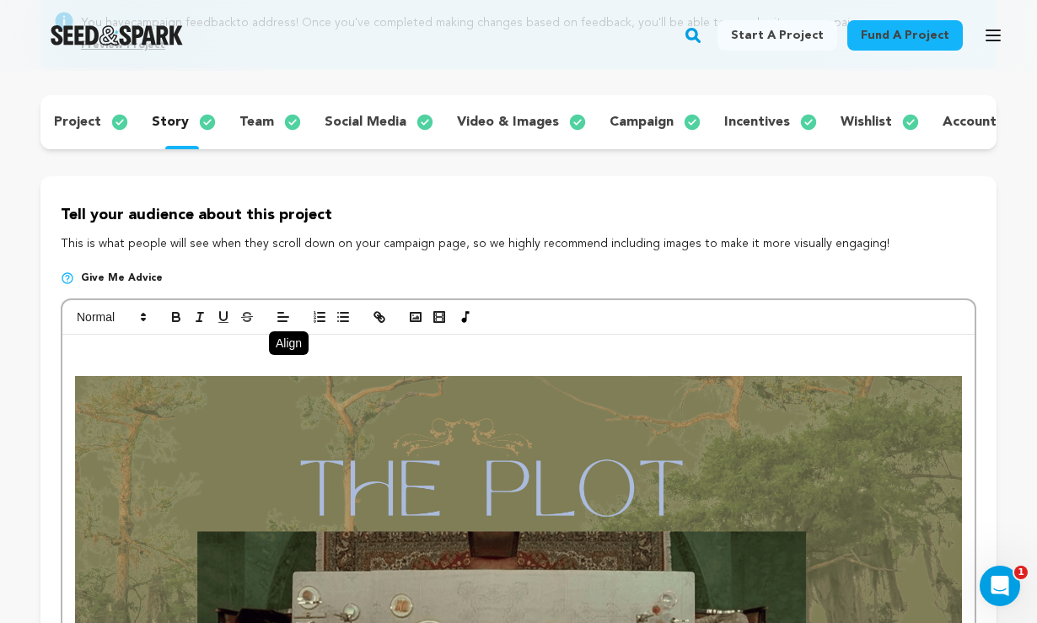
scroll to position [184, 0]
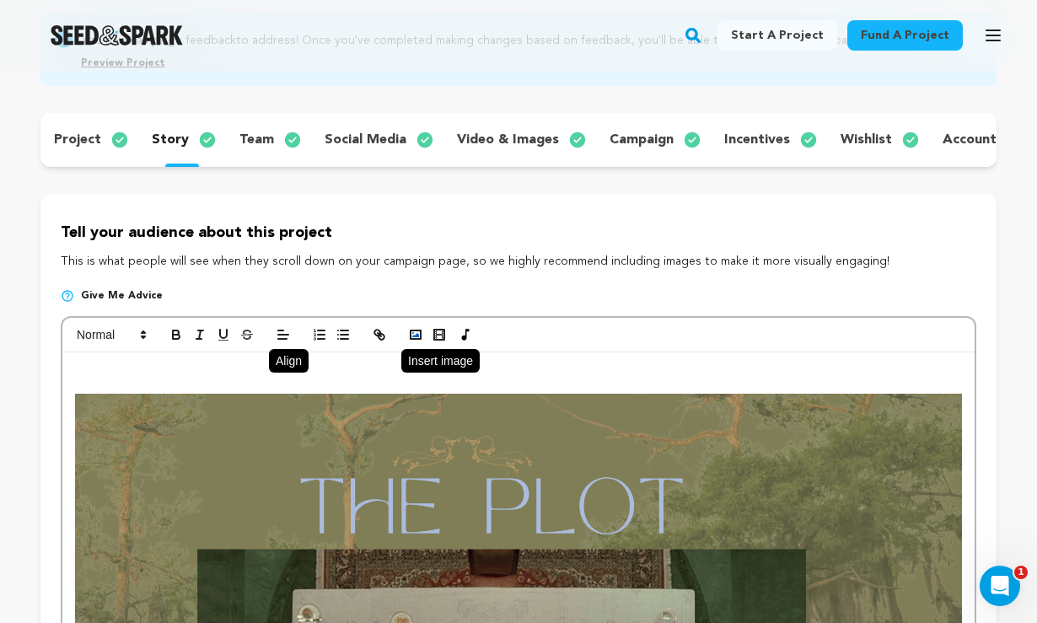
click at [417, 331] on icon "button" at bounding box center [415, 334] width 15 height 15
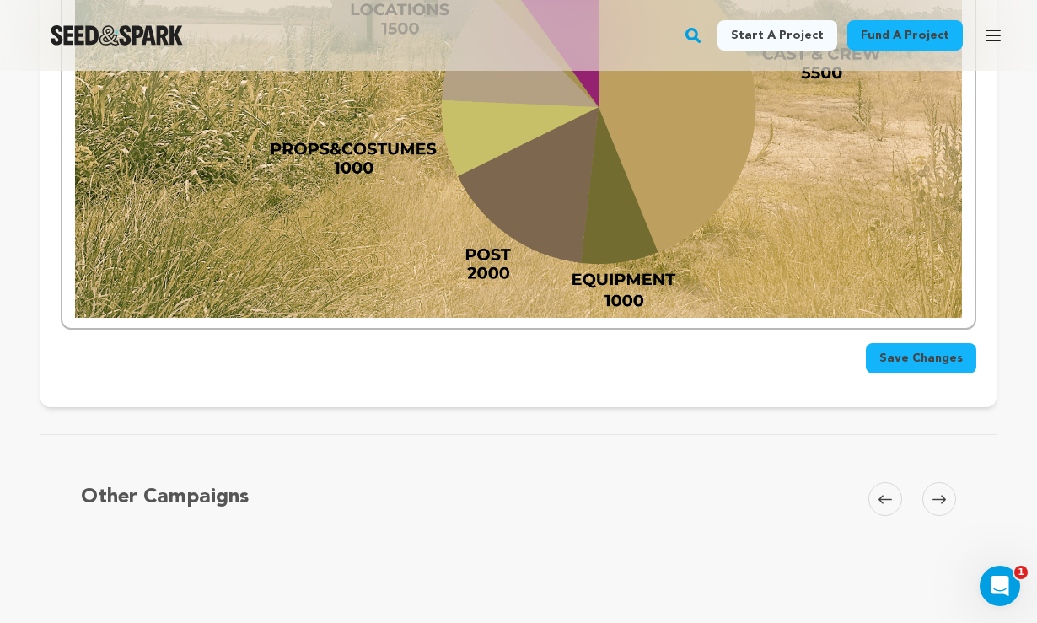
scroll to position [4178, 0]
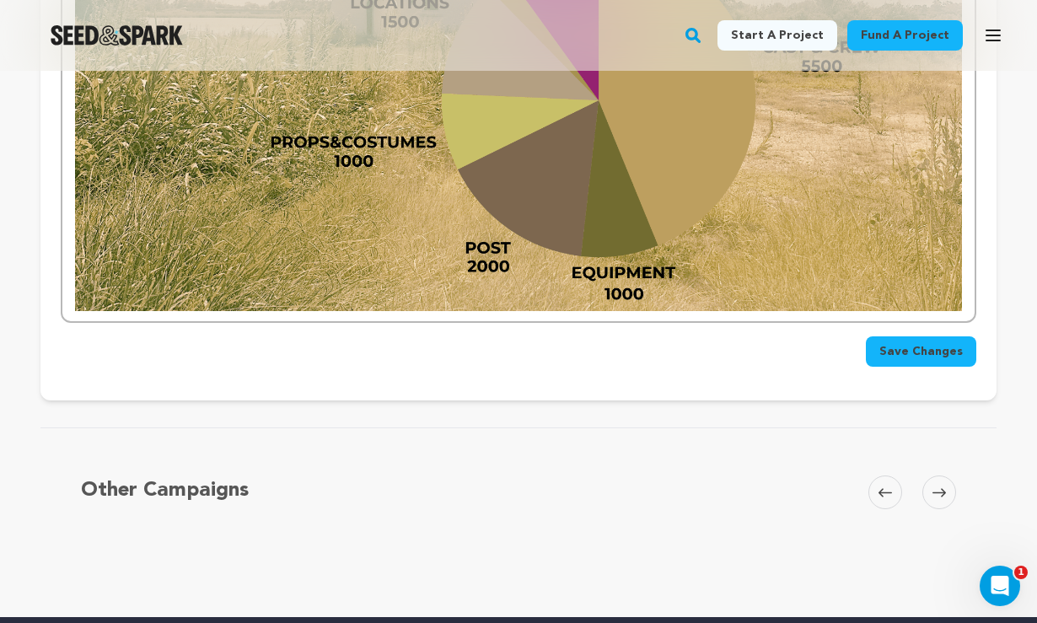
click at [889, 343] on span "Save Changes" at bounding box center [920, 351] width 83 height 17
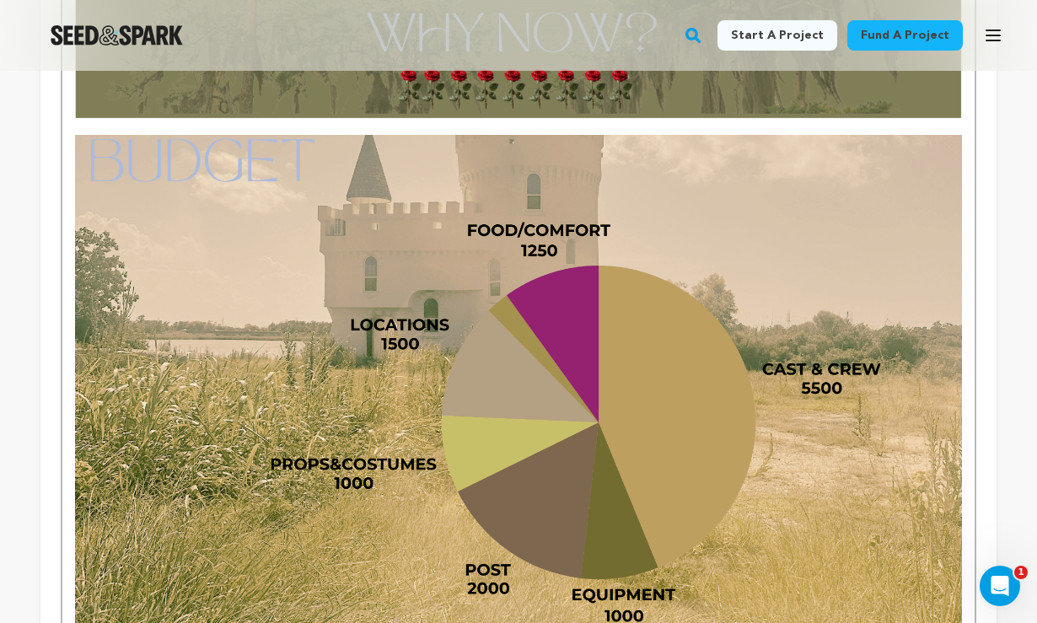
scroll to position [3857, 0]
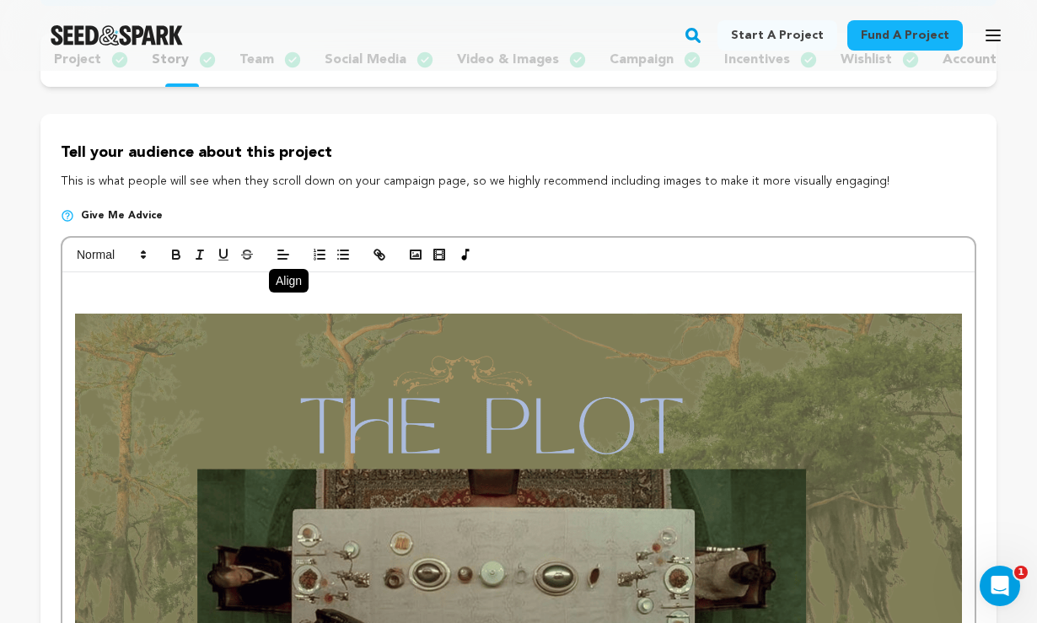
scroll to position [245, 0]
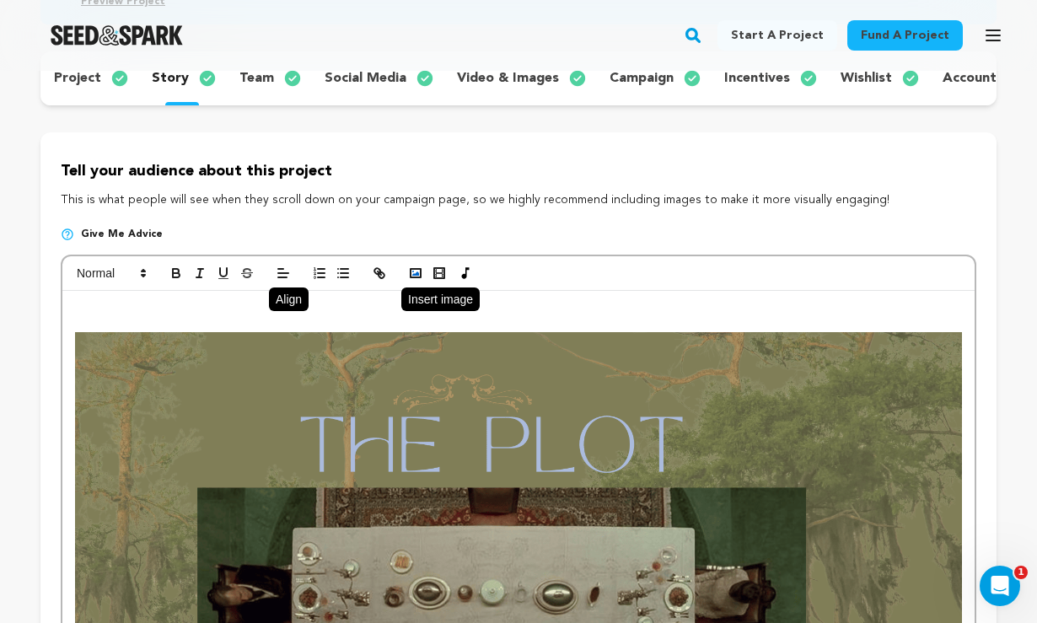
click at [412, 276] on rect "button" at bounding box center [415, 273] width 10 height 8
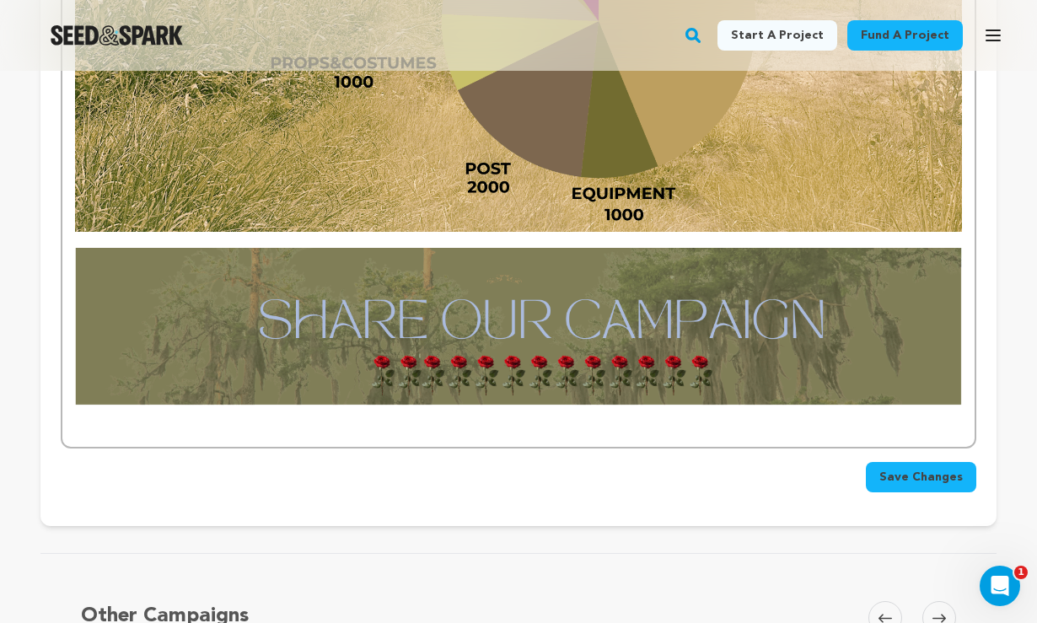
scroll to position [4293, 0]
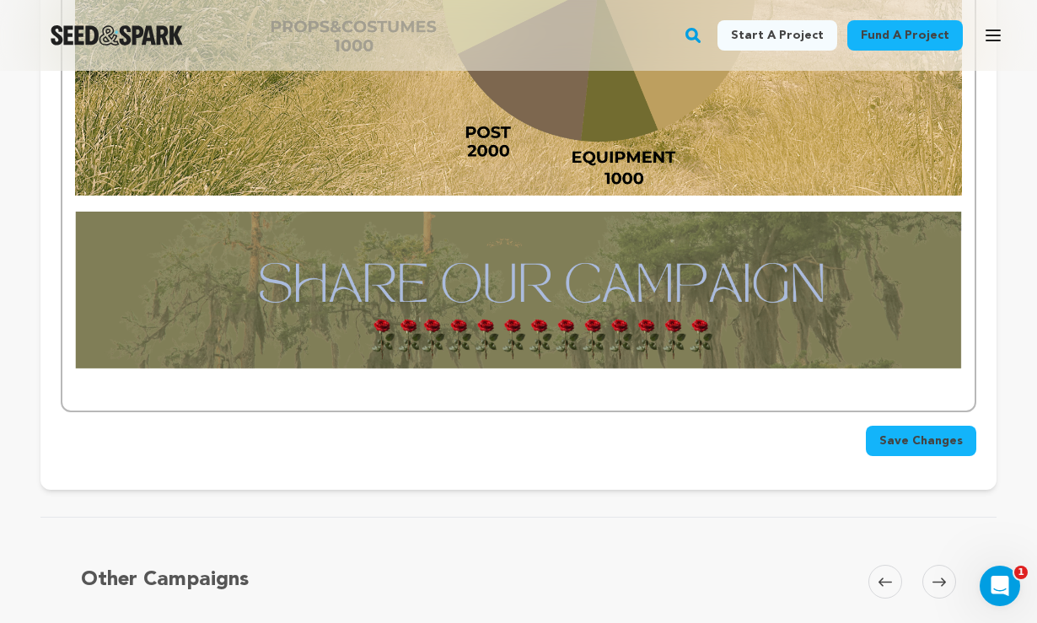
click at [920, 432] on span "Save Changes" at bounding box center [920, 440] width 83 height 17
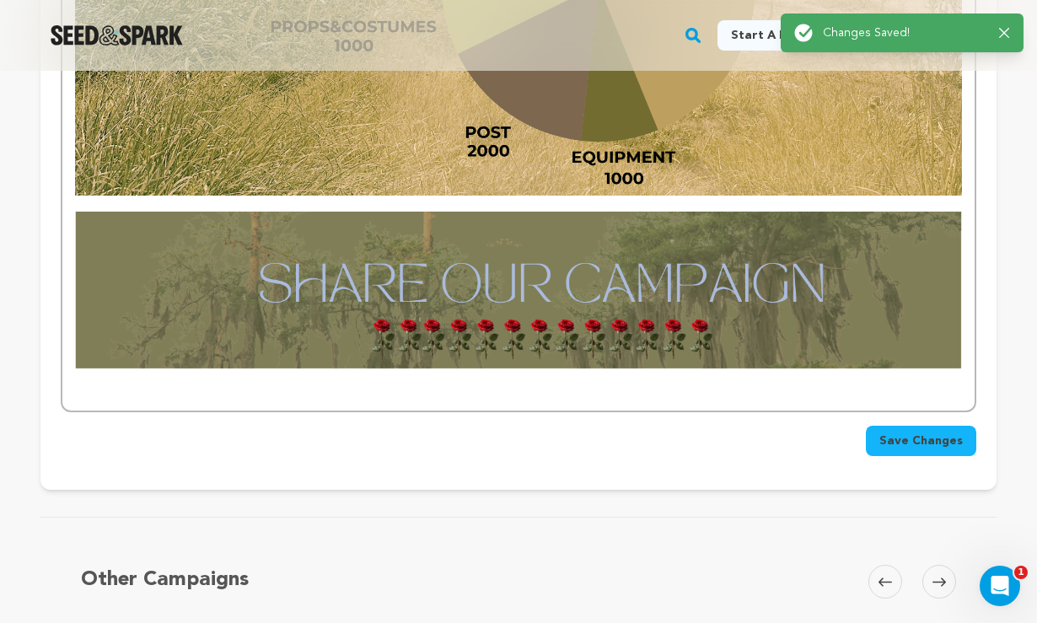
scroll to position [0, 0]
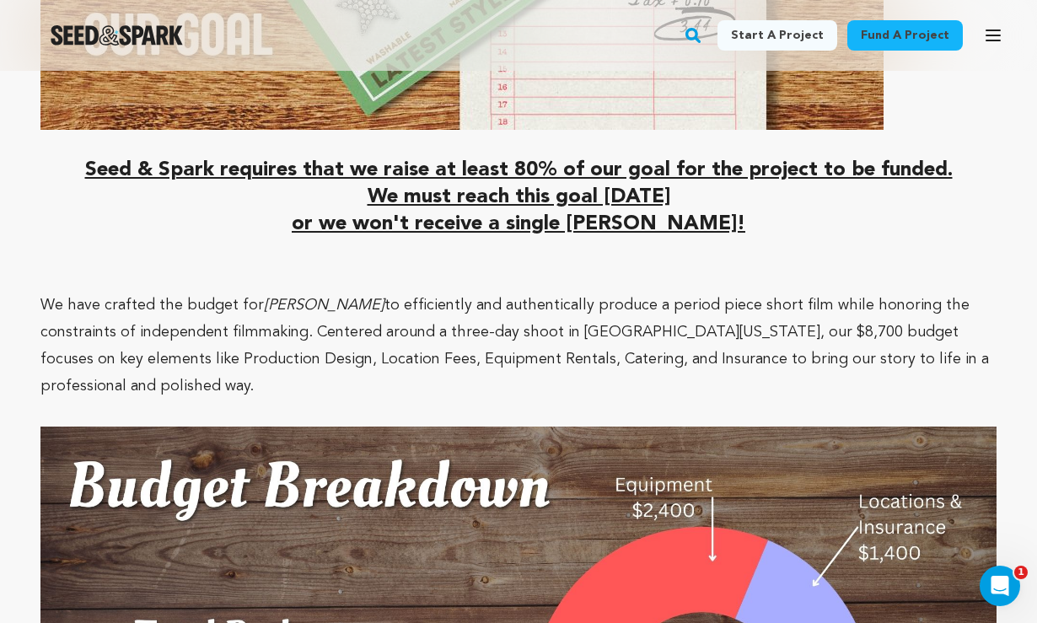
scroll to position [3749, 0]
